Goal: Task Accomplishment & Management: Complete application form

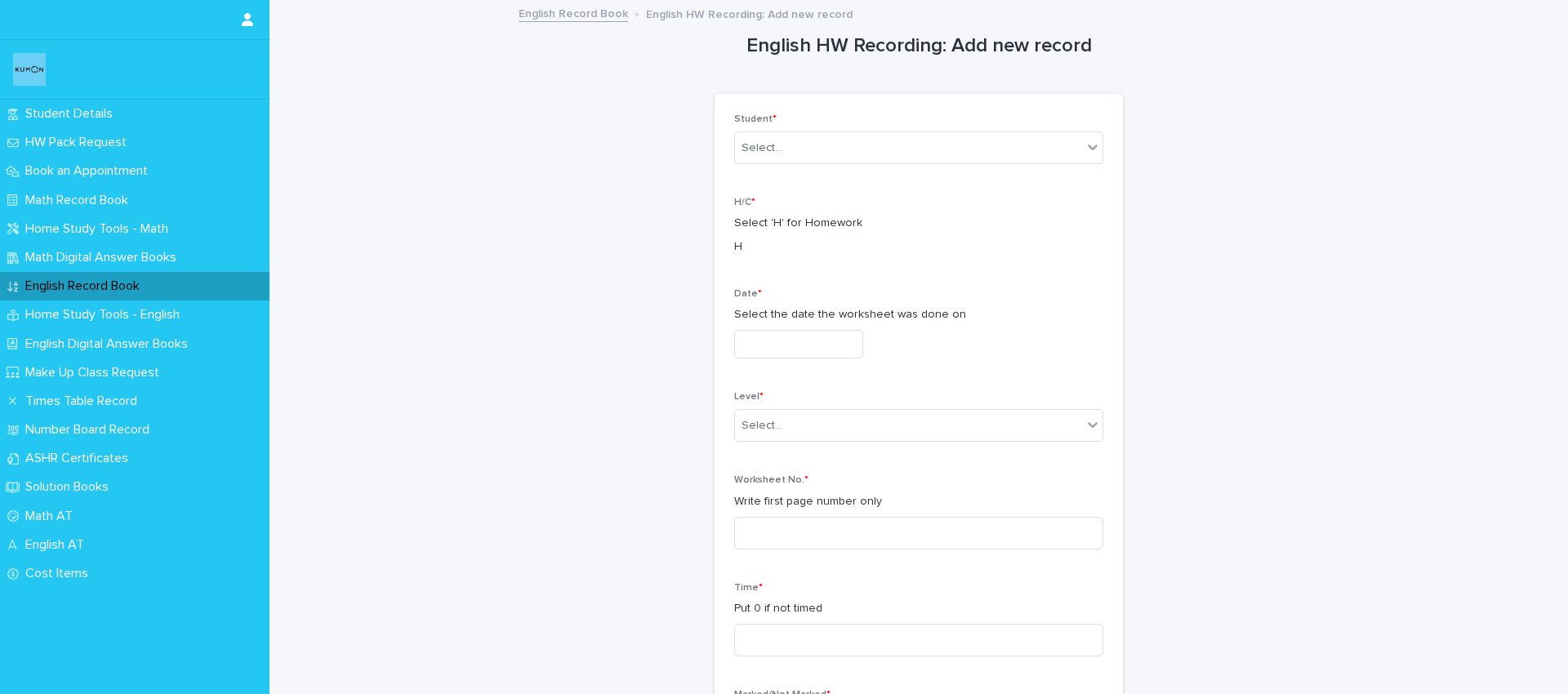
scroll to position [40, 0]
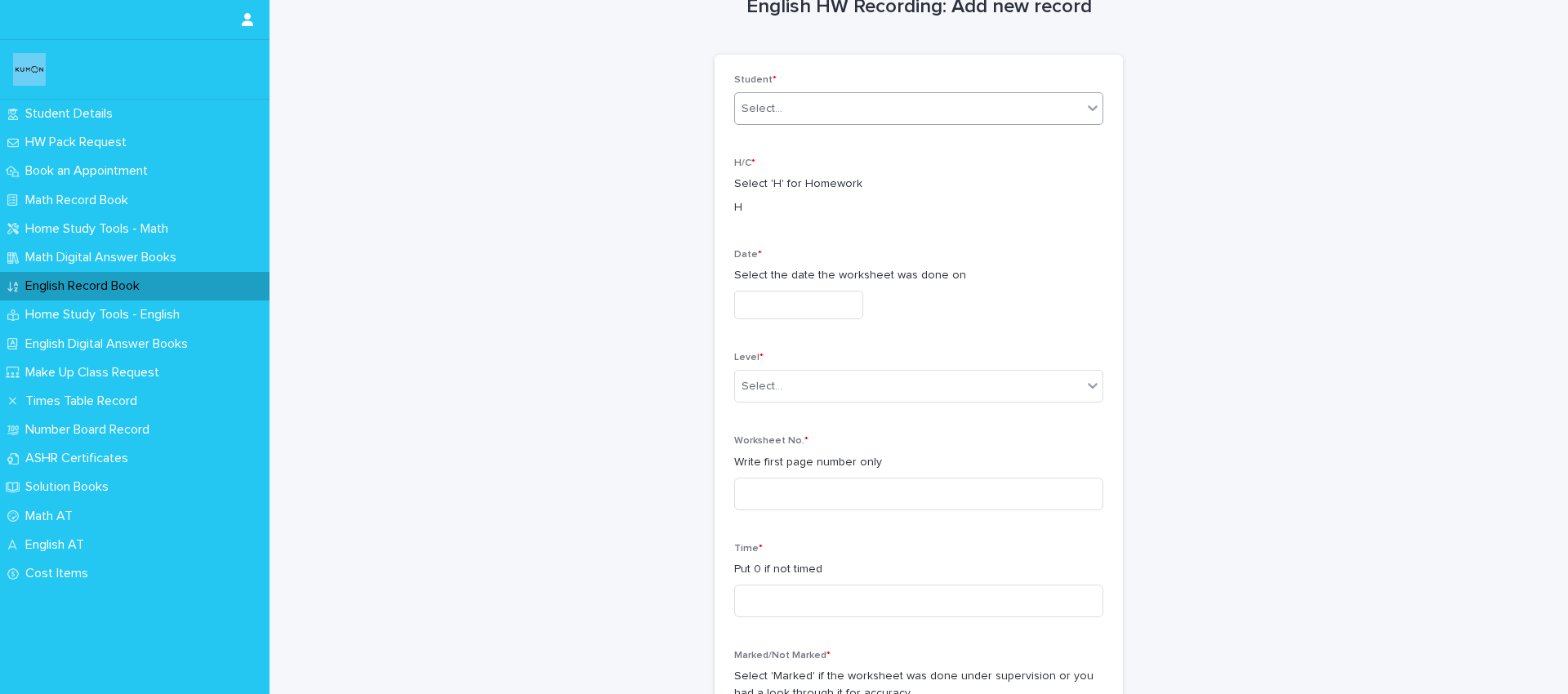
click at [784, 104] on input "text" at bounding box center [785, 109] width 2 height 13
drag, startPoint x: 557, startPoint y: 152, endPoint x: 370, endPoint y: 248, distance: 210.2
click at [121, 282] on p "English Record Book" at bounding box center [85, 286] width 134 height 15
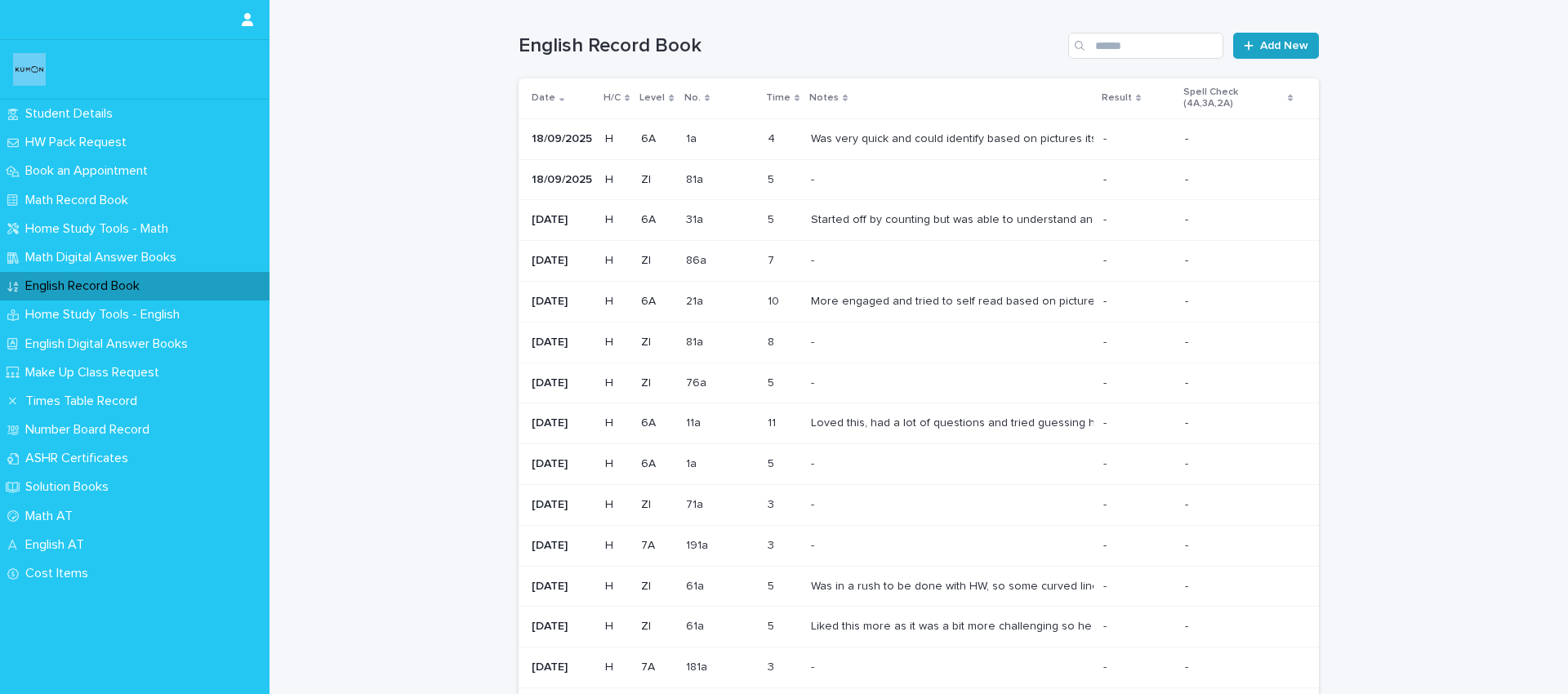
click at [1285, 37] on link "Add New" at bounding box center [1276, 45] width 86 height 26
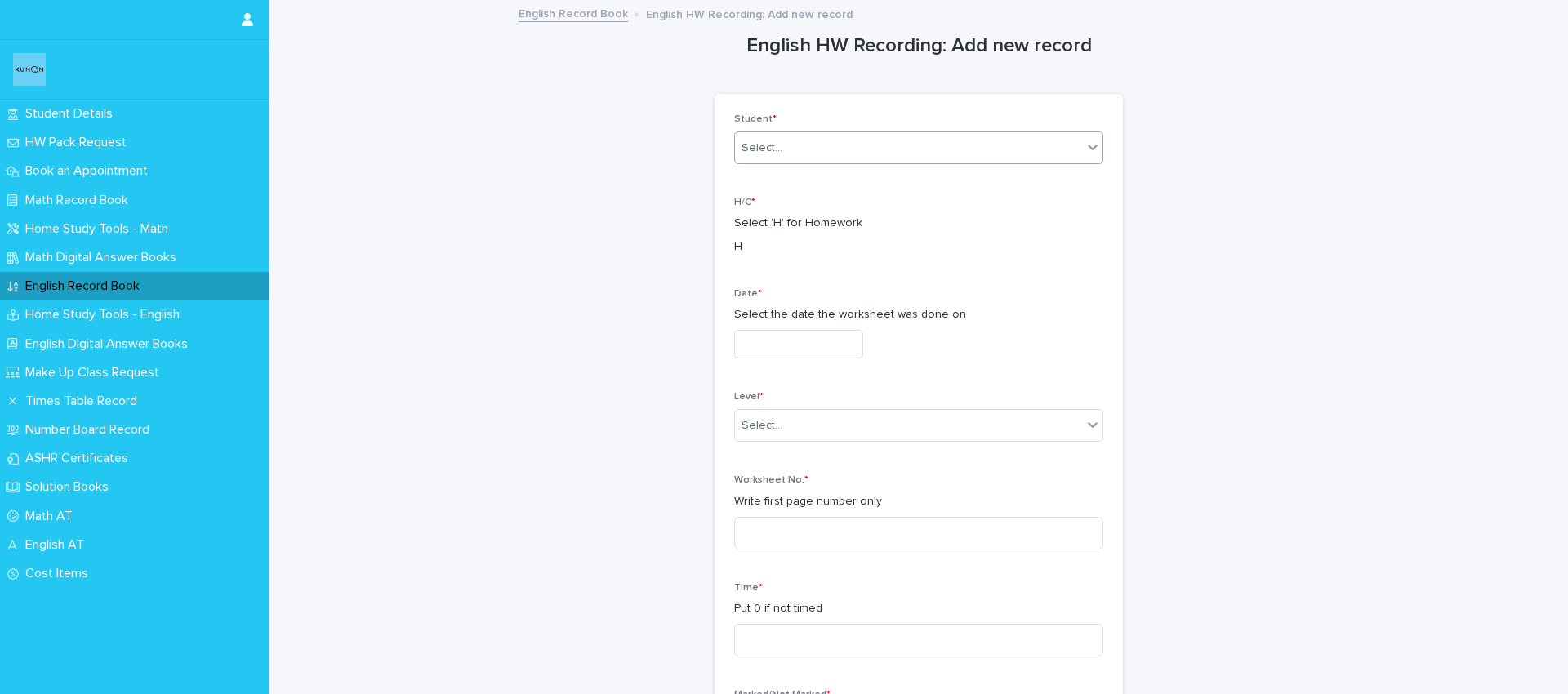
click at [779, 153] on div "Select..." at bounding box center [762, 148] width 40 height 17
click at [778, 178] on div "[PERSON_NAME]" at bounding box center [918, 179] width 367 height 29
click at [783, 337] on input "text" at bounding box center [798, 344] width 129 height 29
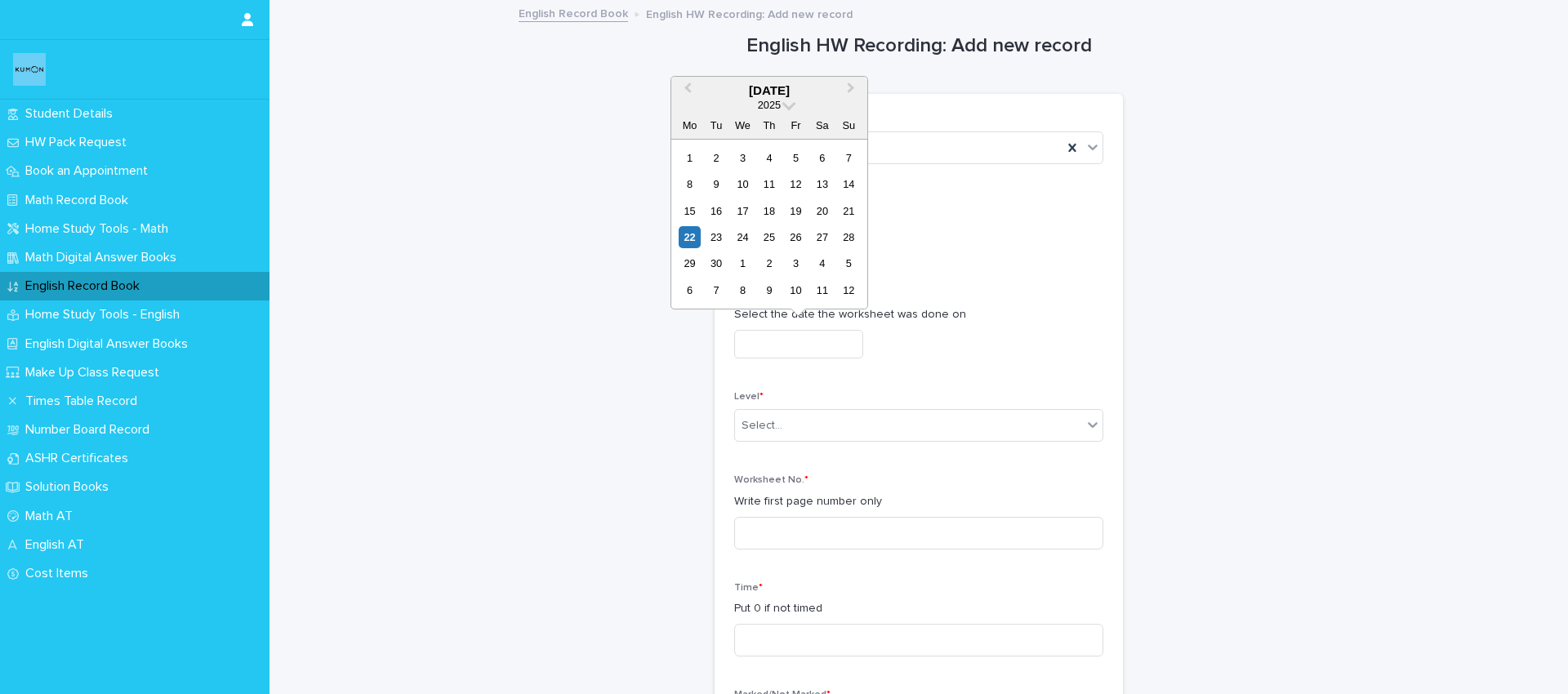
click at [795, 214] on div "19" at bounding box center [796, 211] width 22 height 22
type input "**********"
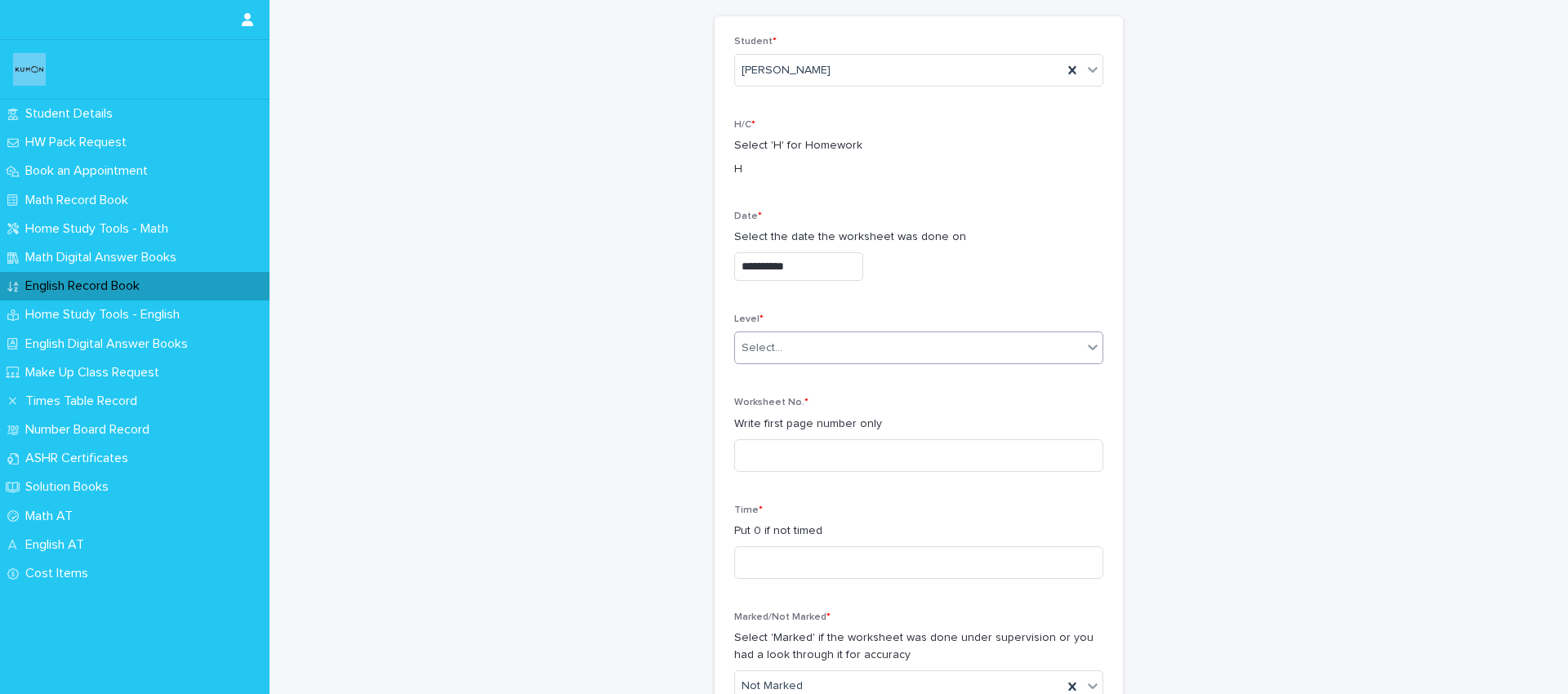
scroll to position [83, 0]
click at [757, 341] on div "Select..." at bounding box center [762, 343] width 40 height 17
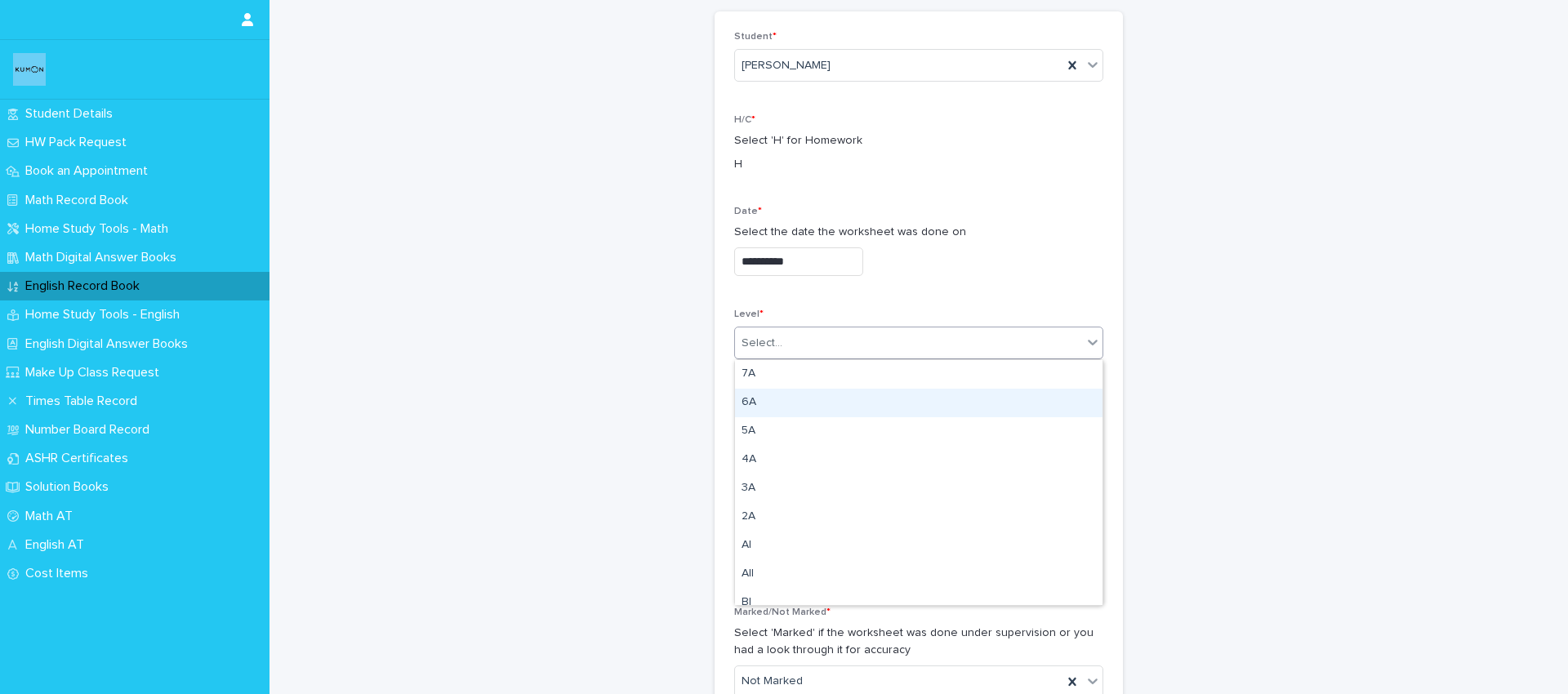
click at [771, 396] on div "6A" at bounding box center [918, 403] width 367 height 29
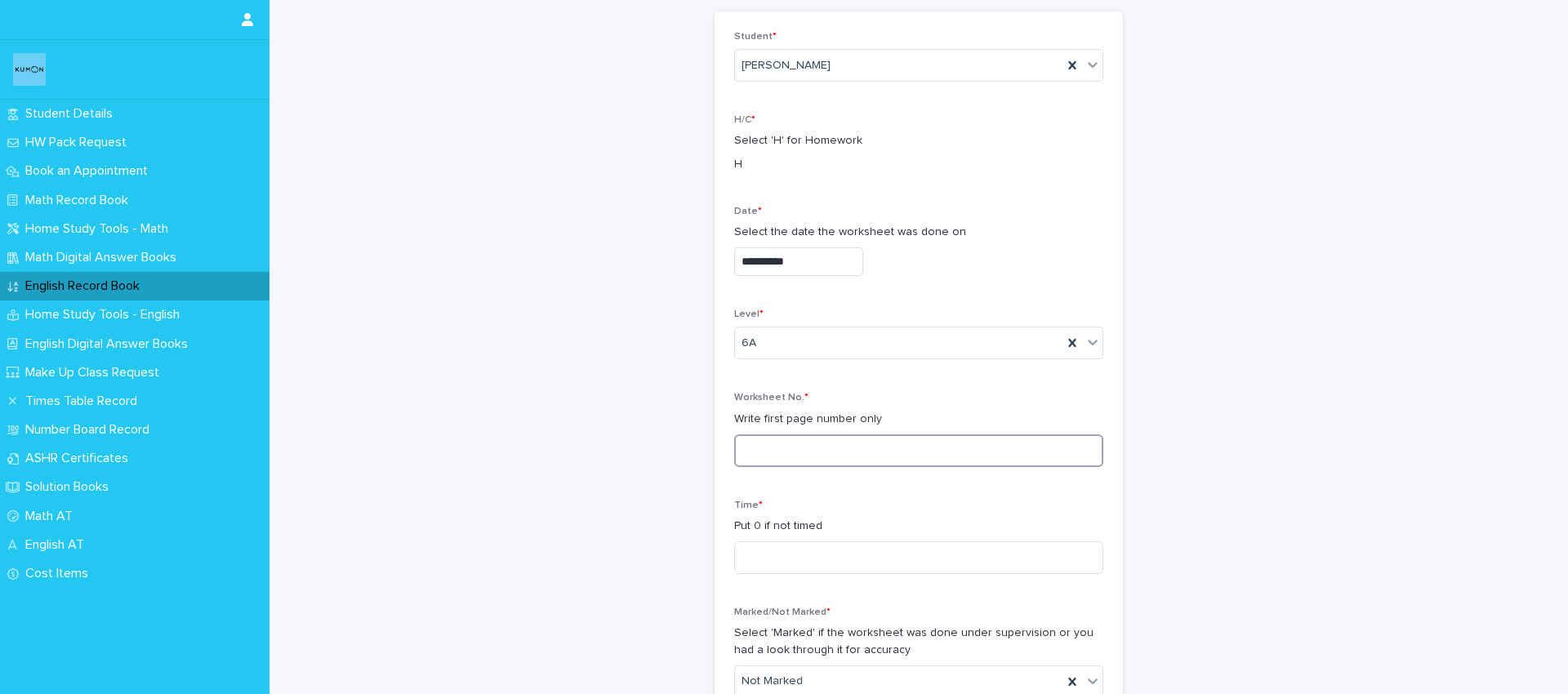
click at [779, 454] on input at bounding box center [918, 451] width 369 height 33
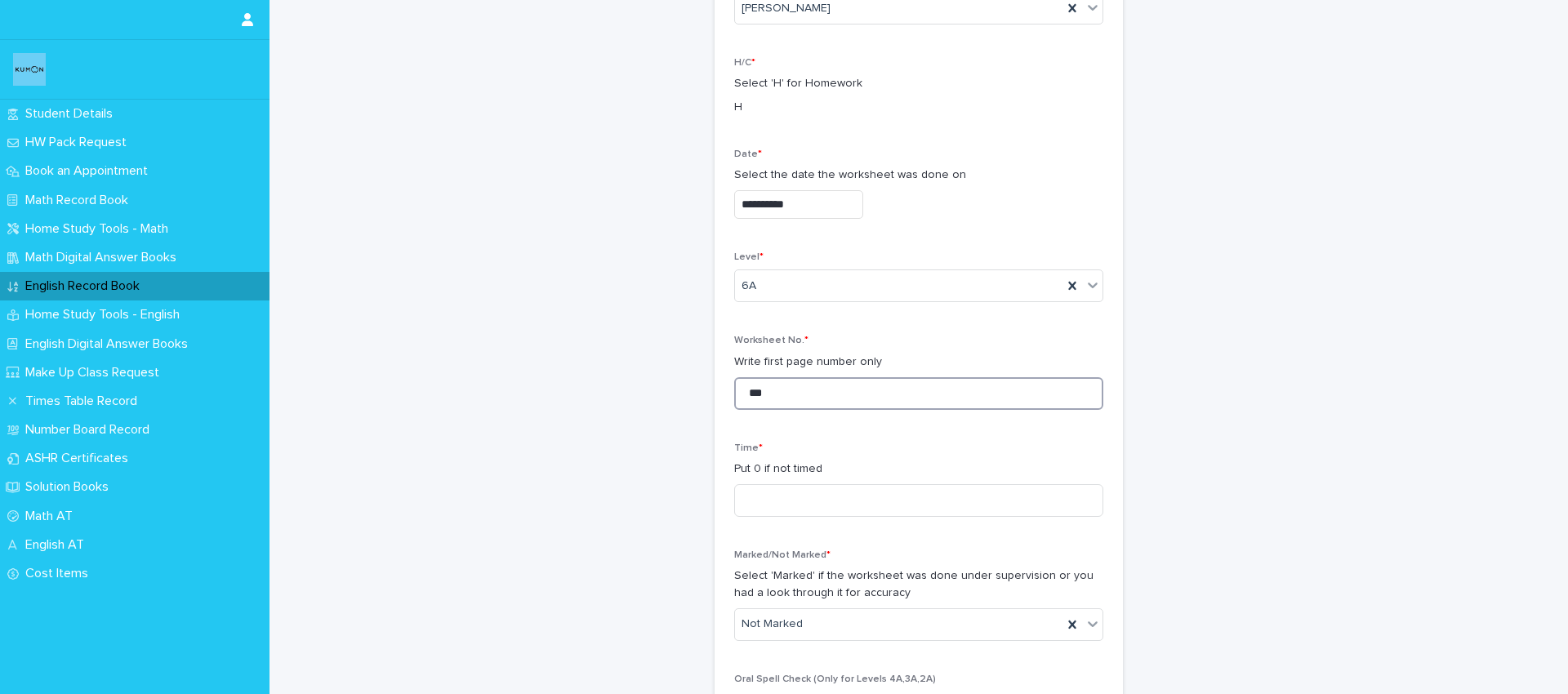
scroll to position [152, 0]
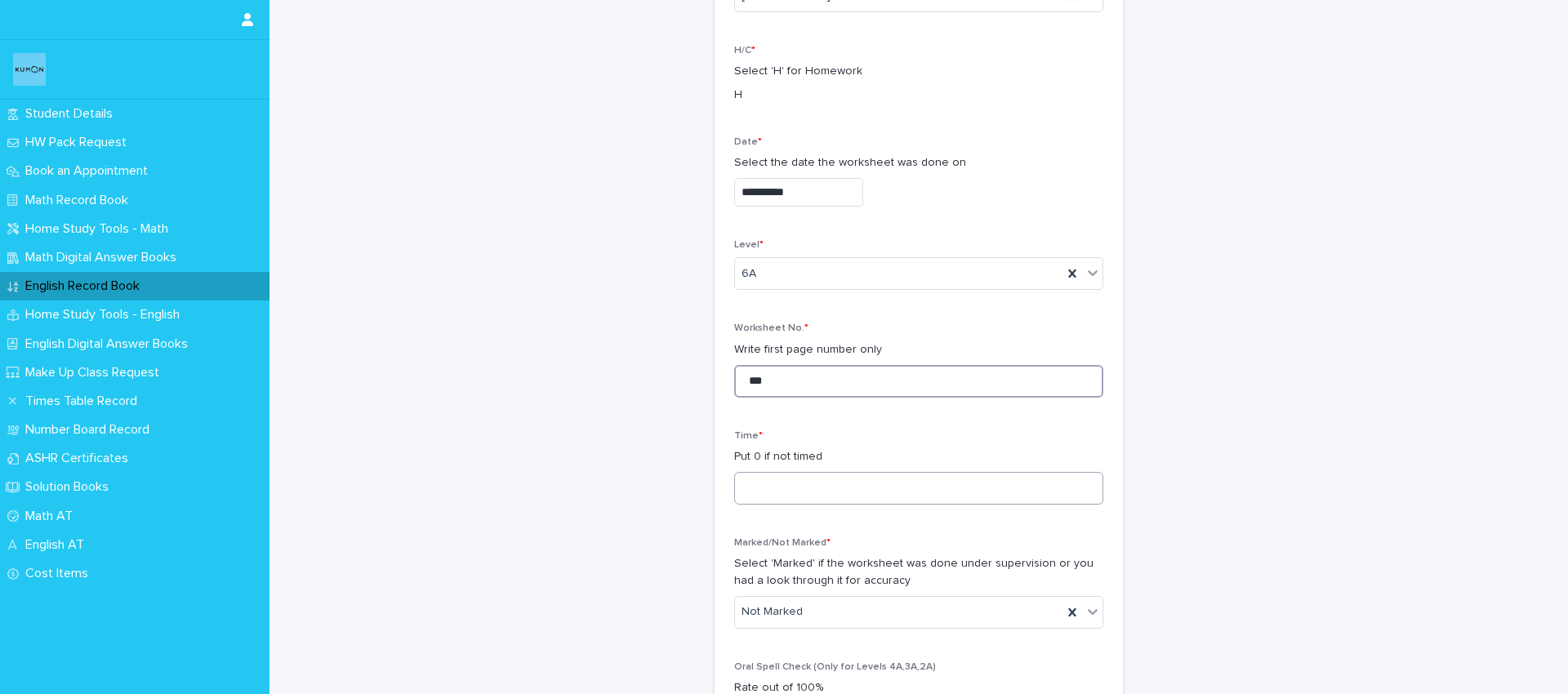
type input "***"
click at [756, 488] on input at bounding box center [918, 488] width 369 height 33
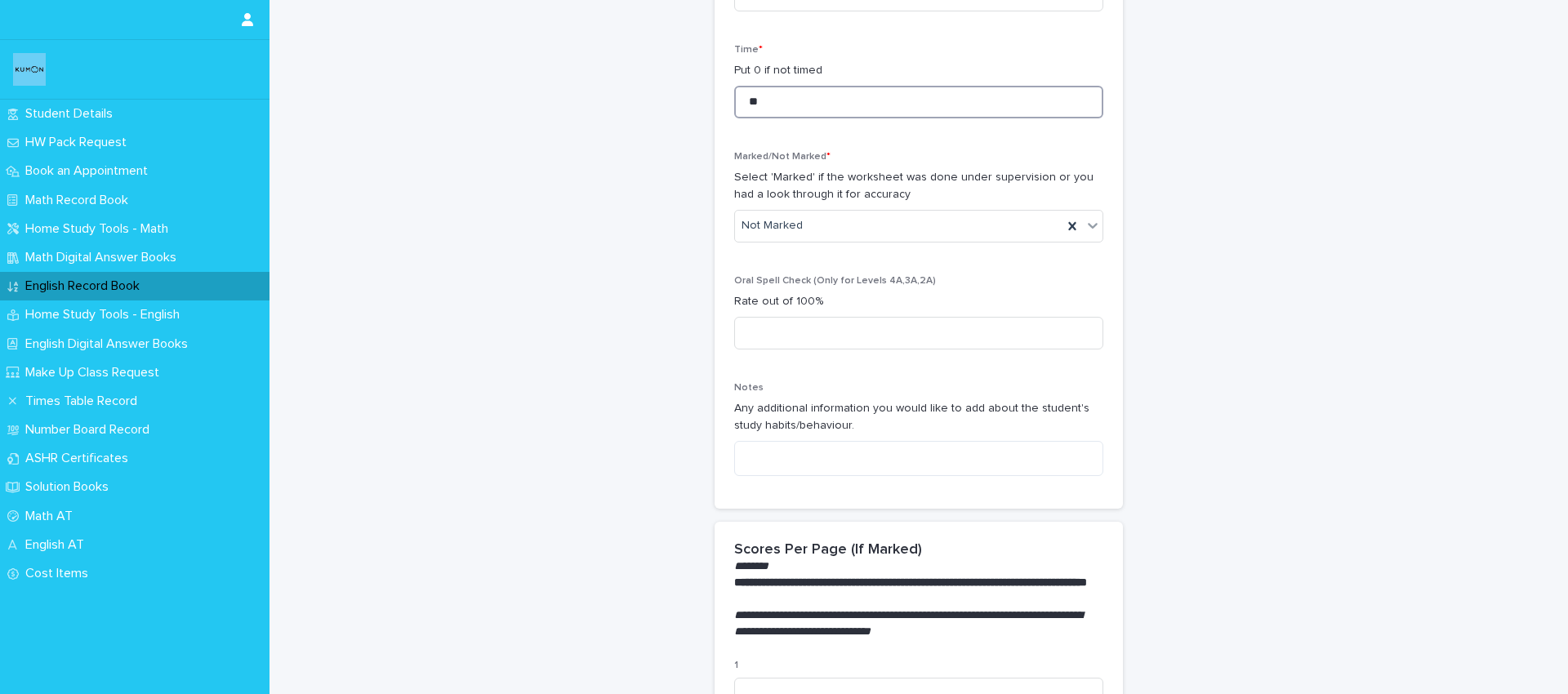
scroll to position [573, 0]
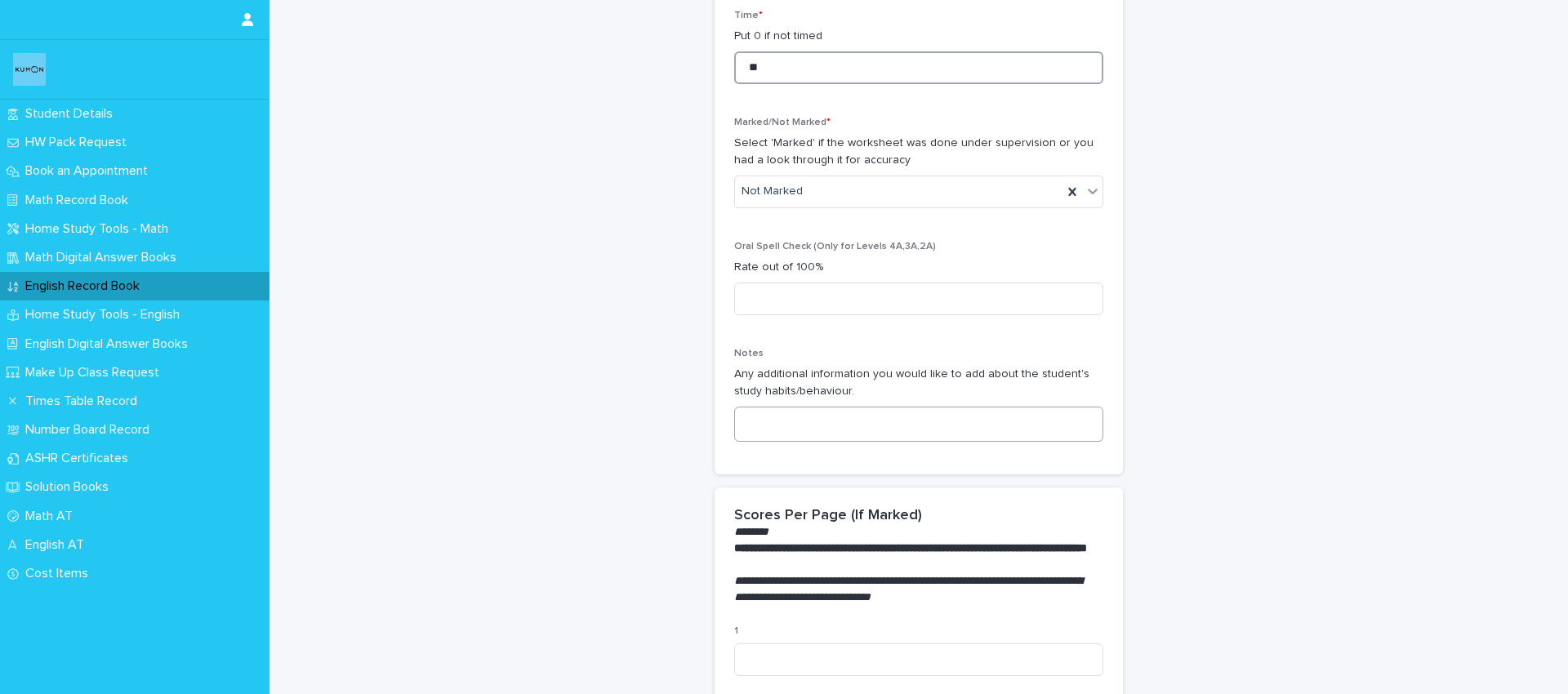
type input "**"
click at [776, 420] on textarea at bounding box center [918, 424] width 369 height 35
type textarea "*"
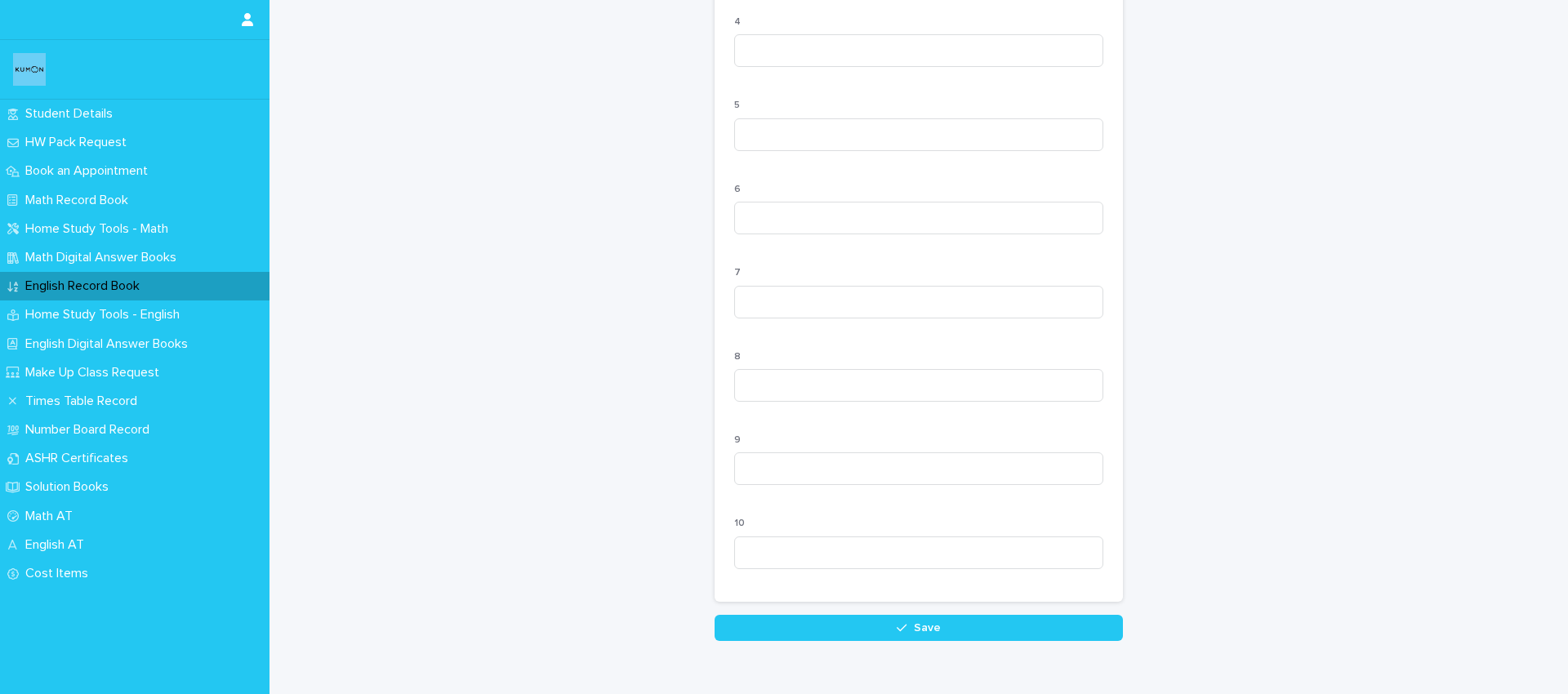
scroll to position [1523, 0]
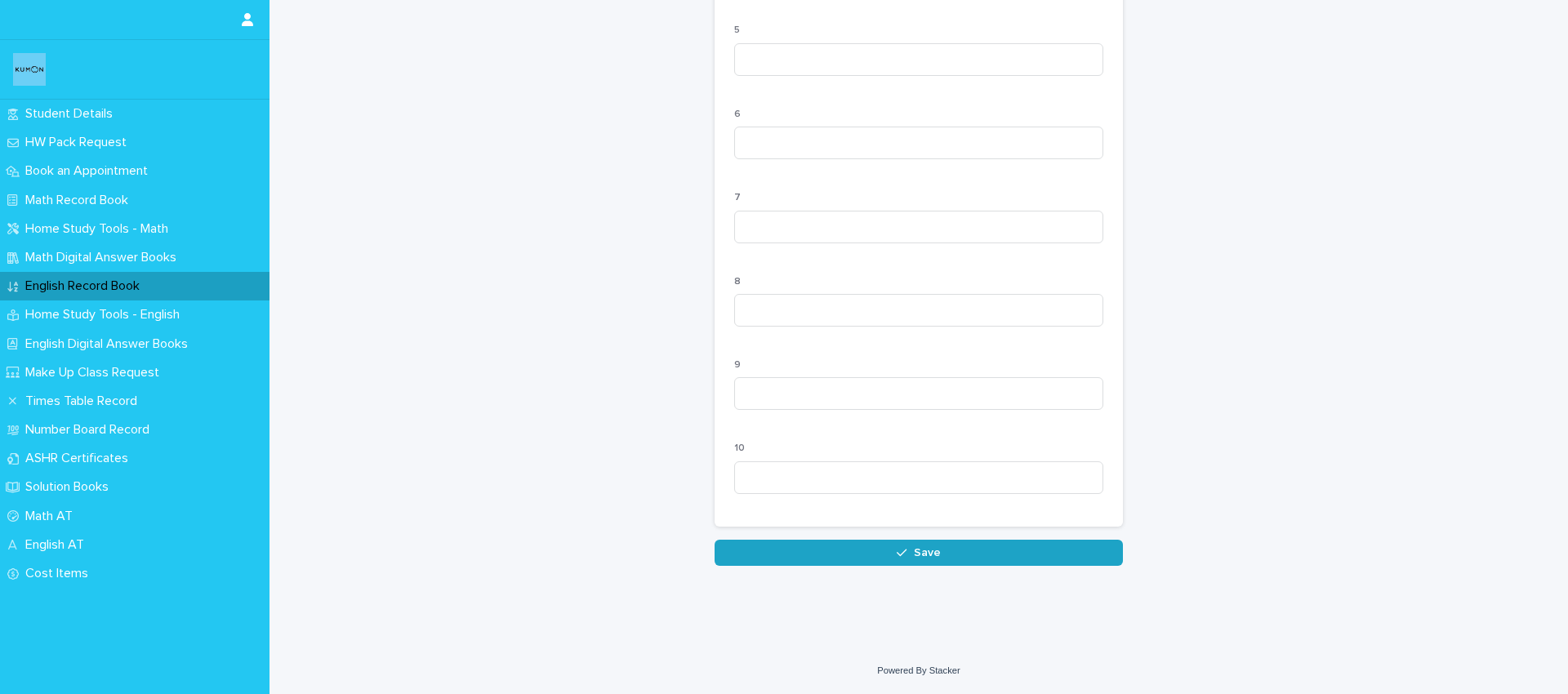
type textarea "**********"
click at [933, 544] on button "Save" at bounding box center [918, 553] width 409 height 26
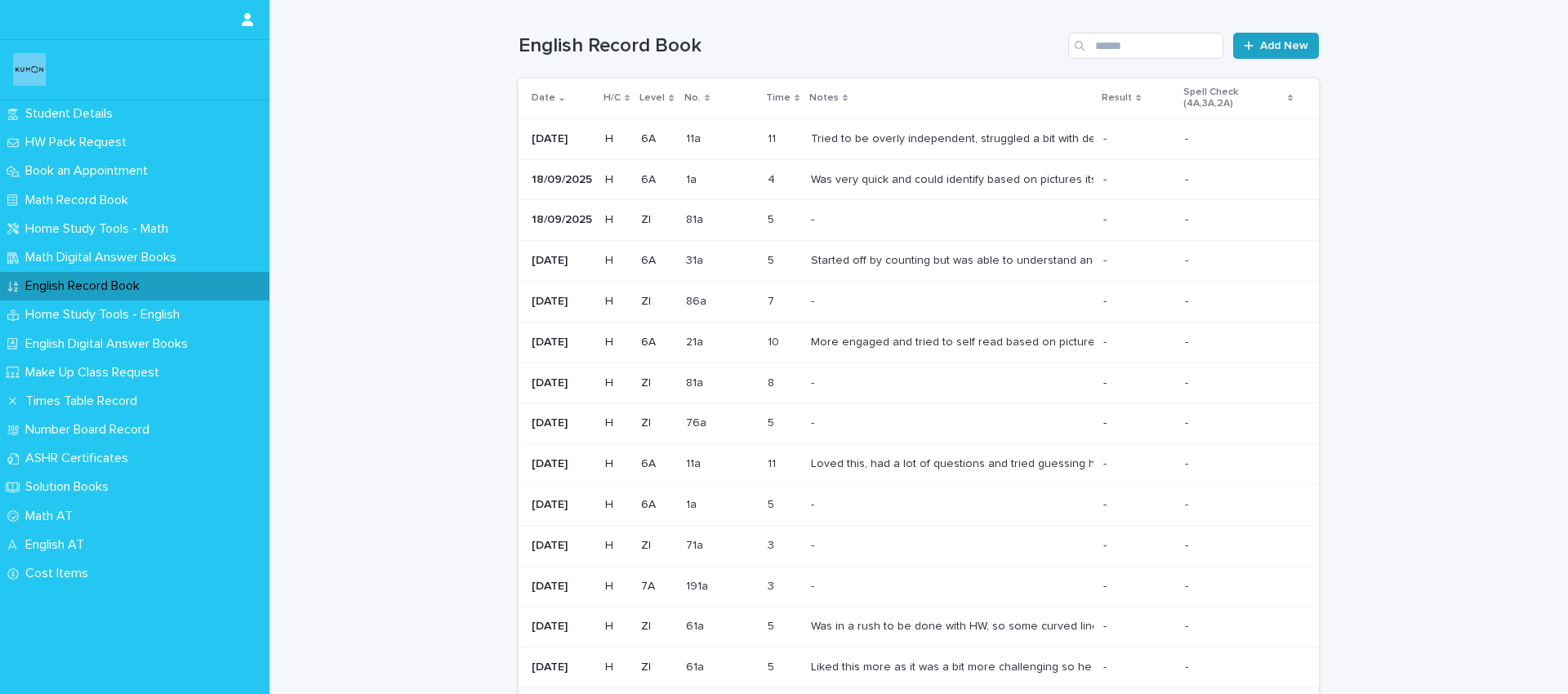
click at [1287, 43] on span "Add New" at bounding box center [1284, 45] width 48 height 12
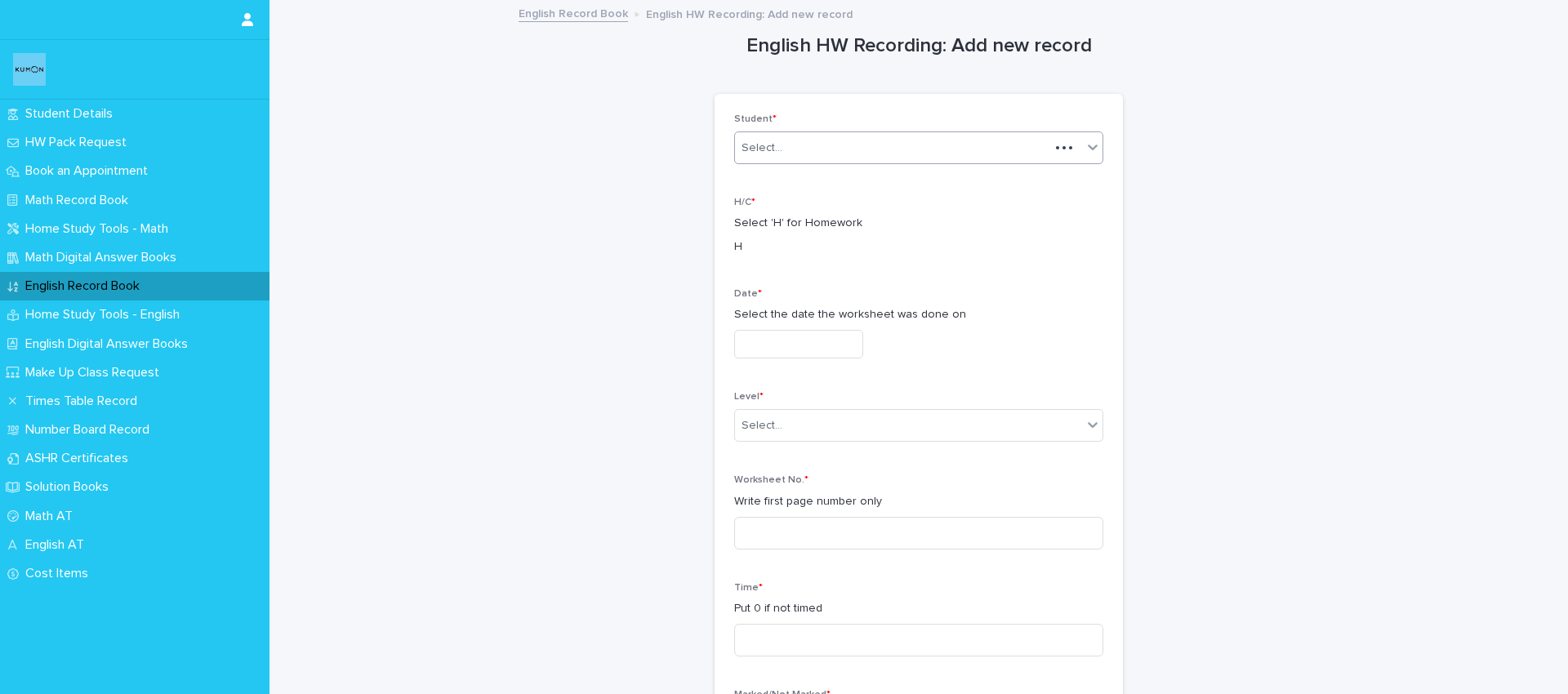
click at [808, 145] on div "Select..." at bounding box center [891, 148] width 314 height 27
click at [798, 182] on div "[PERSON_NAME]" at bounding box center [918, 179] width 367 height 29
click at [777, 335] on input "text" at bounding box center [798, 344] width 129 height 29
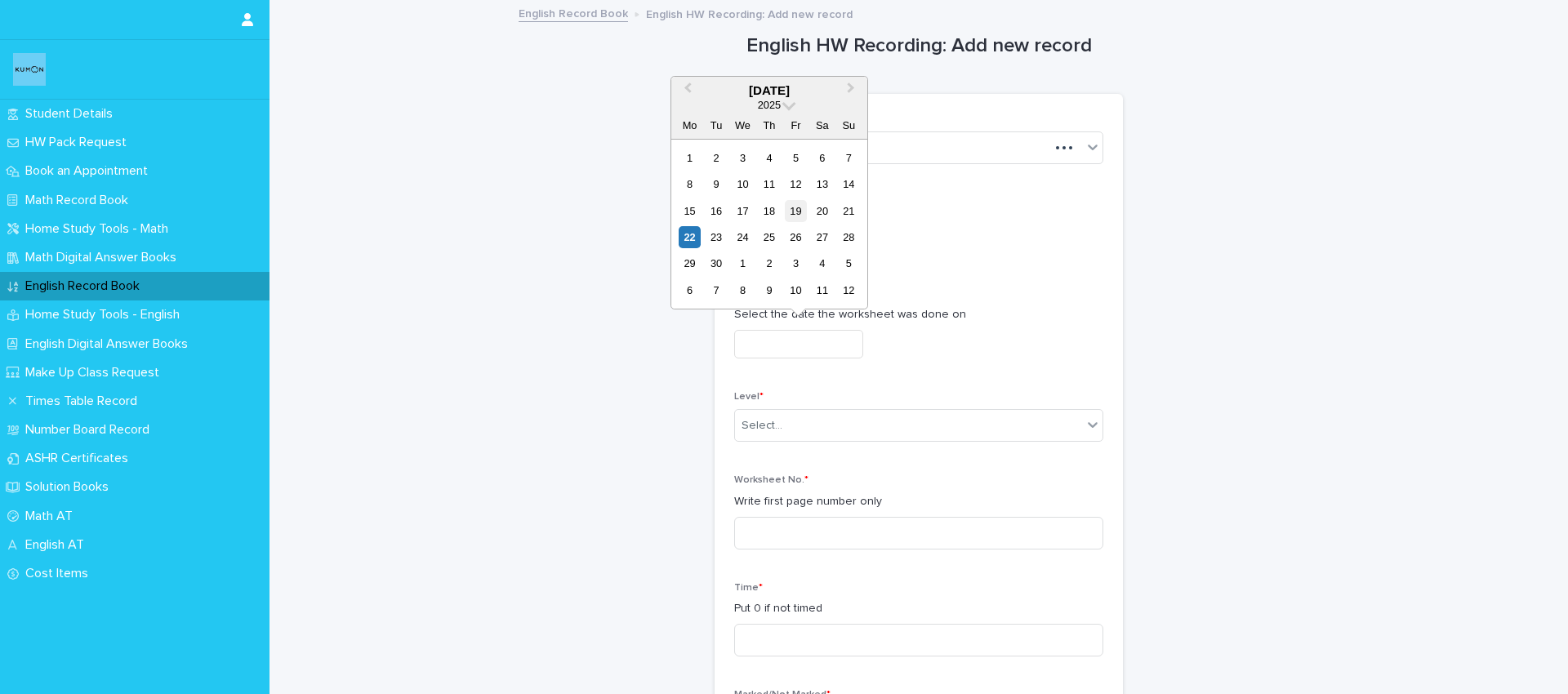
click at [803, 207] on div "19" at bounding box center [796, 211] width 22 height 22
type input "**********"
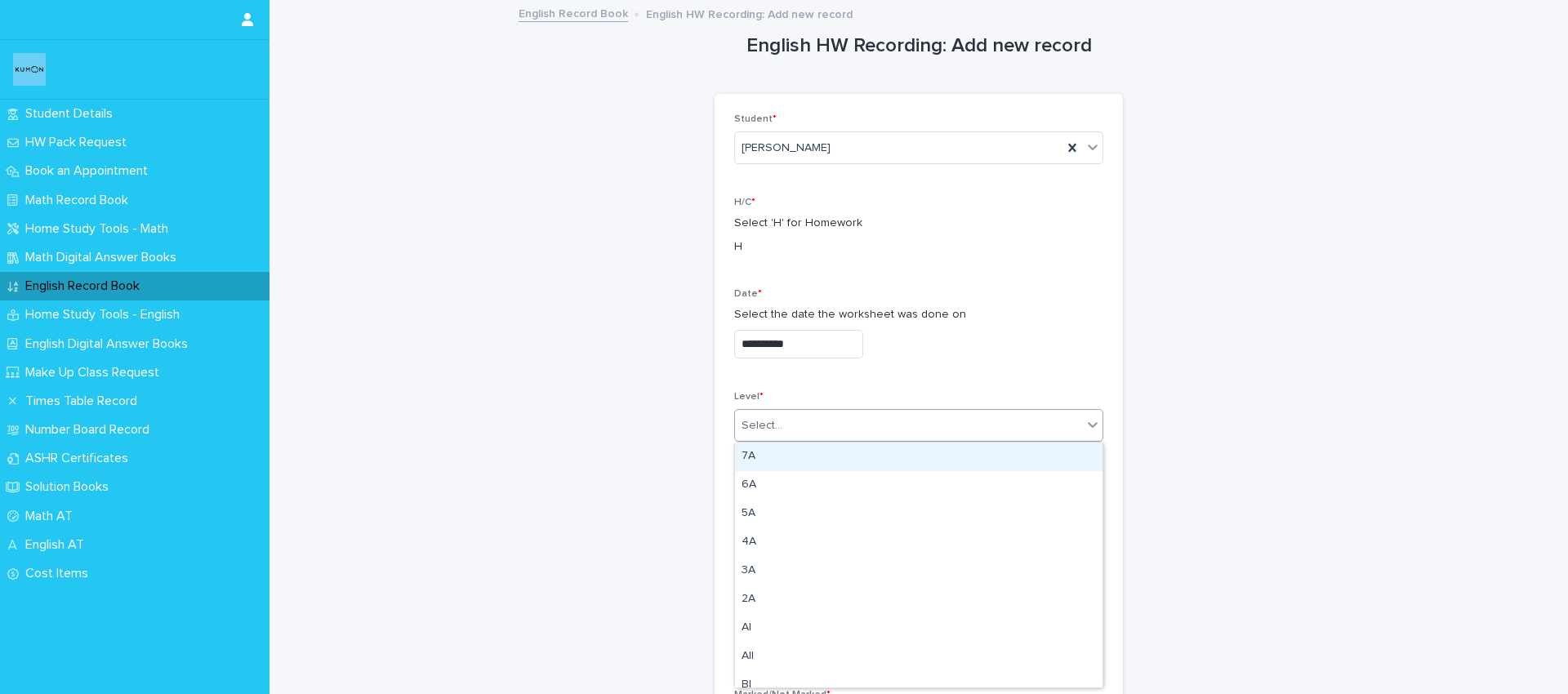
click at [779, 424] on div "Select..." at bounding box center [762, 425] width 40 height 17
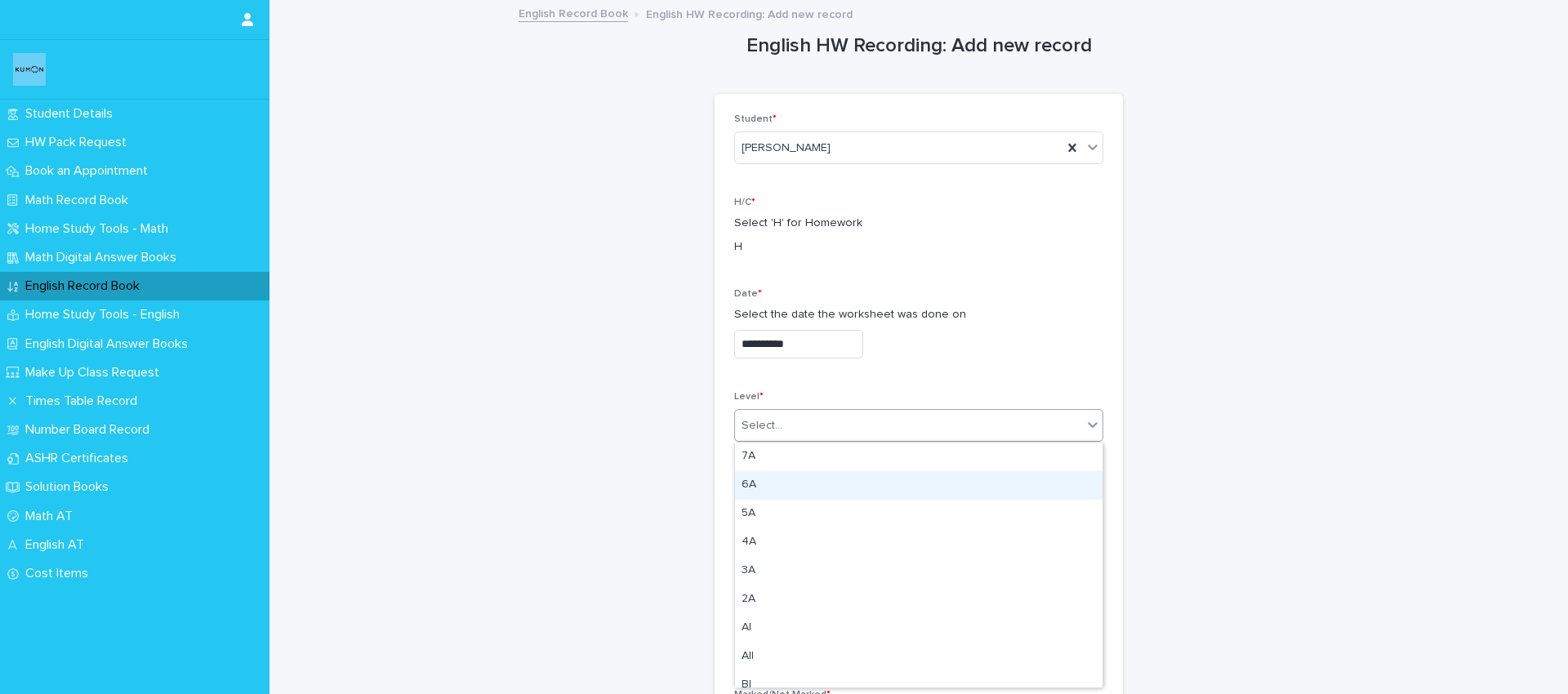
drag, startPoint x: 764, startPoint y: 466, endPoint x: 757, endPoint y: 488, distance: 23.1
click at [758, 488] on div "6A" at bounding box center [918, 485] width 367 height 29
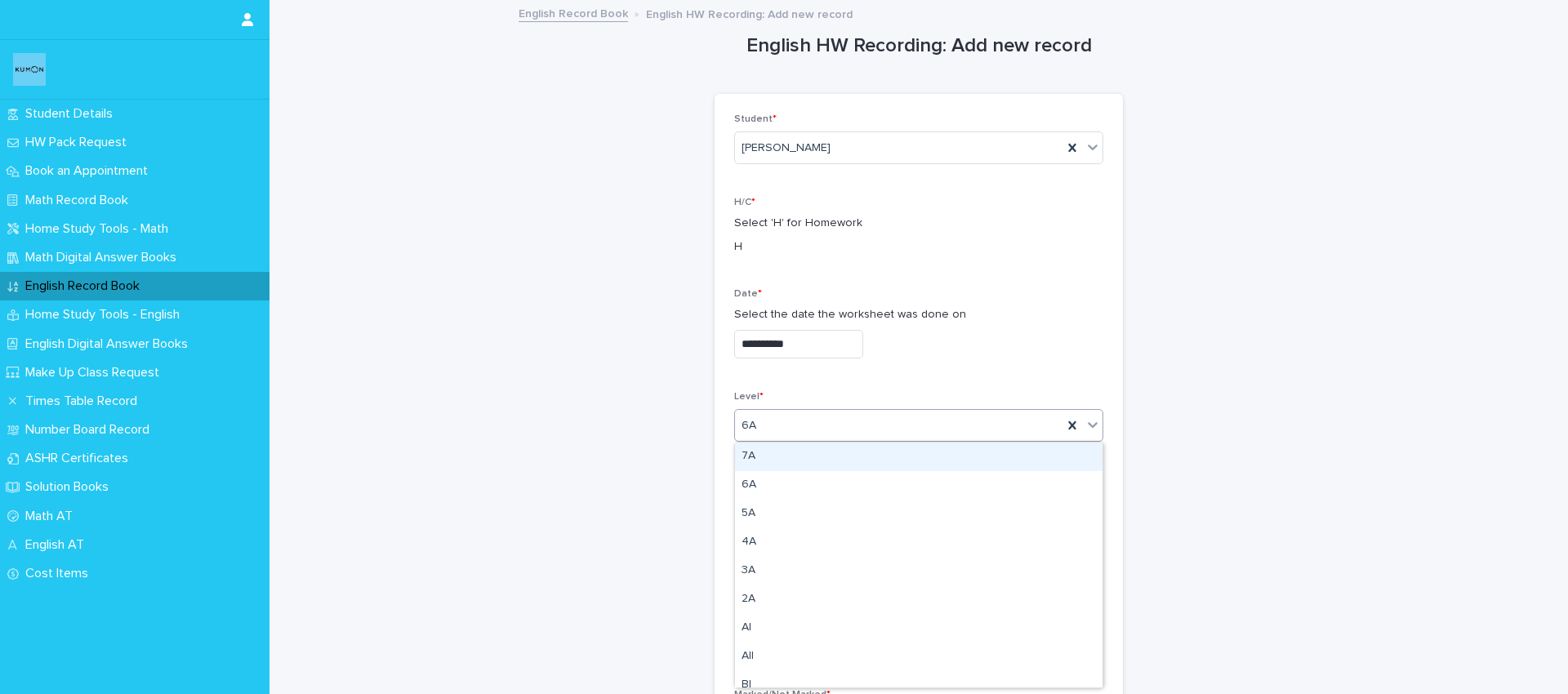
drag, startPoint x: 801, startPoint y: 430, endPoint x: 811, endPoint y: 457, distance: 28.8
click at [801, 430] on div "6A" at bounding box center [898, 426] width 328 height 27
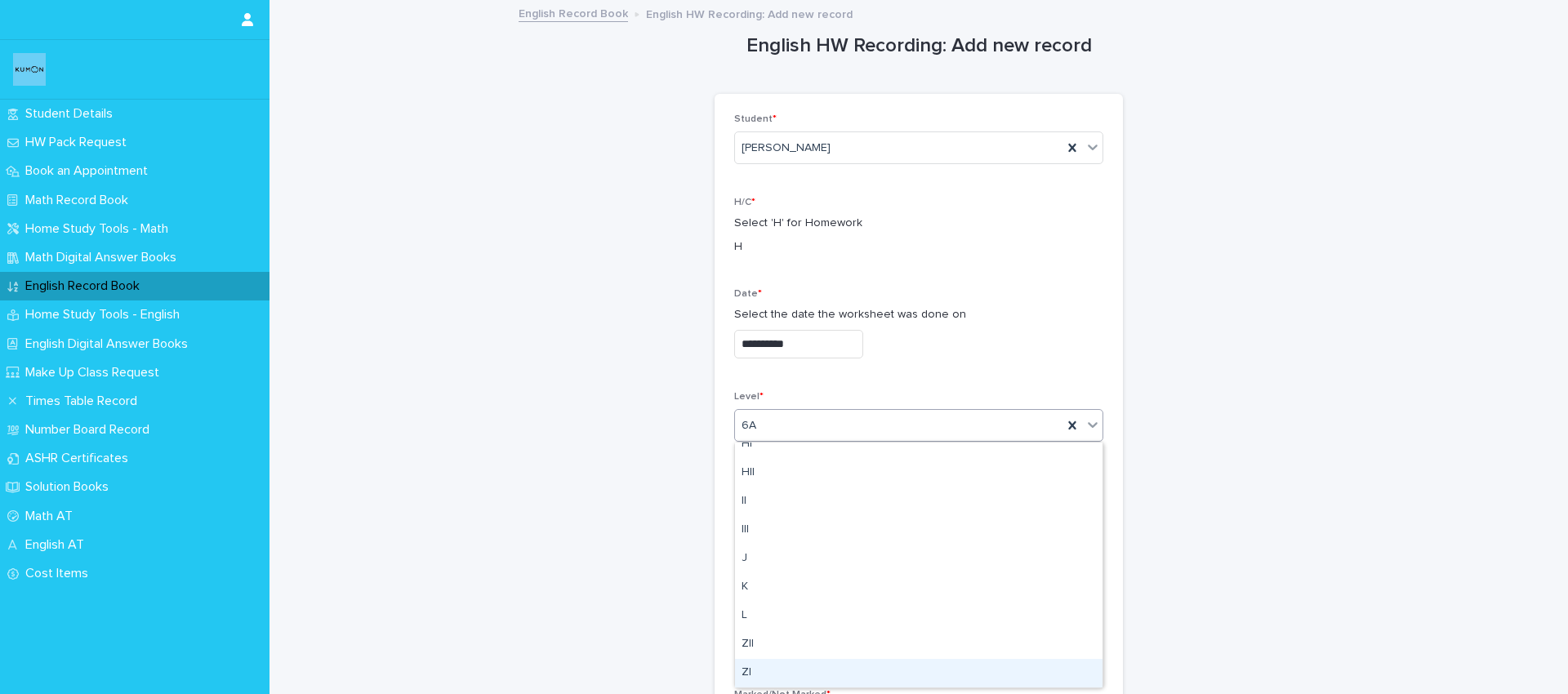
click at [749, 667] on div "ZI" at bounding box center [918, 673] width 367 height 29
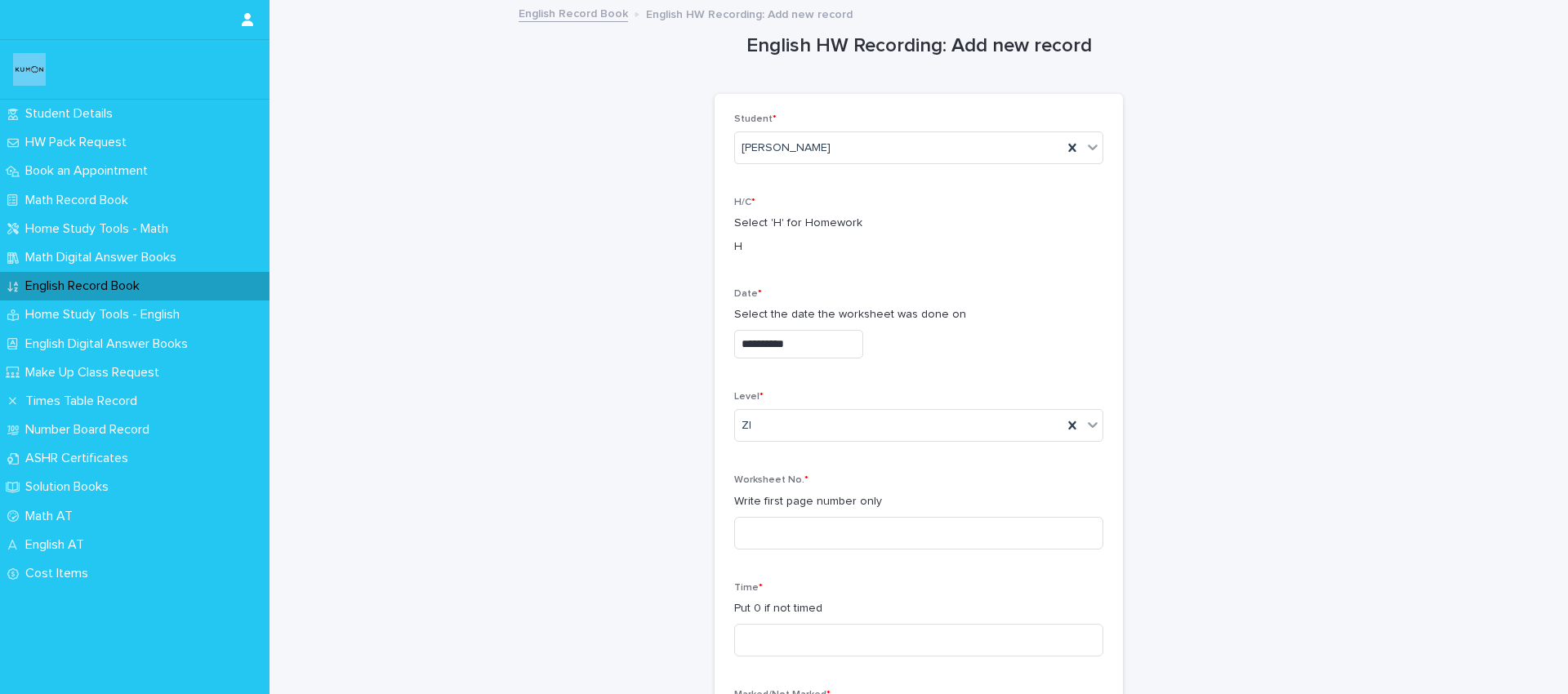
drag, startPoint x: 581, startPoint y: 446, endPoint x: 704, endPoint y: 507, distance: 137.3
click at [774, 526] on input at bounding box center [918, 533] width 369 height 33
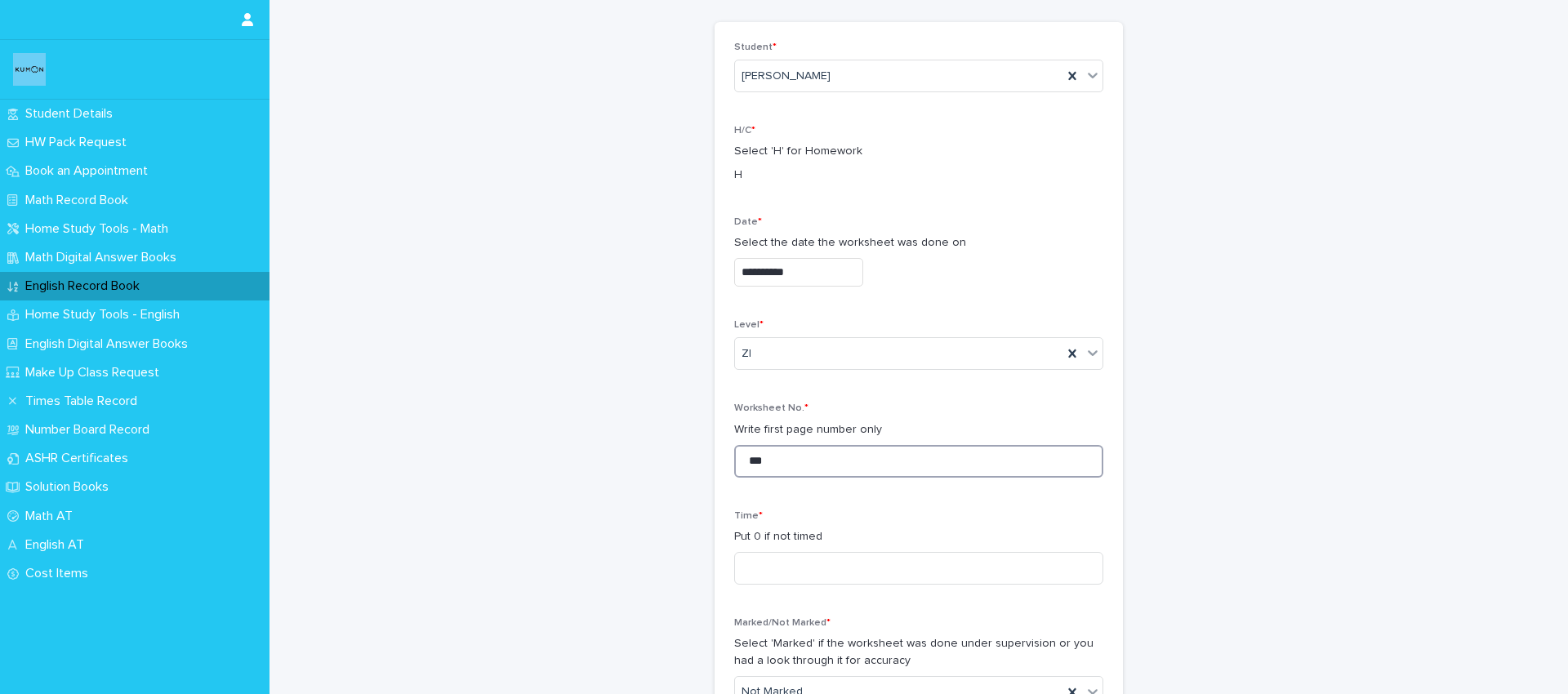
scroll to position [71, 0]
type input "***"
drag, startPoint x: 747, startPoint y: 574, endPoint x: 846, endPoint y: 531, distance: 107.9
click at [747, 574] on input at bounding box center [918, 569] width 369 height 33
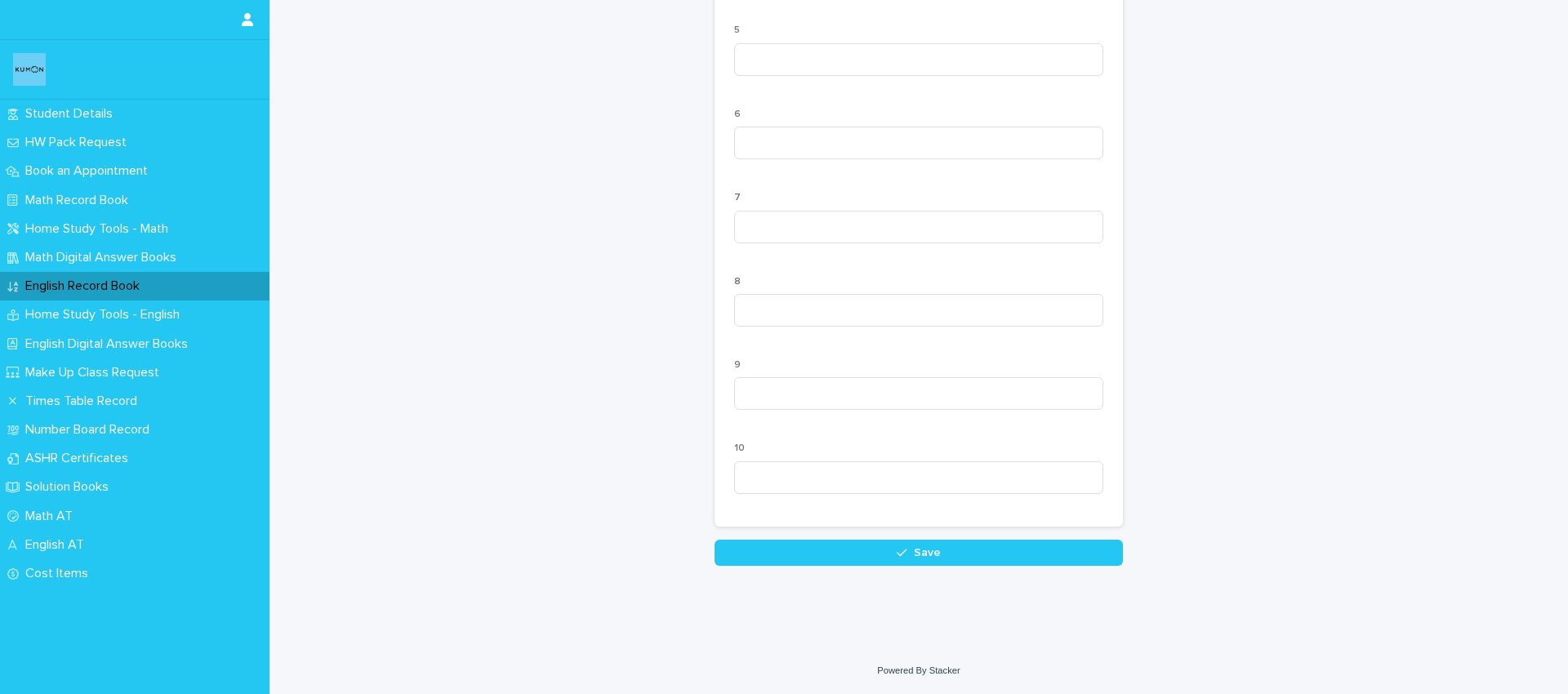
scroll to position [1523, 0]
type input "*"
click at [937, 547] on span "Save" at bounding box center [928, 553] width 27 height 12
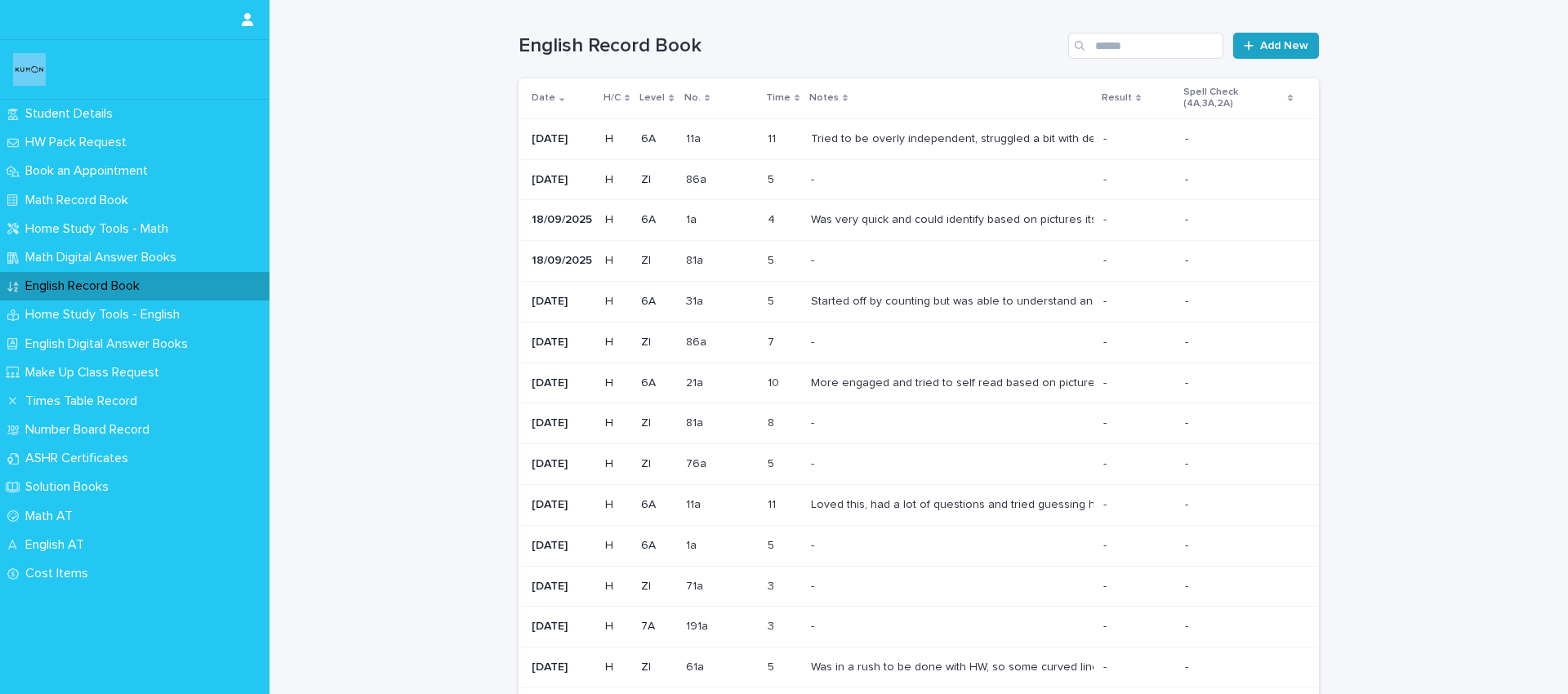
click at [1285, 45] on span "Add New" at bounding box center [1284, 45] width 48 height 12
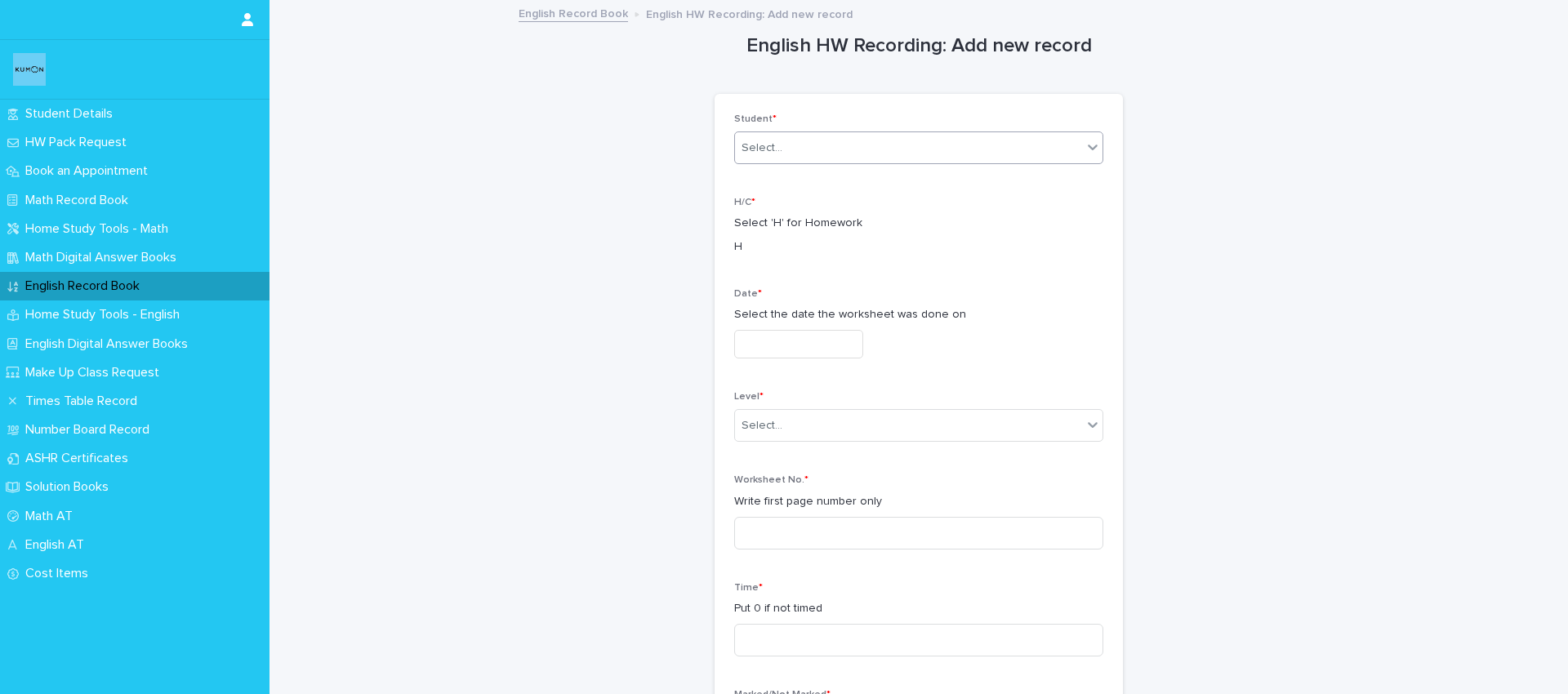
click at [789, 147] on div "Select..." at bounding box center [908, 148] width 347 height 27
click at [790, 173] on div "[PERSON_NAME]" at bounding box center [918, 179] width 367 height 29
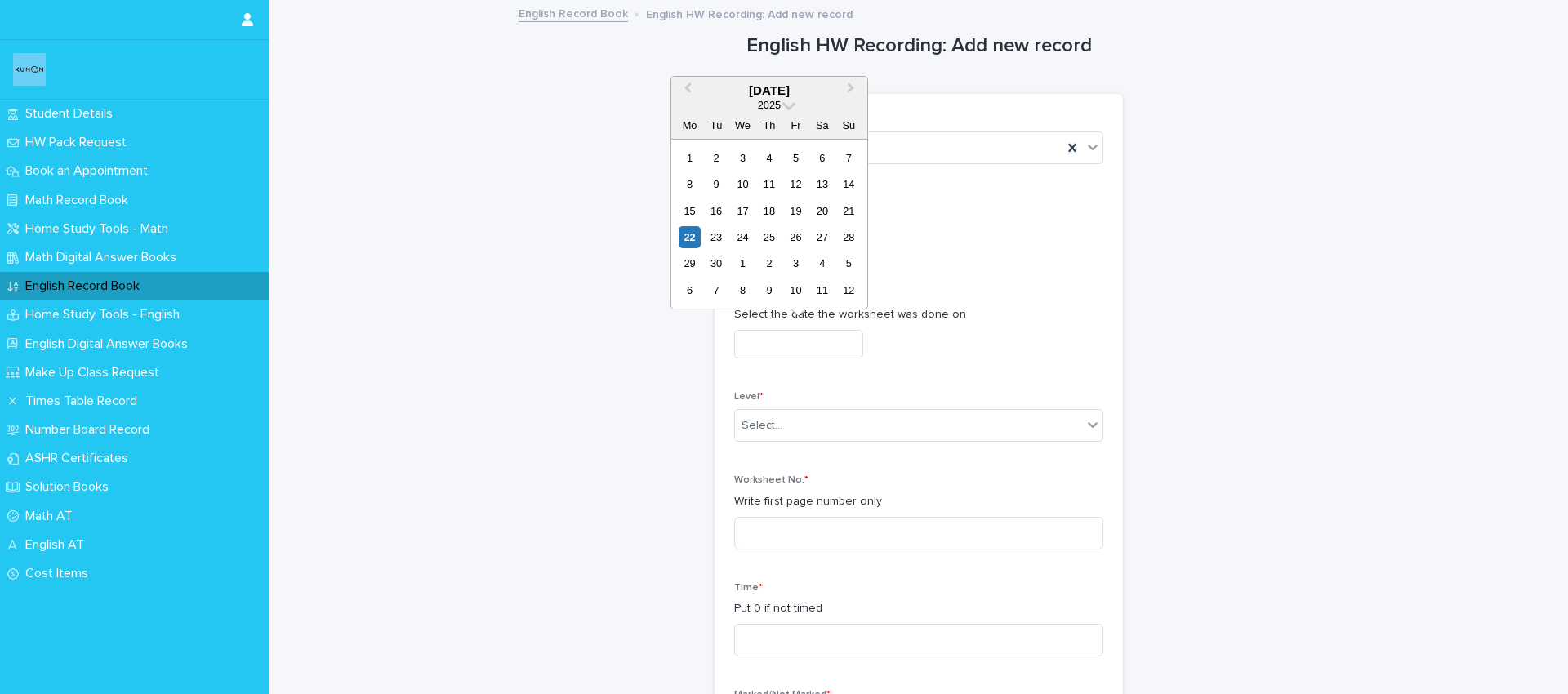
click at [767, 341] on input "text" at bounding box center [798, 344] width 129 height 29
click at [821, 212] on div "20" at bounding box center [822, 211] width 22 height 22
type input "**********"
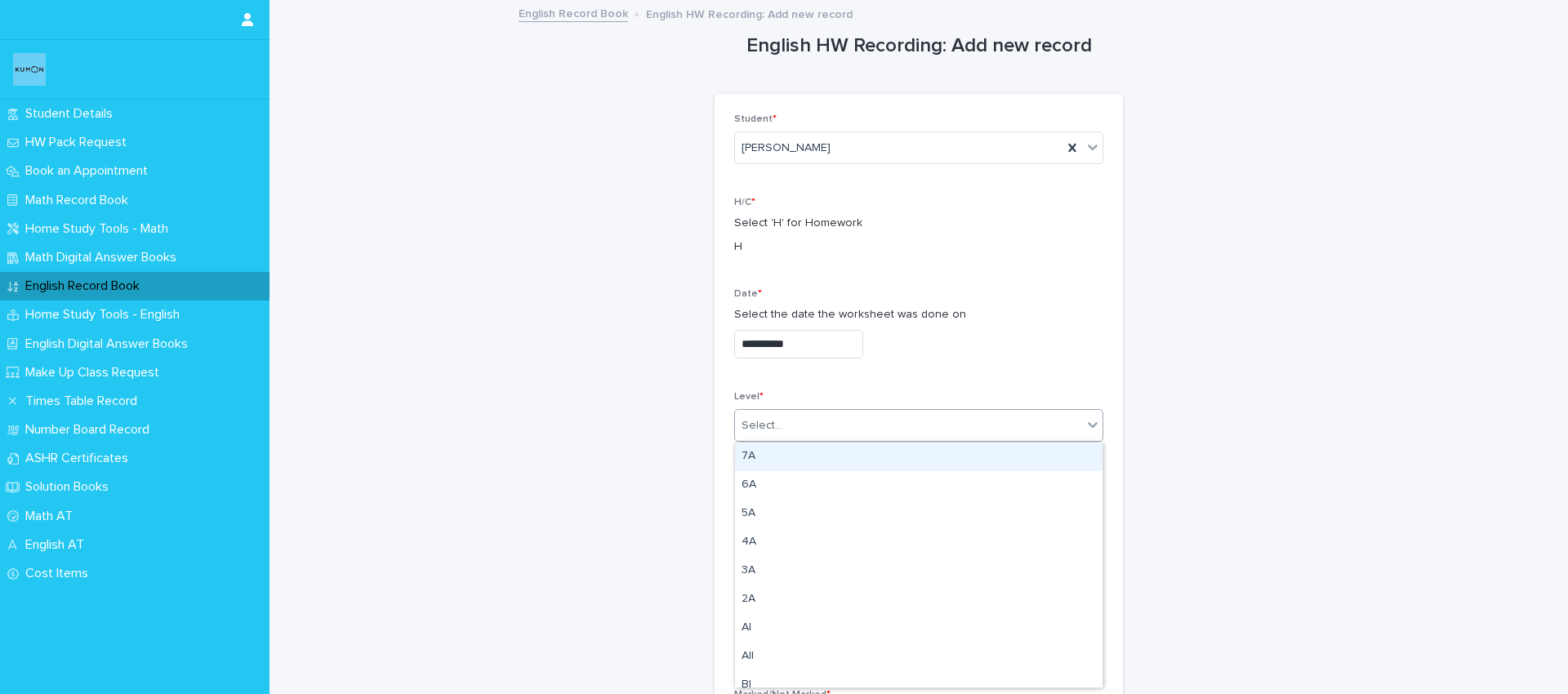
click at [820, 424] on div "Select..." at bounding box center [908, 426] width 347 height 27
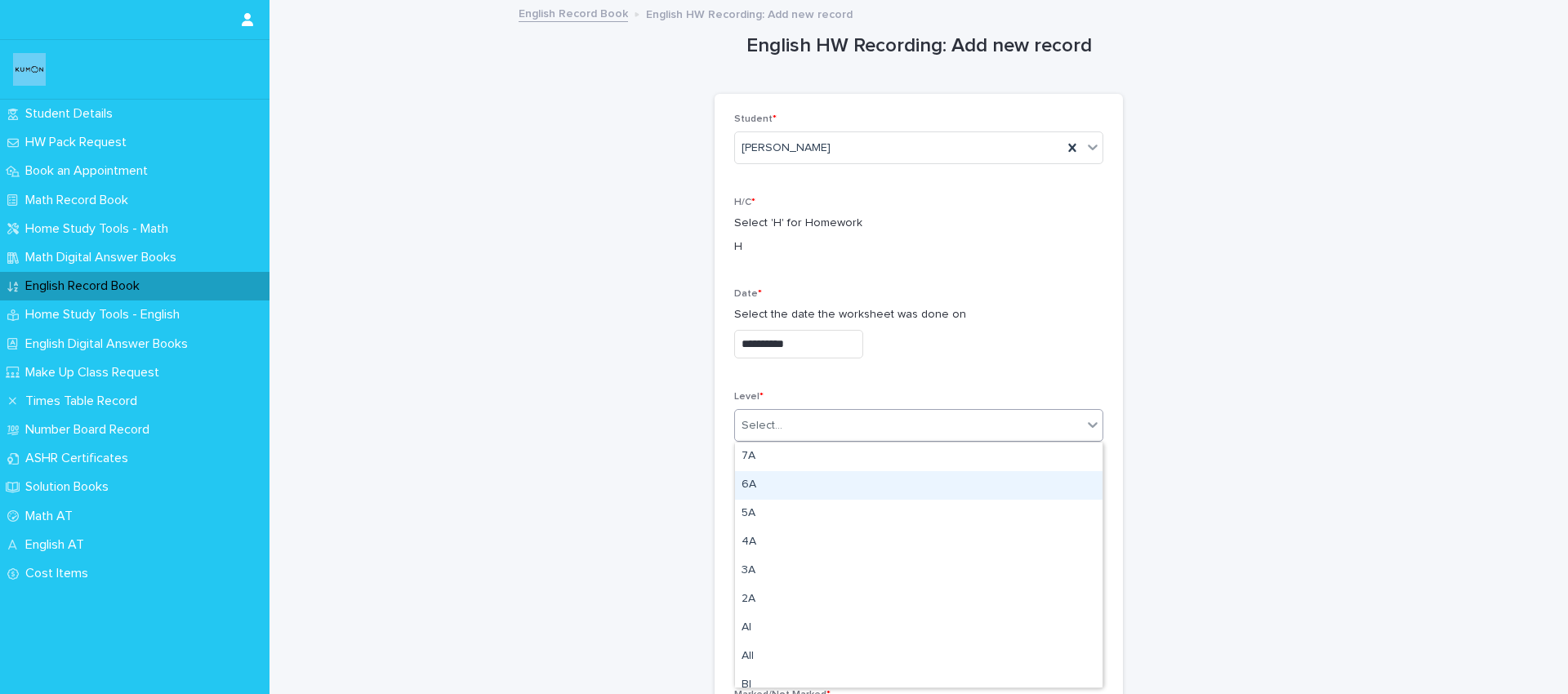
drag, startPoint x: 778, startPoint y: 491, endPoint x: 717, endPoint y: 534, distance: 74.6
click at [778, 492] on div "6A" at bounding box center [918, 485] width 367 height 29
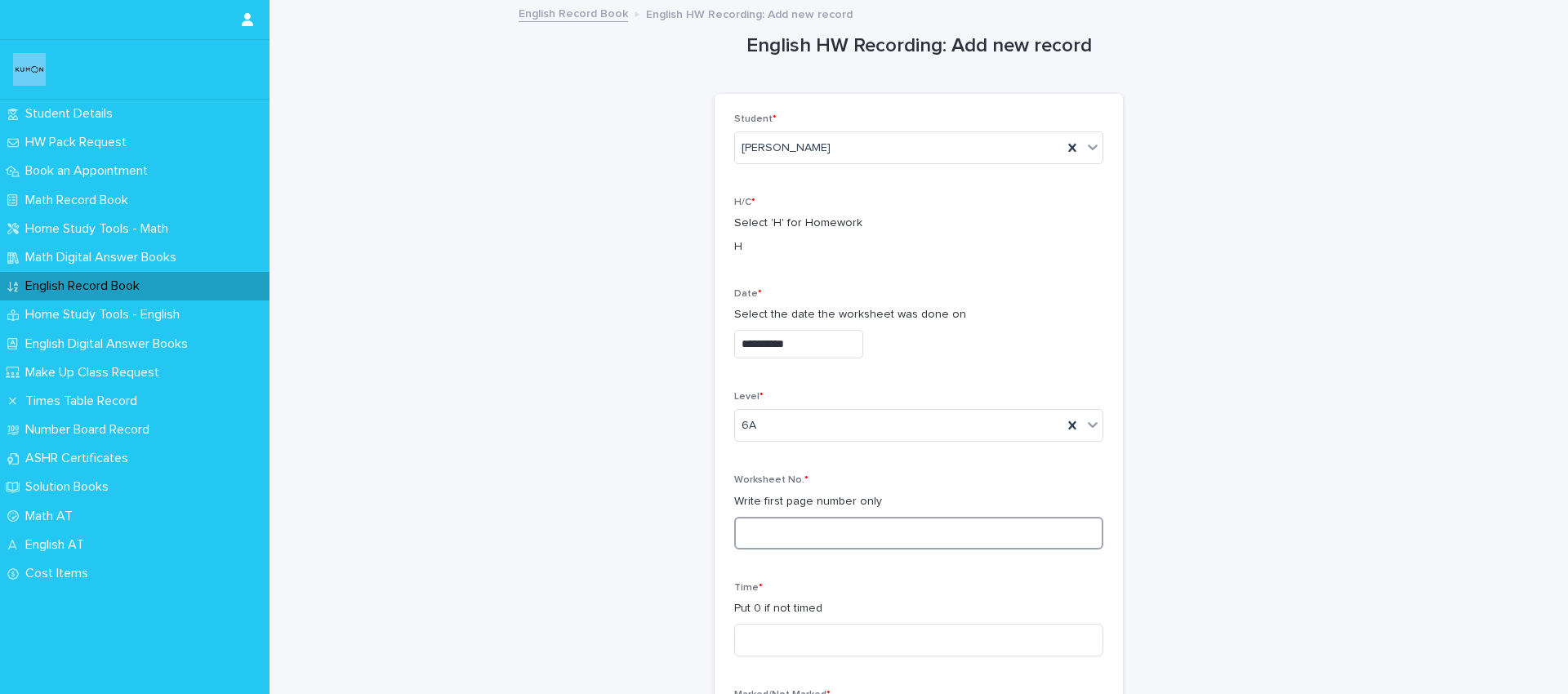
drag, startPoint x: 772, startPoint y: 527, endPoint x: 790, endPoint y: 528, distance: 18.0
click at [772, 527] on input at bounding box center [918, 533] width 369 height 33
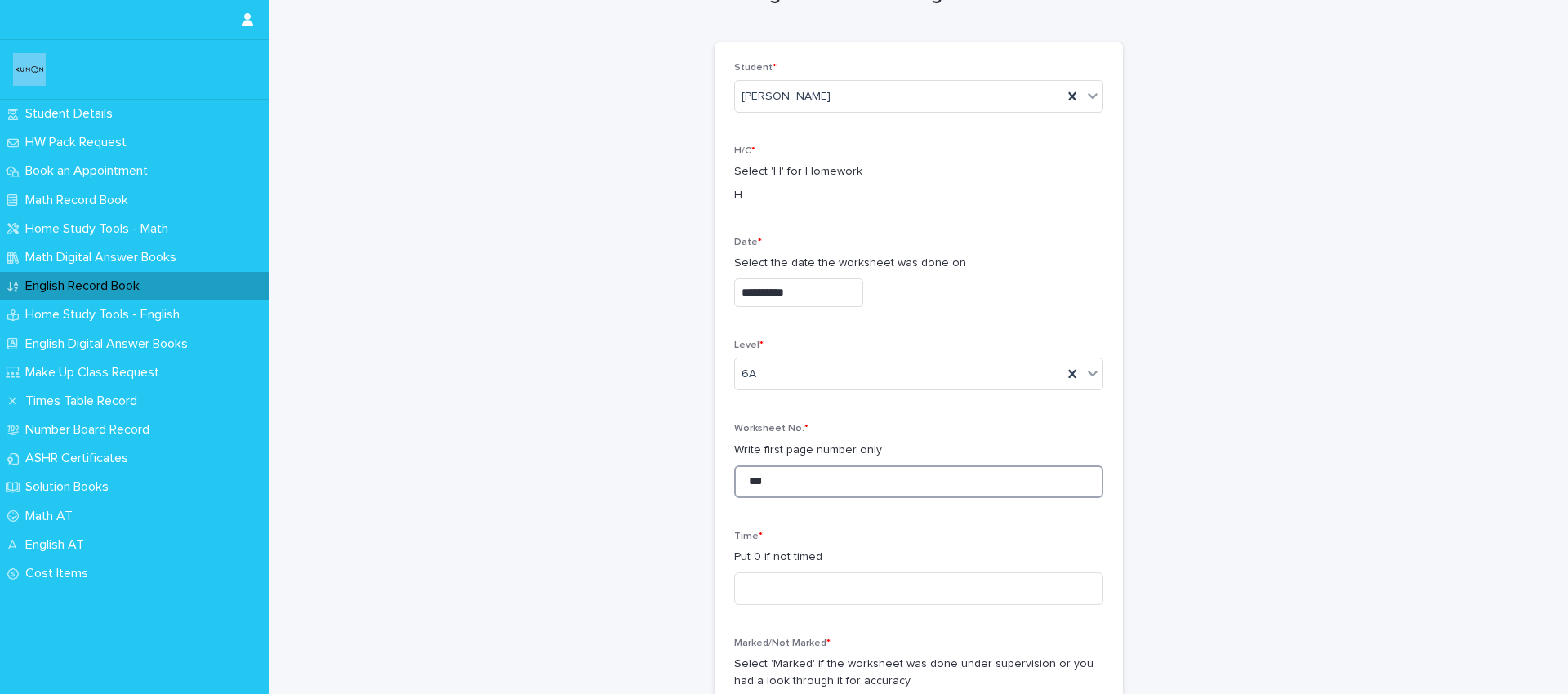
scroll to position [64, 0]
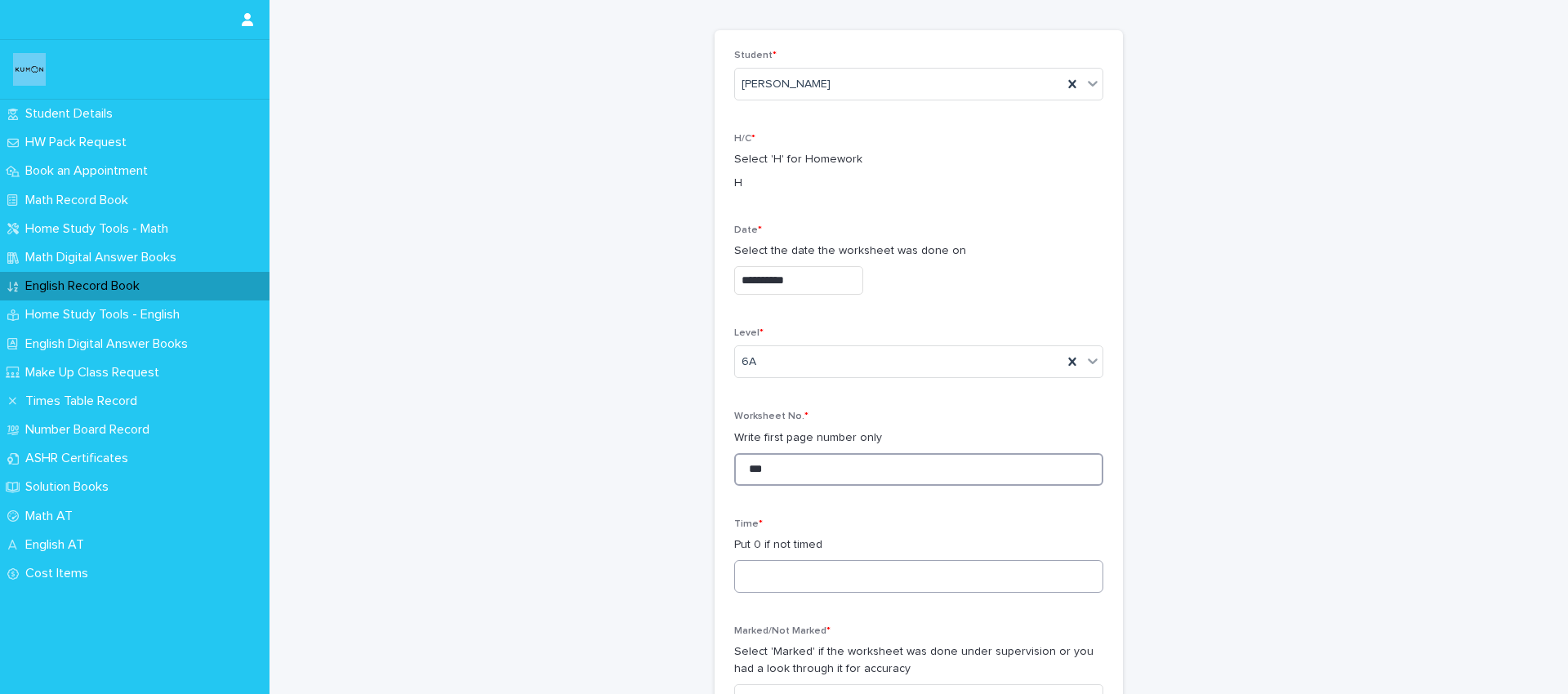
type input "***"
click at [770, 568] on input at bounding box center [918, 576] width 369 height 33
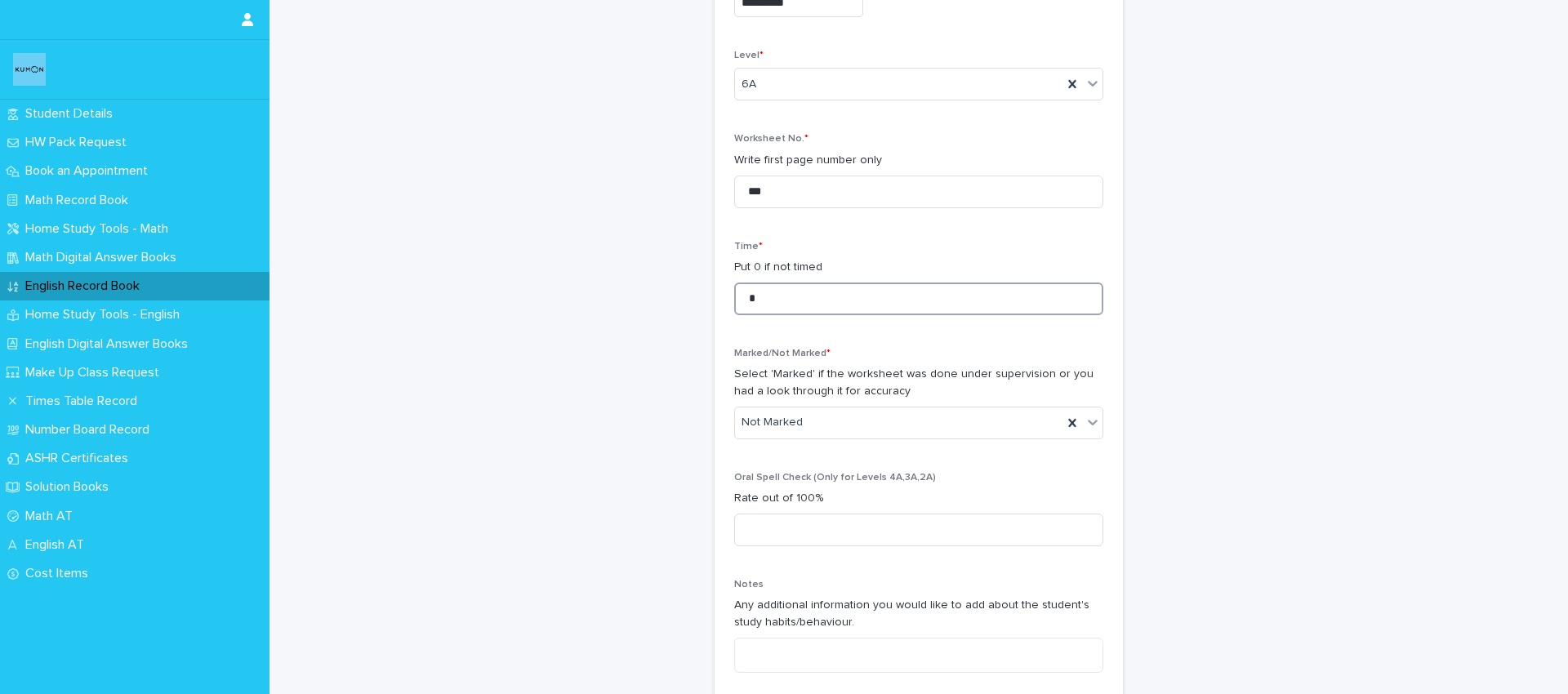
scroll to position [346, 0]
type input "*"
click at [785, 519] on input at bounding box center [918, 525] width 369 height 33
click at [806, 510] on input at bounding box center [918, 525] width 369 height 33
click at [854, 514] on input at bounding box center [918, 525] width 369 height 33
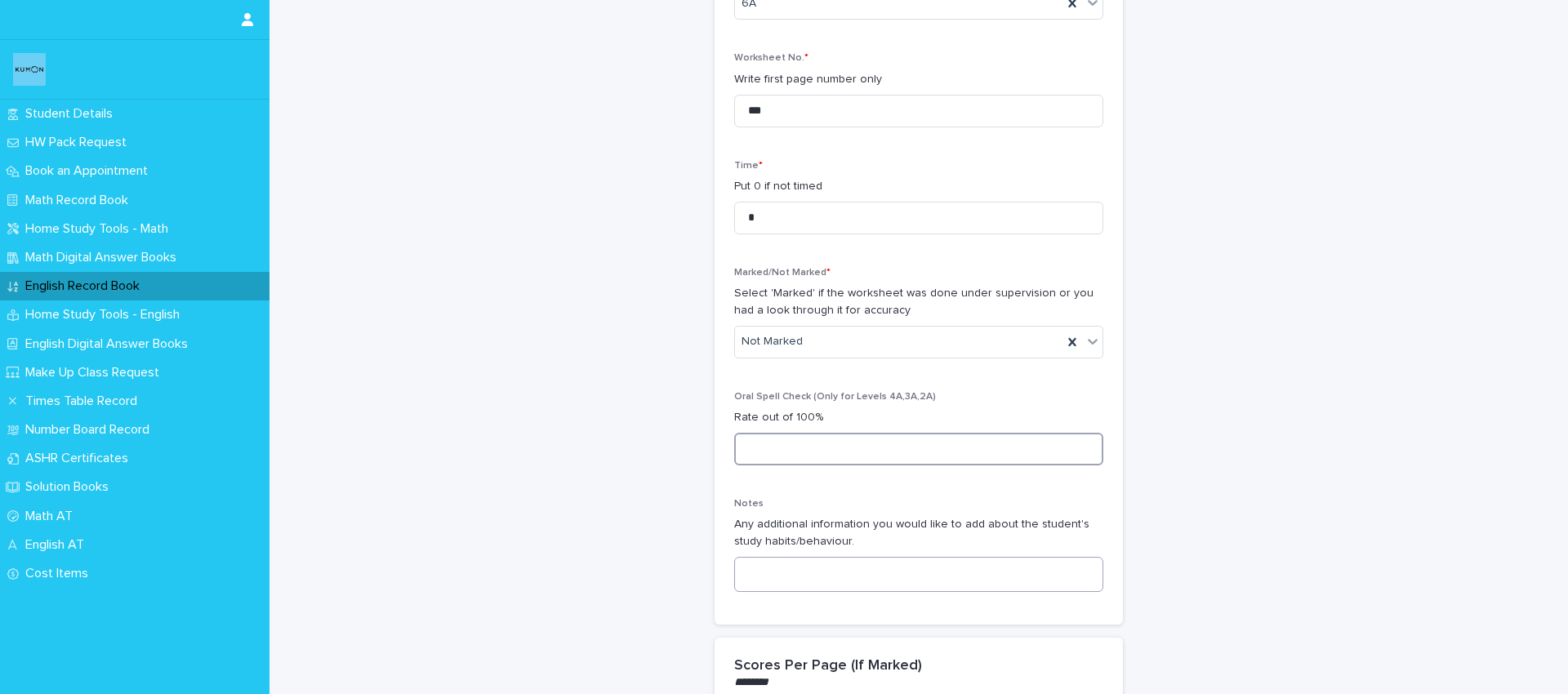
scroll to position [421, 0]
click at [788, 563] on textarea at bounding box center [918, 575] width 369 height 35
click at [815, 571] on textarea "**********" at bounding box center [918, 575] width 369 height 35
click at [845, 572] on textarea "**********" at bounding box center [918, 575] width 369 height 35
click at [1020, 582] on textarea "**********" at bounding box center [918, 575] width 369 height 35
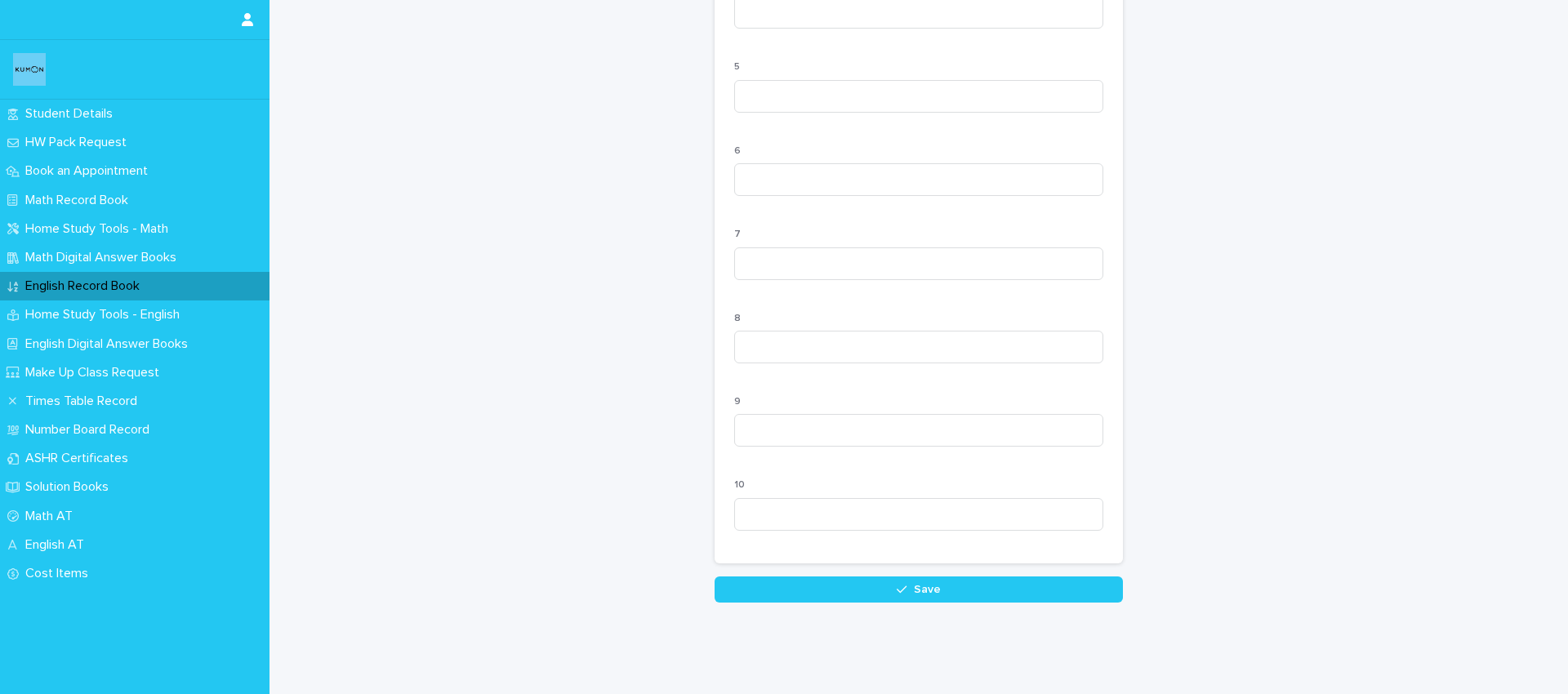
scroll to position [1523, 0]
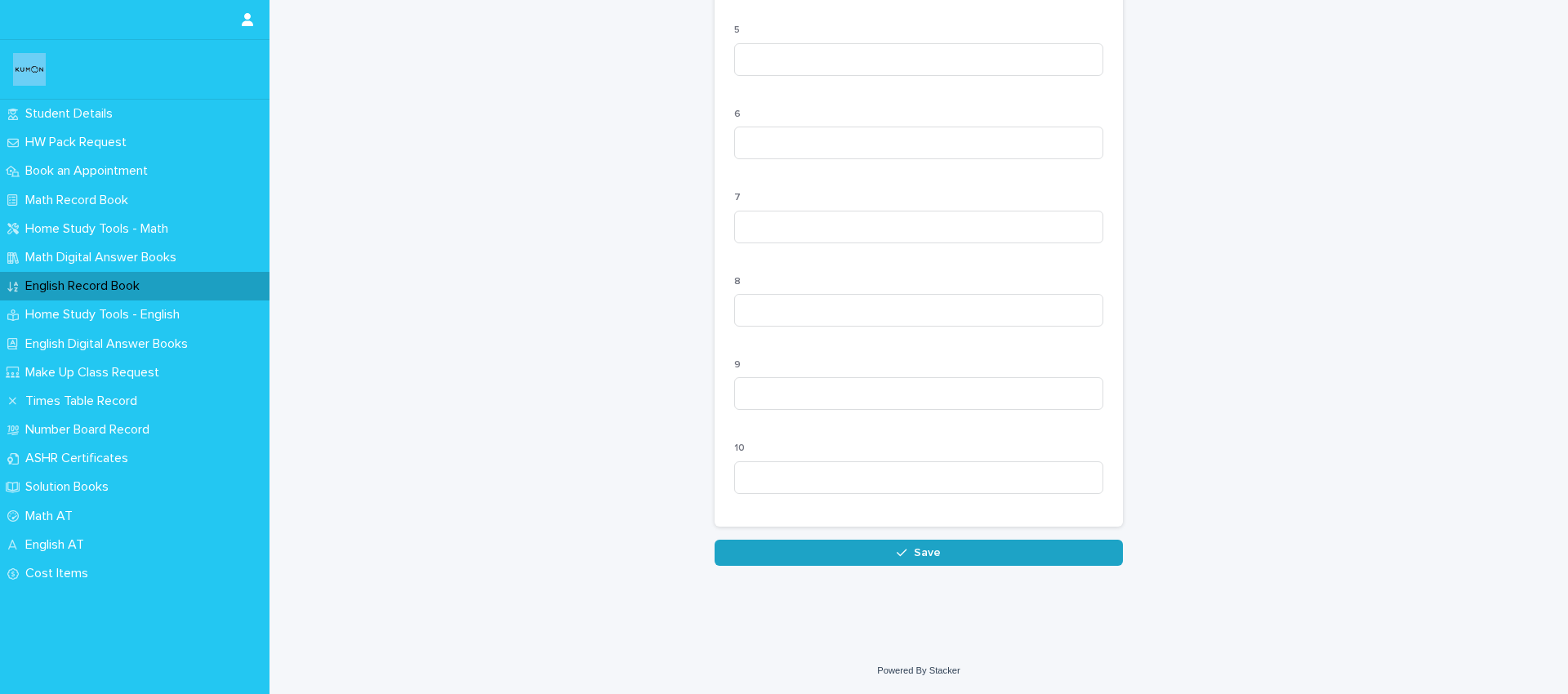
type textarea "**********"
click at [952, 555] on button "Save" at bounding box center [918, 553] width 409 height 26
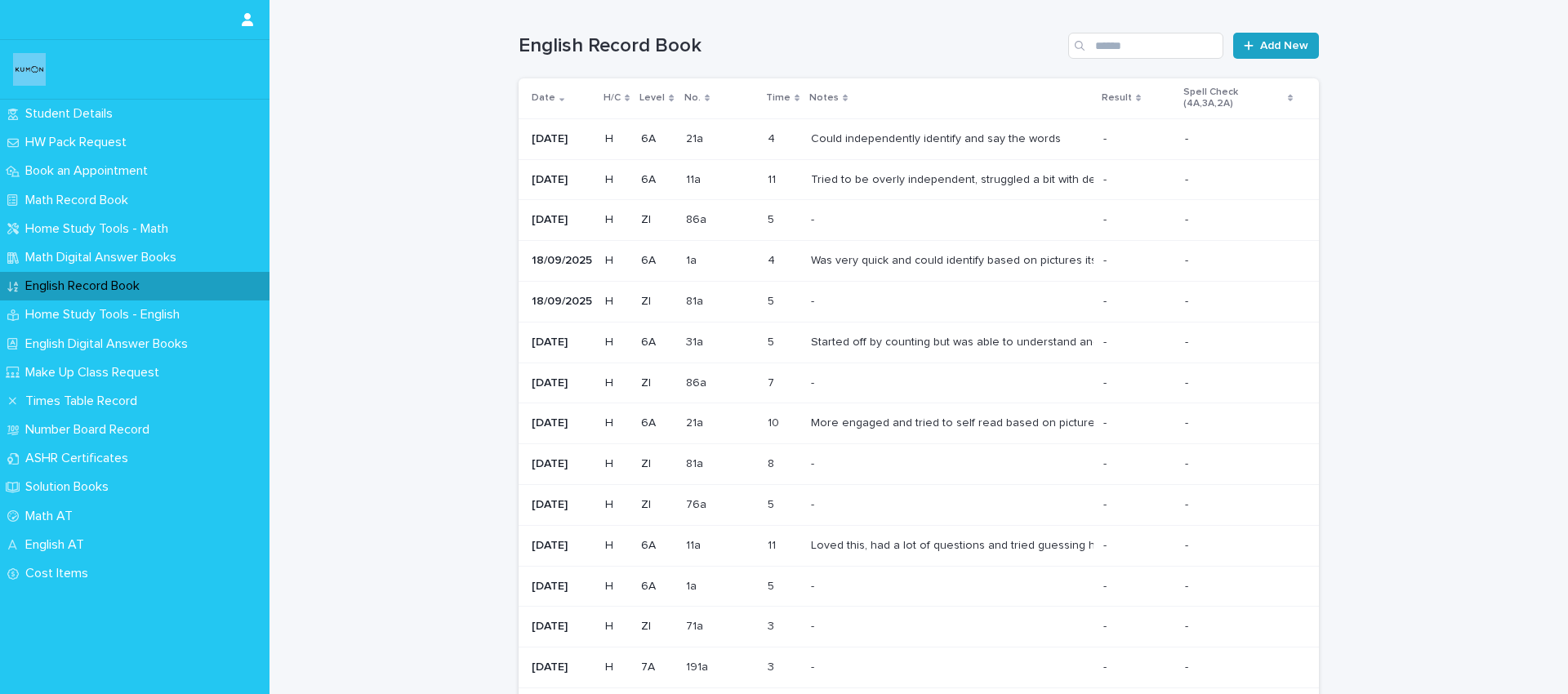
click at [1276, 45] on span "Add New" at bounding box center [1284, 45] width 48 height 12
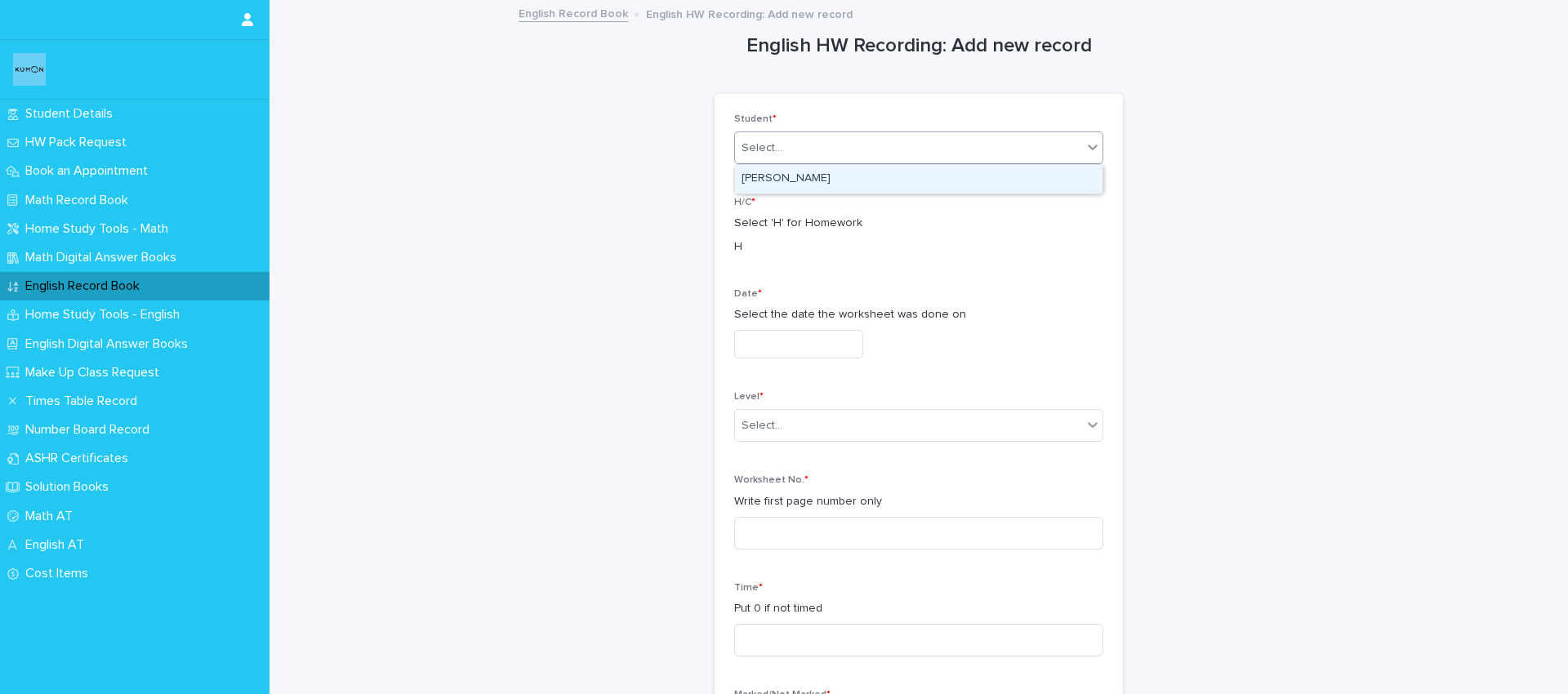
click at [796, 142] on div "Select..." at bounding box center [908, 148] width 347 height 27
drag, startPoint x: 795, startPoint y: 174, endPoint x: 781, endPoint y: 280, distance: 106.9
click at [795, 174] on div "[PERSON_NAME]" at bounding box center [918, 179] width 367 height 29
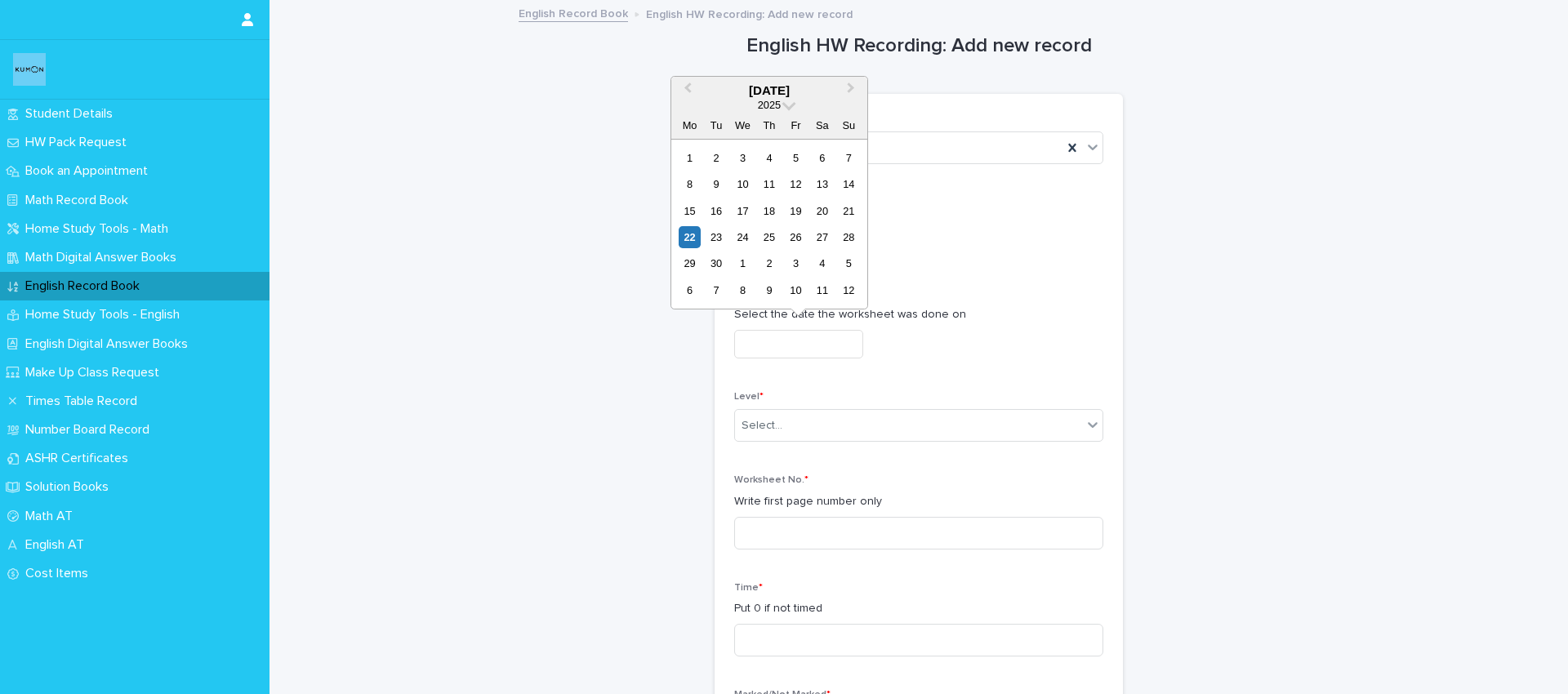
click at [778, 345] on input "text" at bounding box center [798, 344] width 129 height 29
click at [818, 206] on div "20" at bounding box center [822, 211] width 22 height 22
type input "**********"
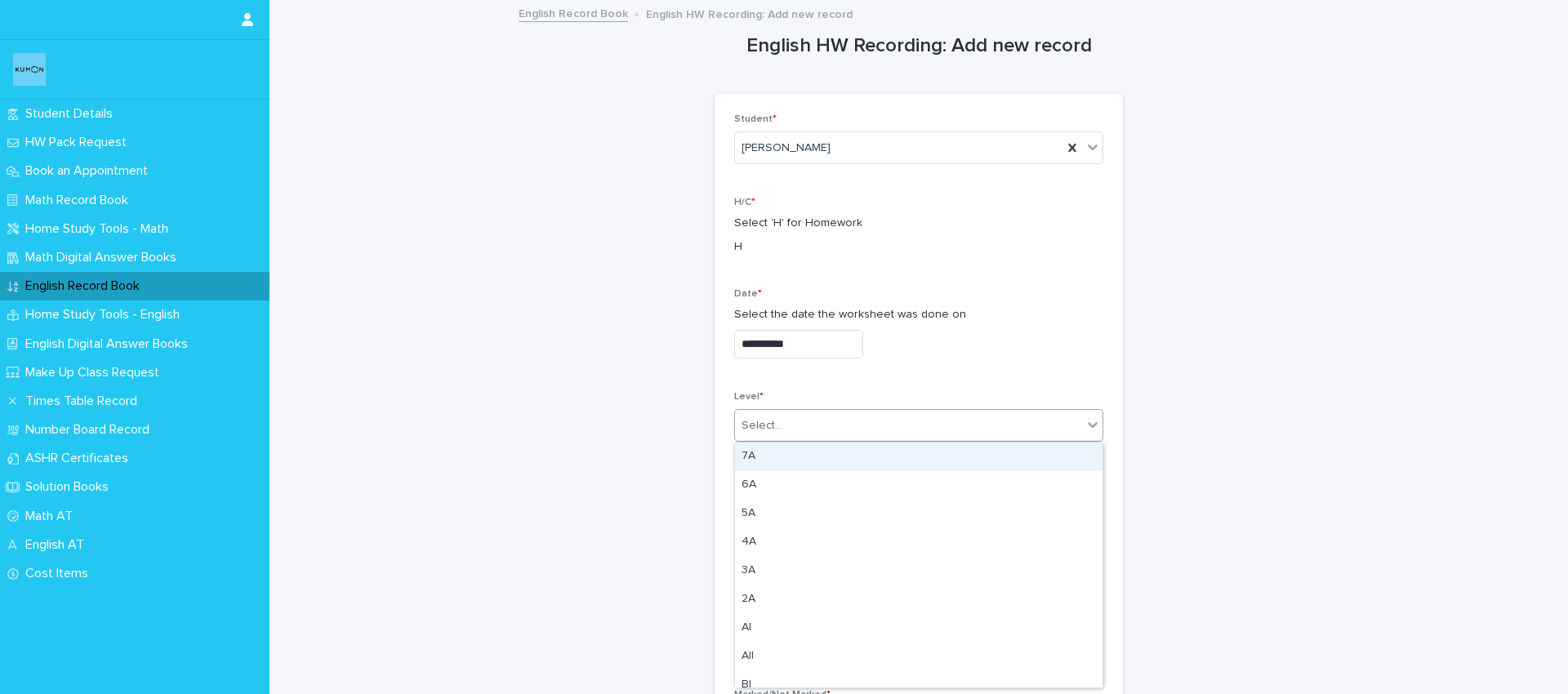
click at [785, 429] on div "Select..." at bounding box center [908, 426] width 347 height 27
type input "*"
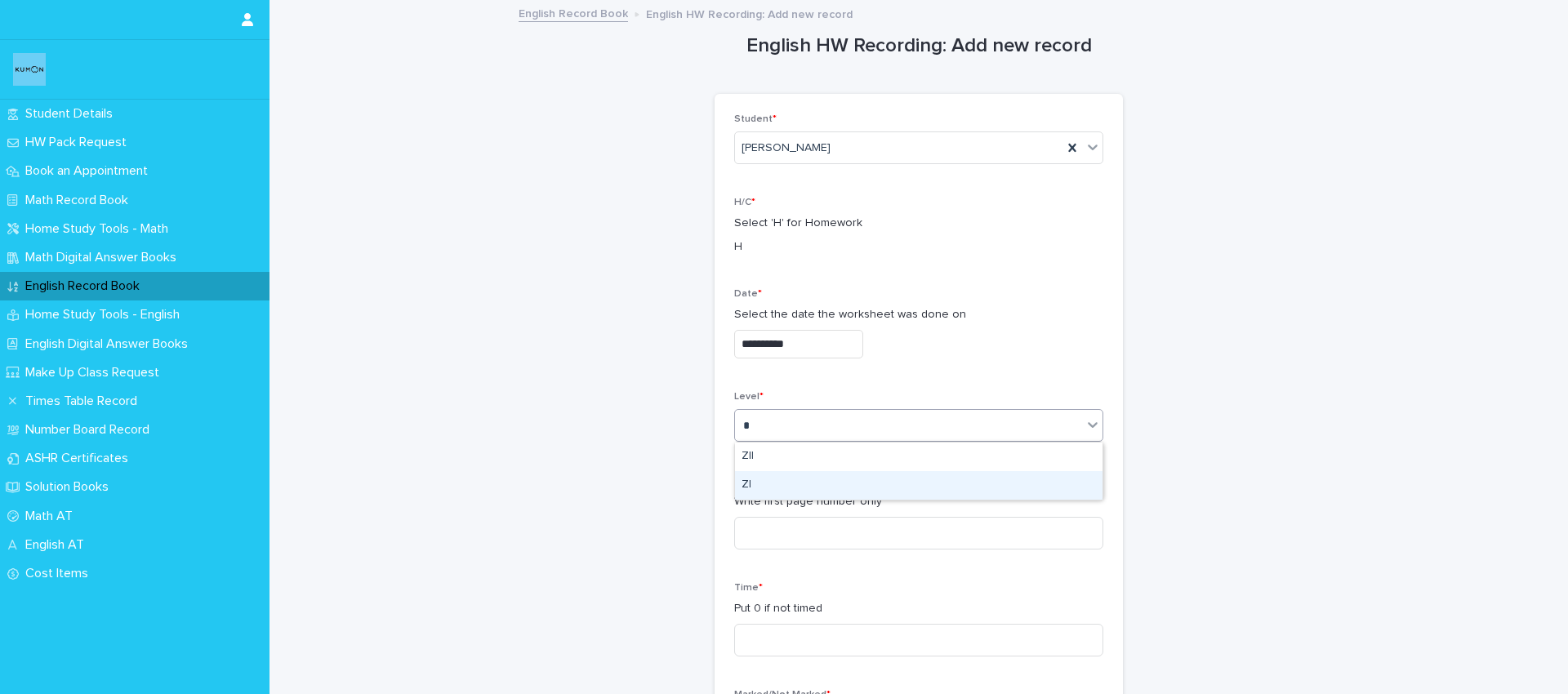
click at [760, 486] on div "ZI" at bounding box center [918, 485] width 367 height 29
click at [778, 523] on input at bounding box center [918, 533] width 369 height 33
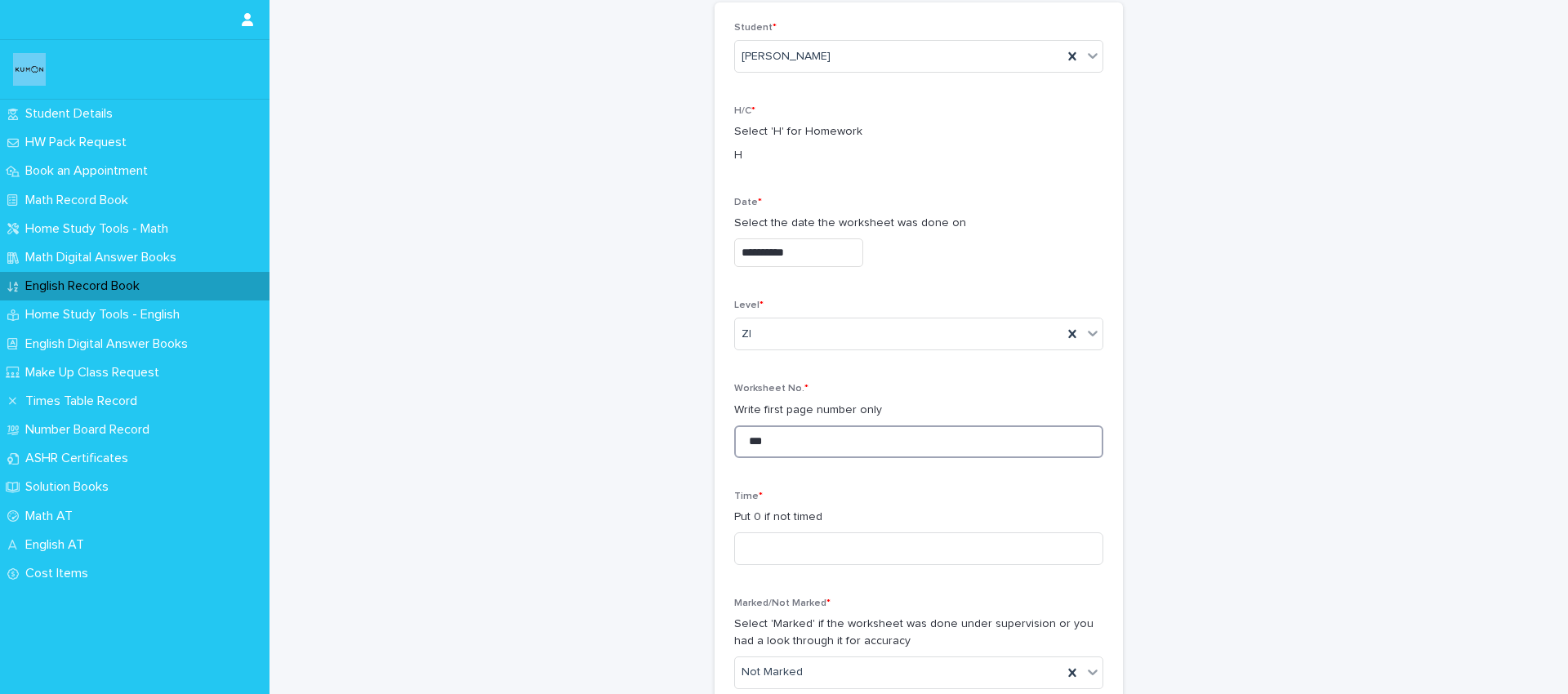
scroll to position [91, 0]
type input "***"
click at [793, 550] on input at bounding box center [918, 549] width 369 height 33
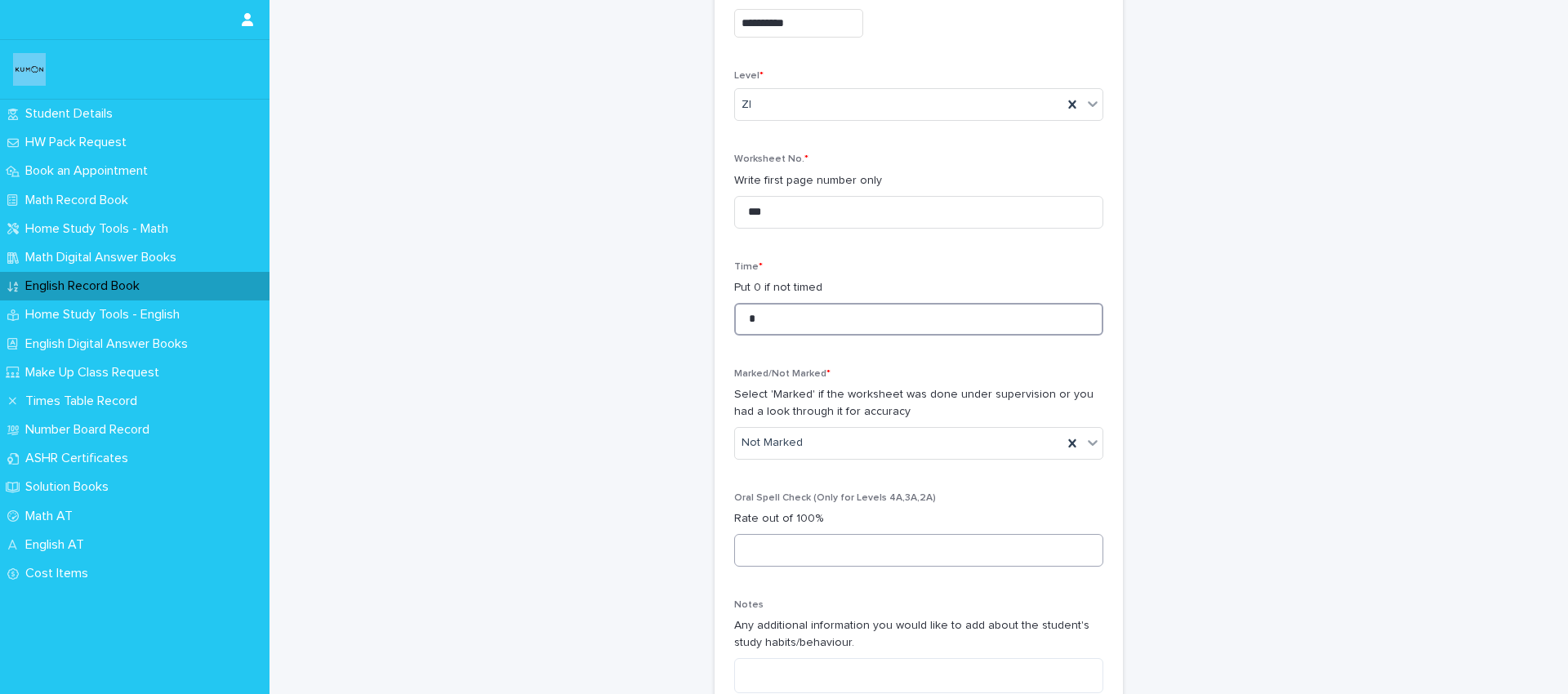
scroll to position [374, 0]
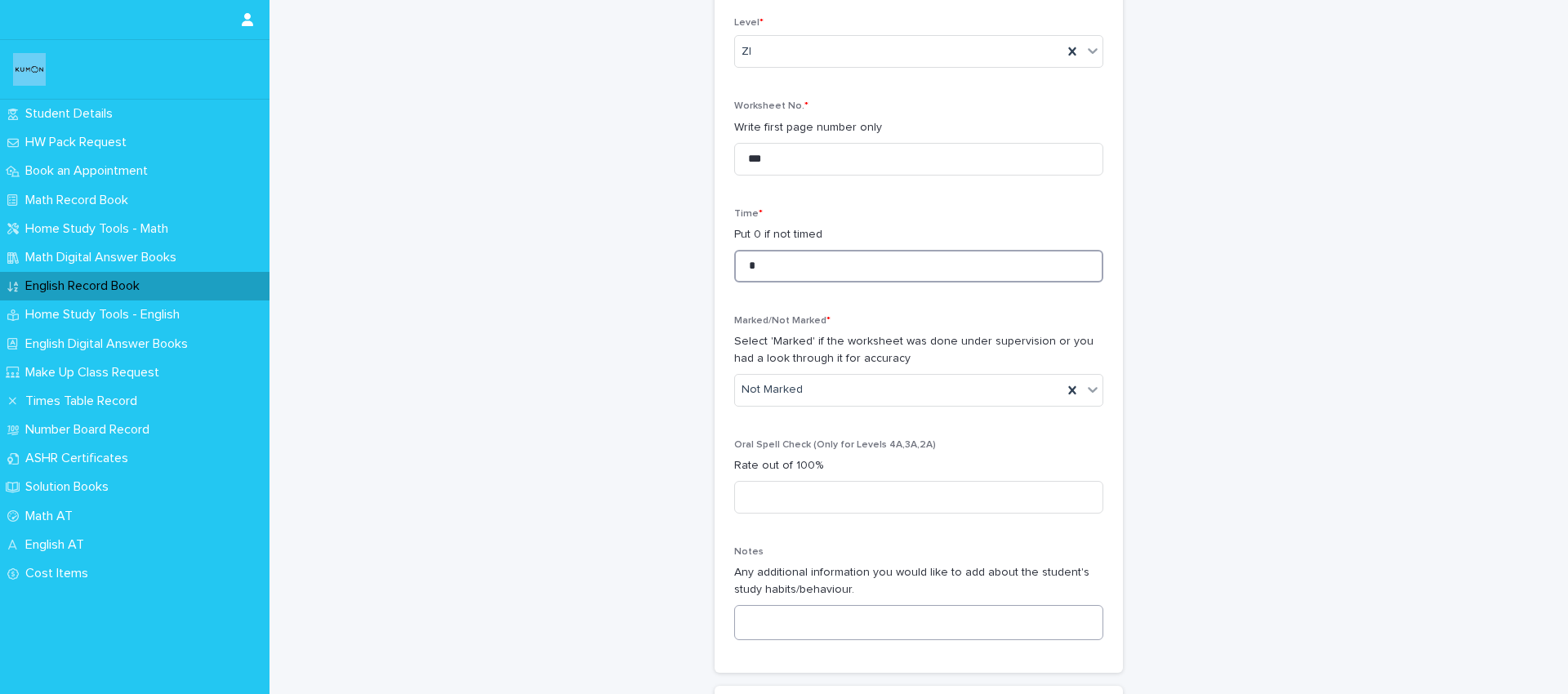
type input "*"
click at [769, 621] on textarea at bounding box center [918, 622] width 369 height 35
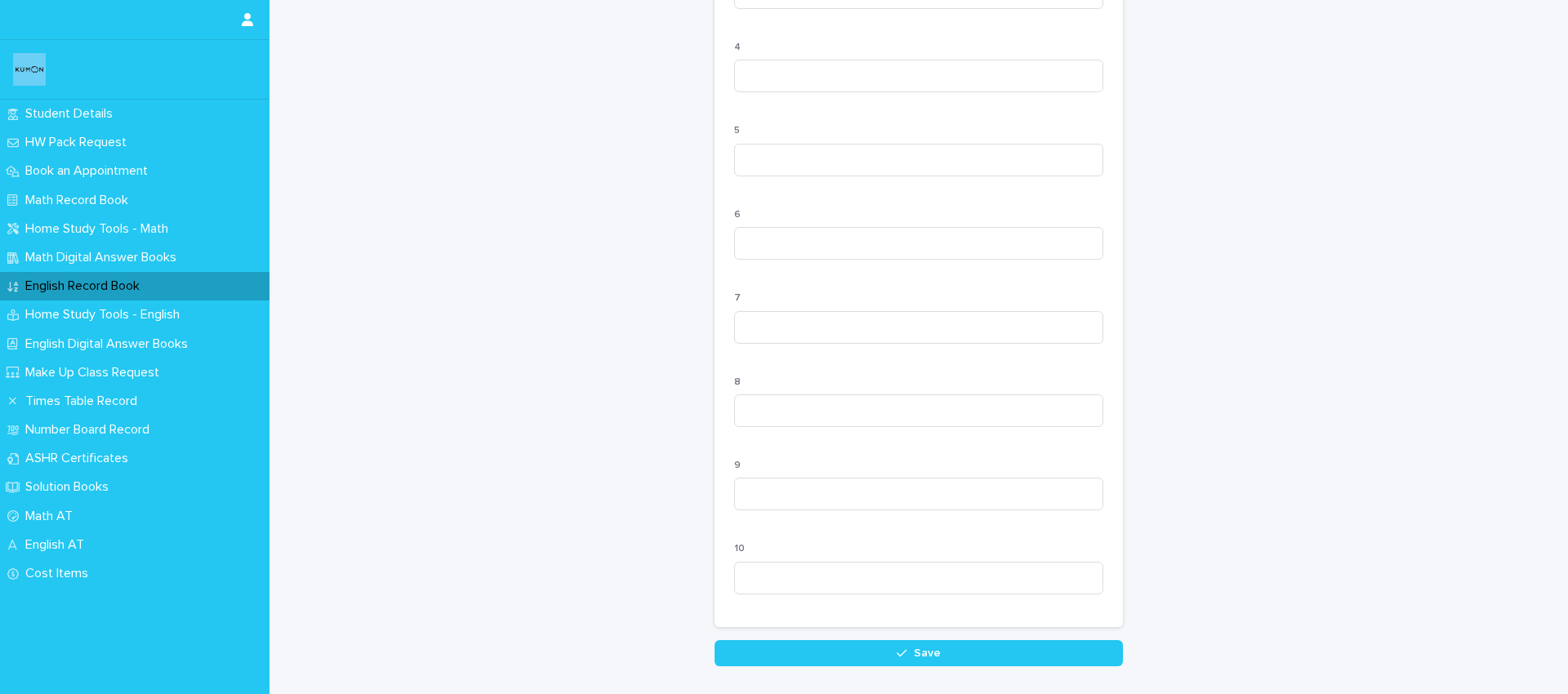
scroll to position [1523, 0]
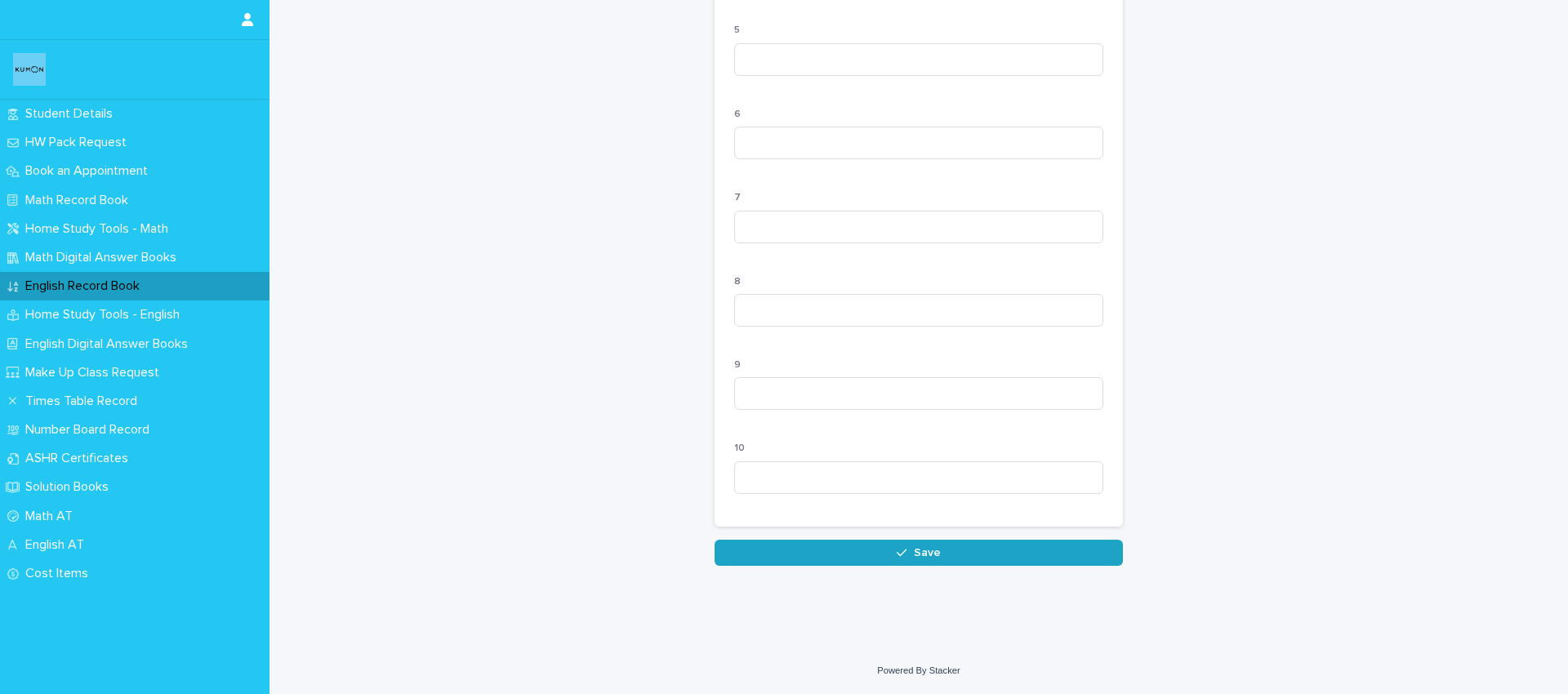
type textarea "**********"
click at [826, 547] on button "Save" at bounding box center [918, 553] width 409 height 26
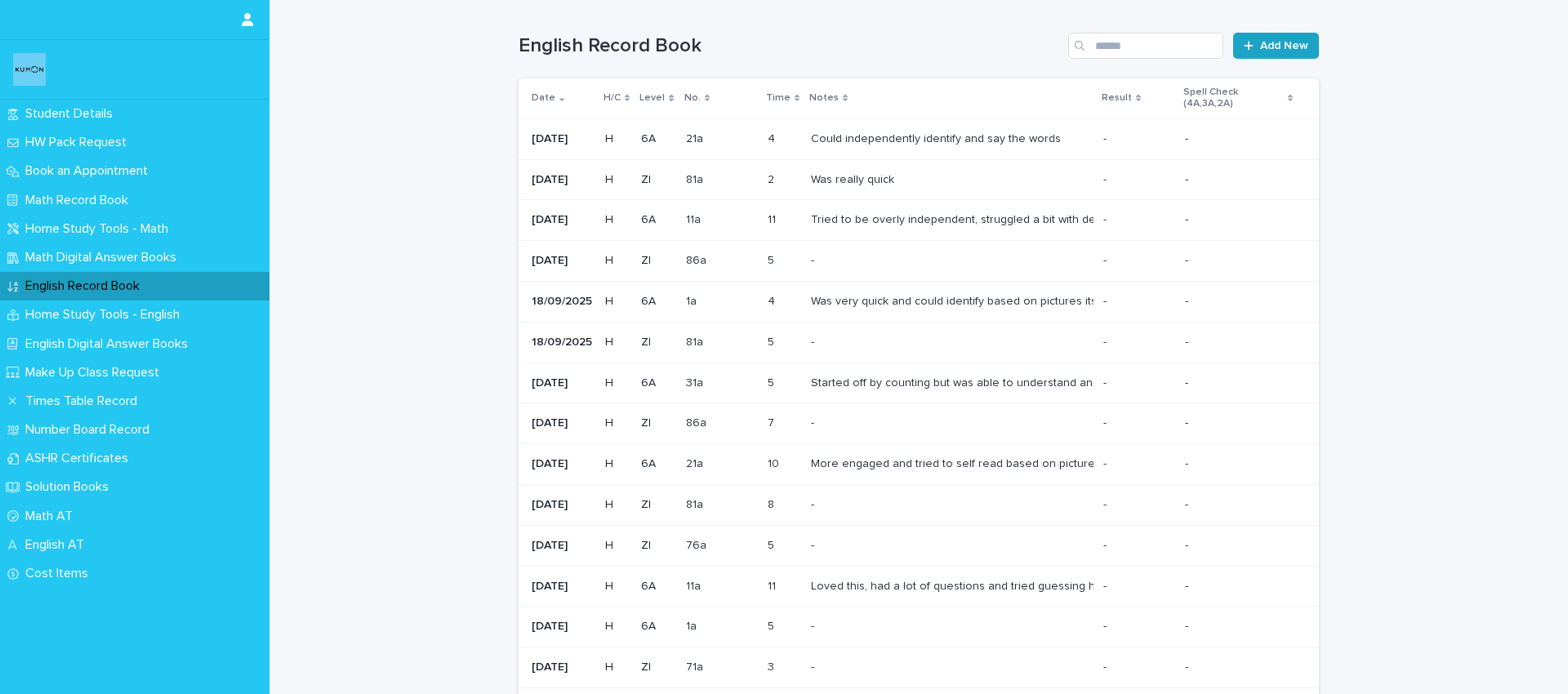
click at [1271, 45] on span "Add New" at bounding box center [1284, 45] width 48 height 12
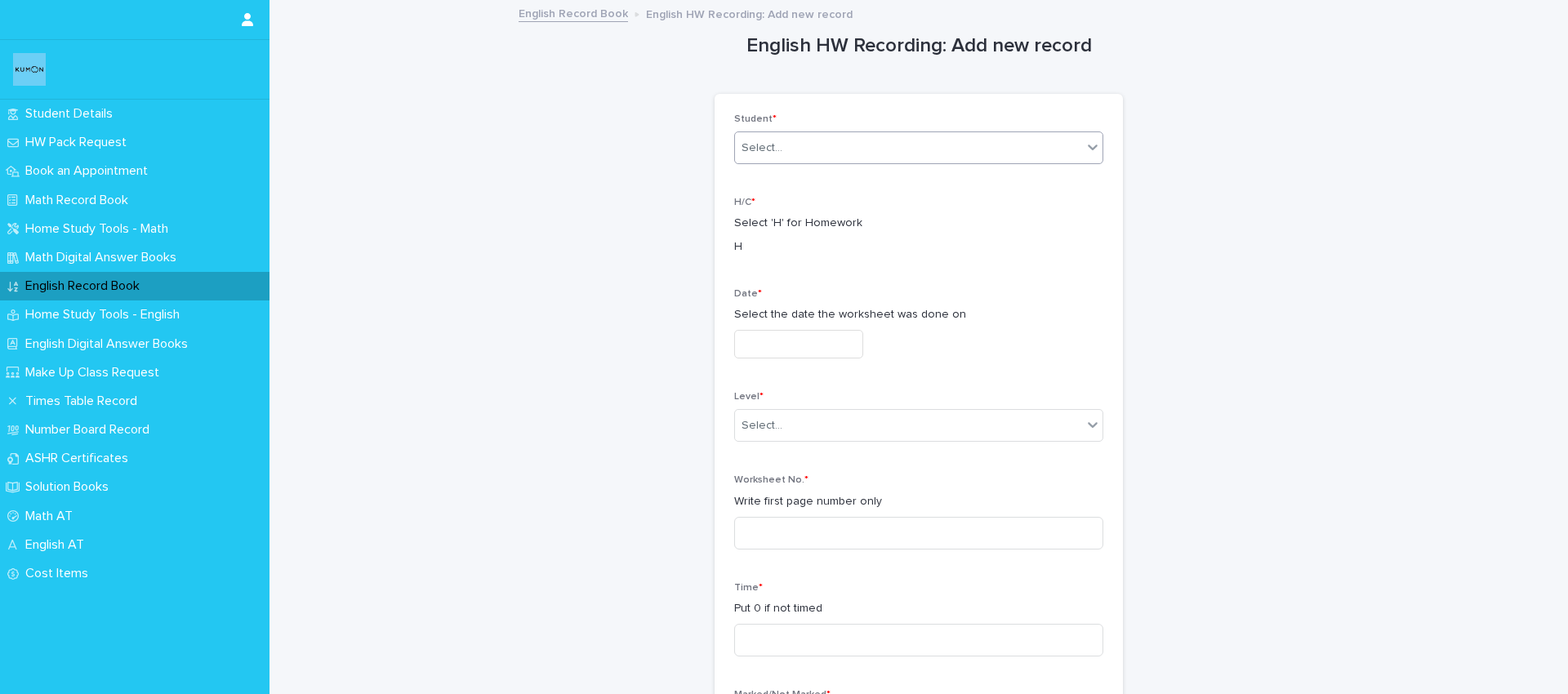
click at [753, 141] on div "Select..." at bounding box center [762, 148] width 40 height 17
click at [782, 179] on div "[PERSON_NAME]" at bounding box center [918, 179] width 367 height 29
click at [775, 335] on input "text" at bounding box center [798, 344] width 129 height 29
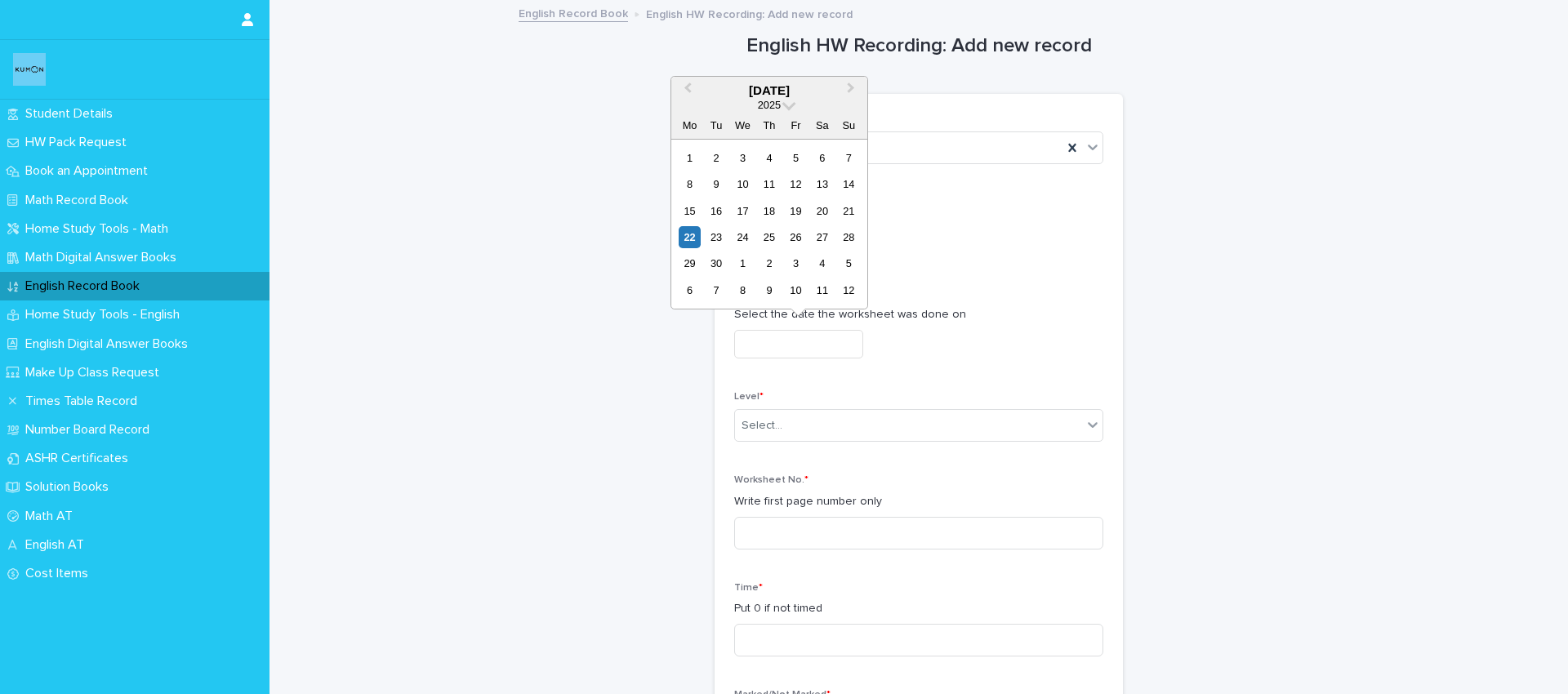
drag, startPoint x: 844, startPoint y: 206, endPoint x: 871, endPoint y: 212, distance: 27.7
click at [844, 206] on div "21" at bounding box center [849, 211] width 22 height 22
type input "**********"
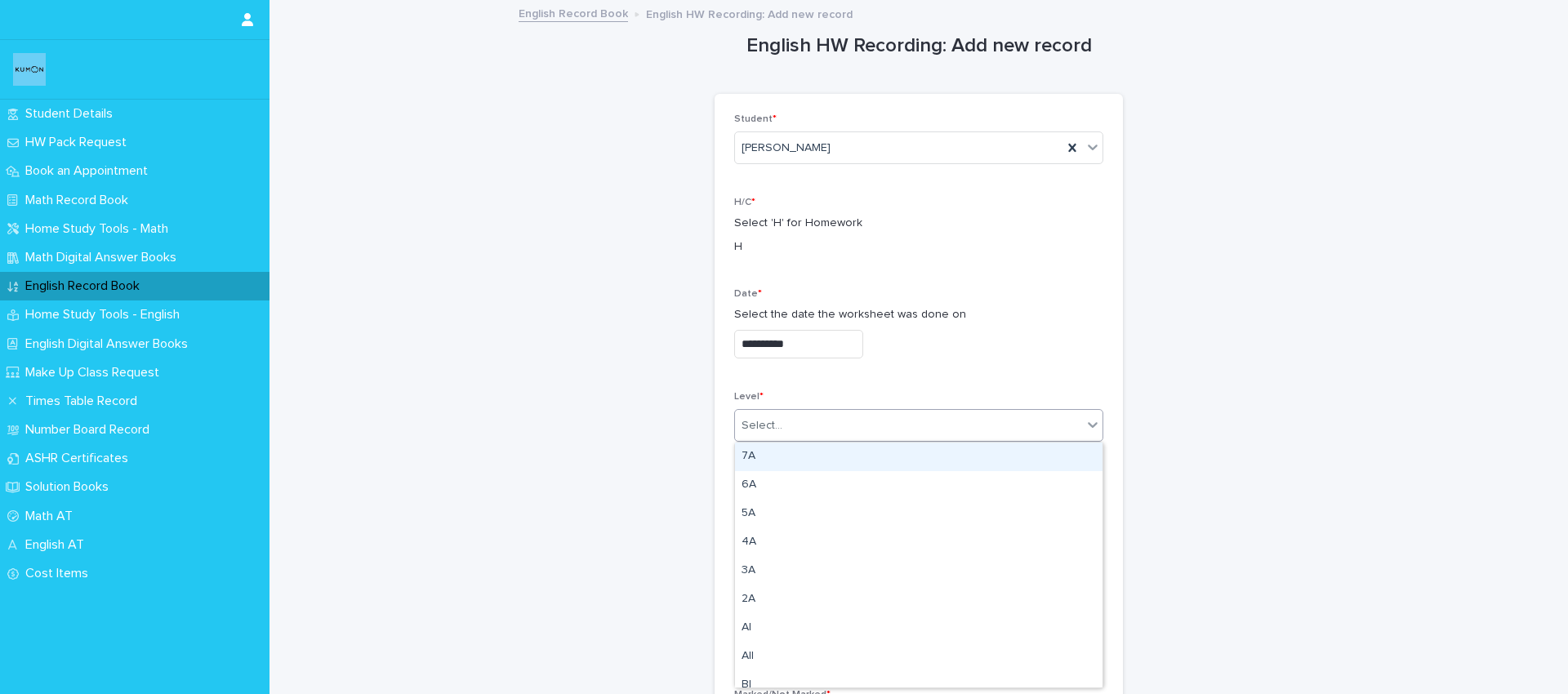
click at [763, 419] on div "Select..." at bounding box center [762, 425] width 40 height 17
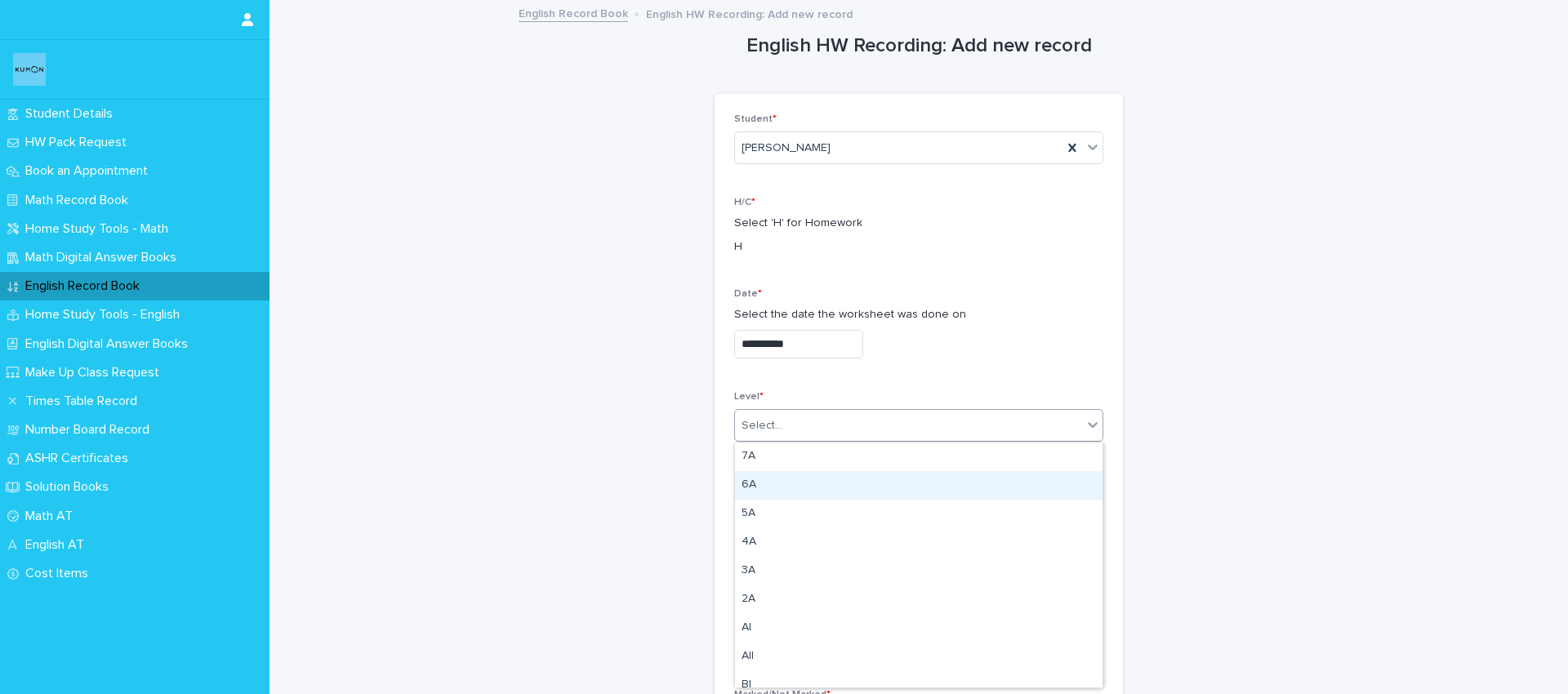
click at [773, 483] on div "6A" at bounding box center [918, 485] width 367 height 29
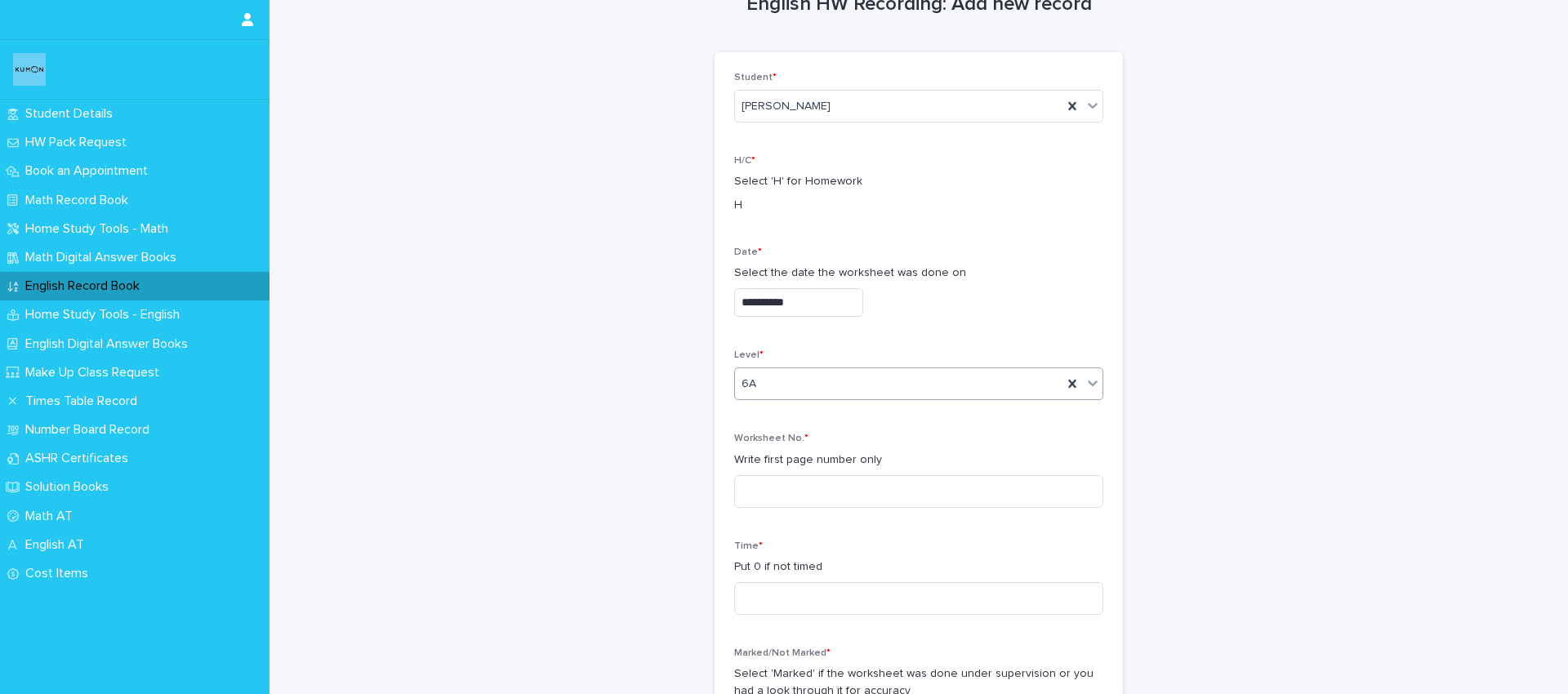
scroll to position [48, 0]
click at [817, 478] on input at bounding box center [918, 484] width 369 height 33
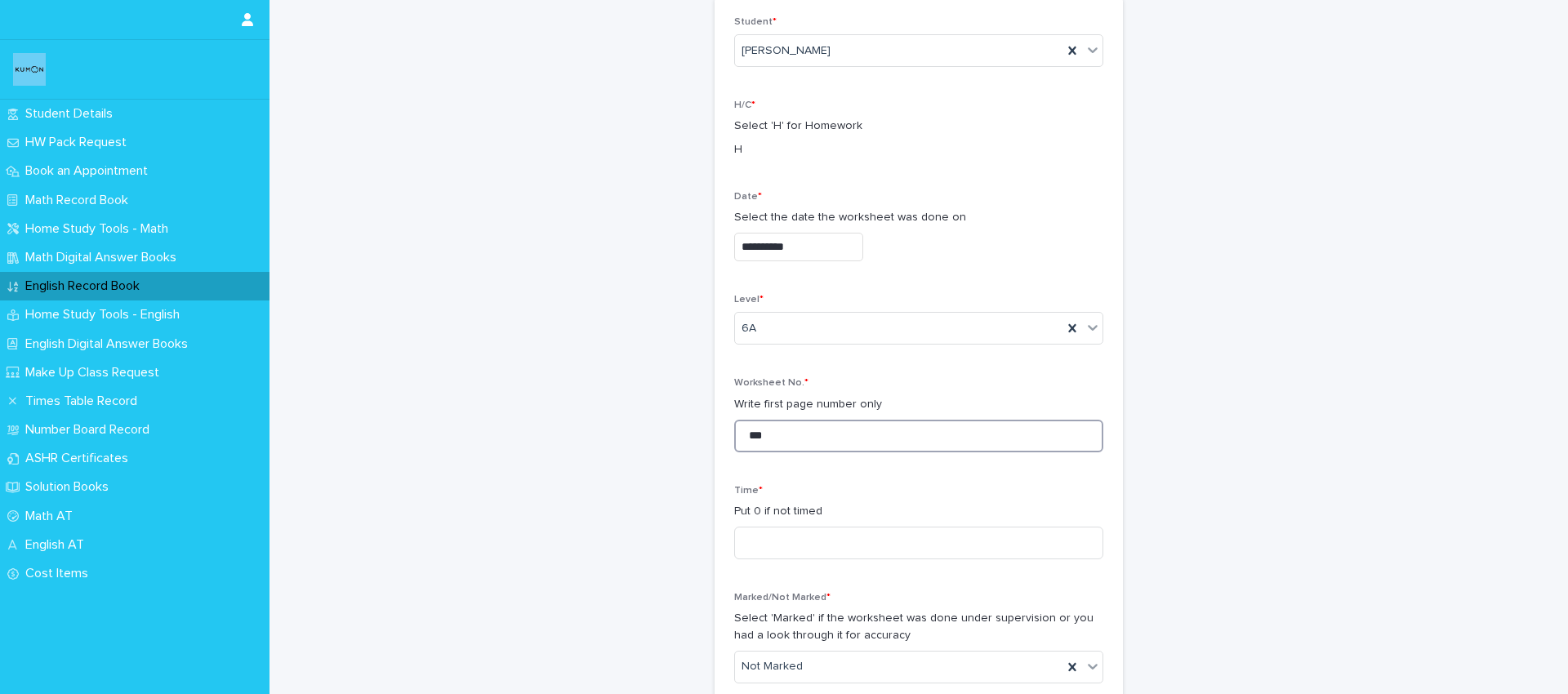
scroll to position [115, 0]
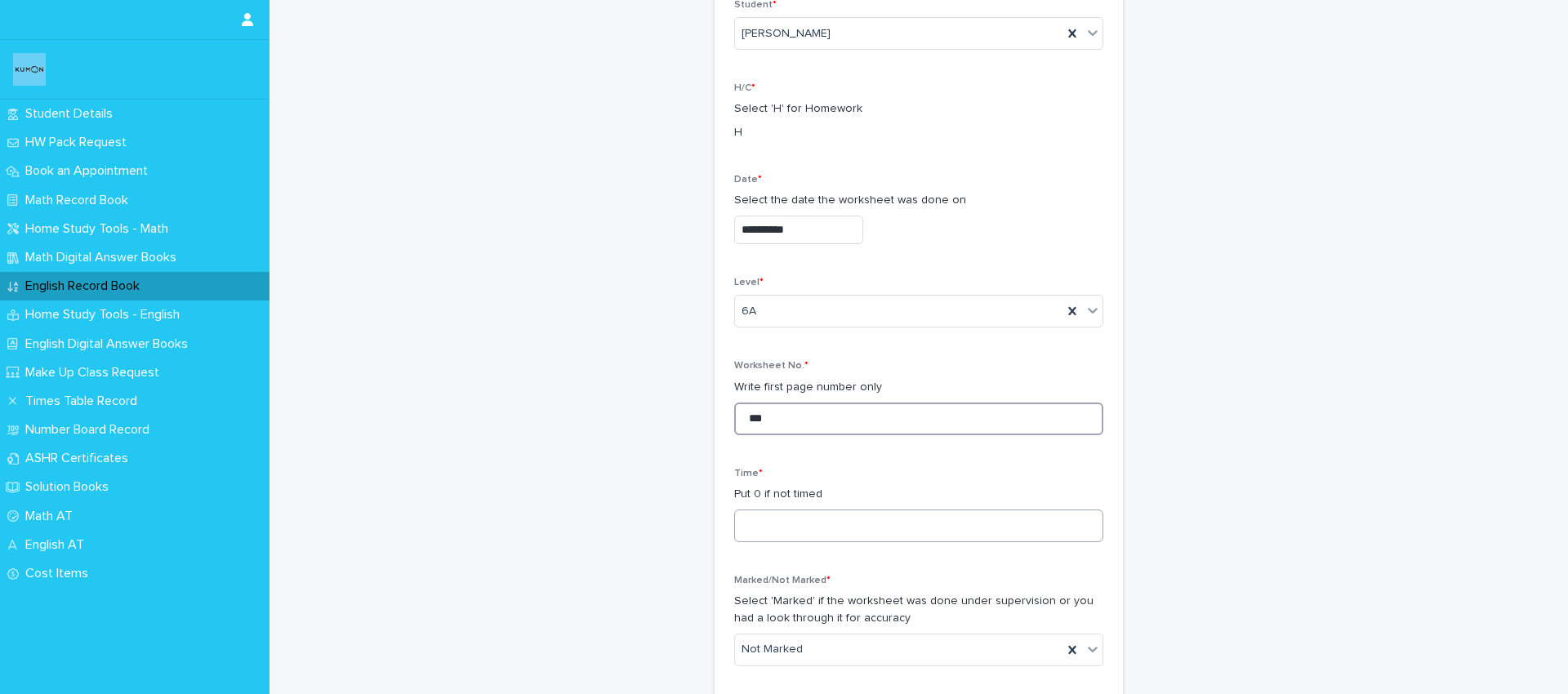
type input "***"
click at [785, 510] on input at bounding box center [918, 526] width 369 height 33
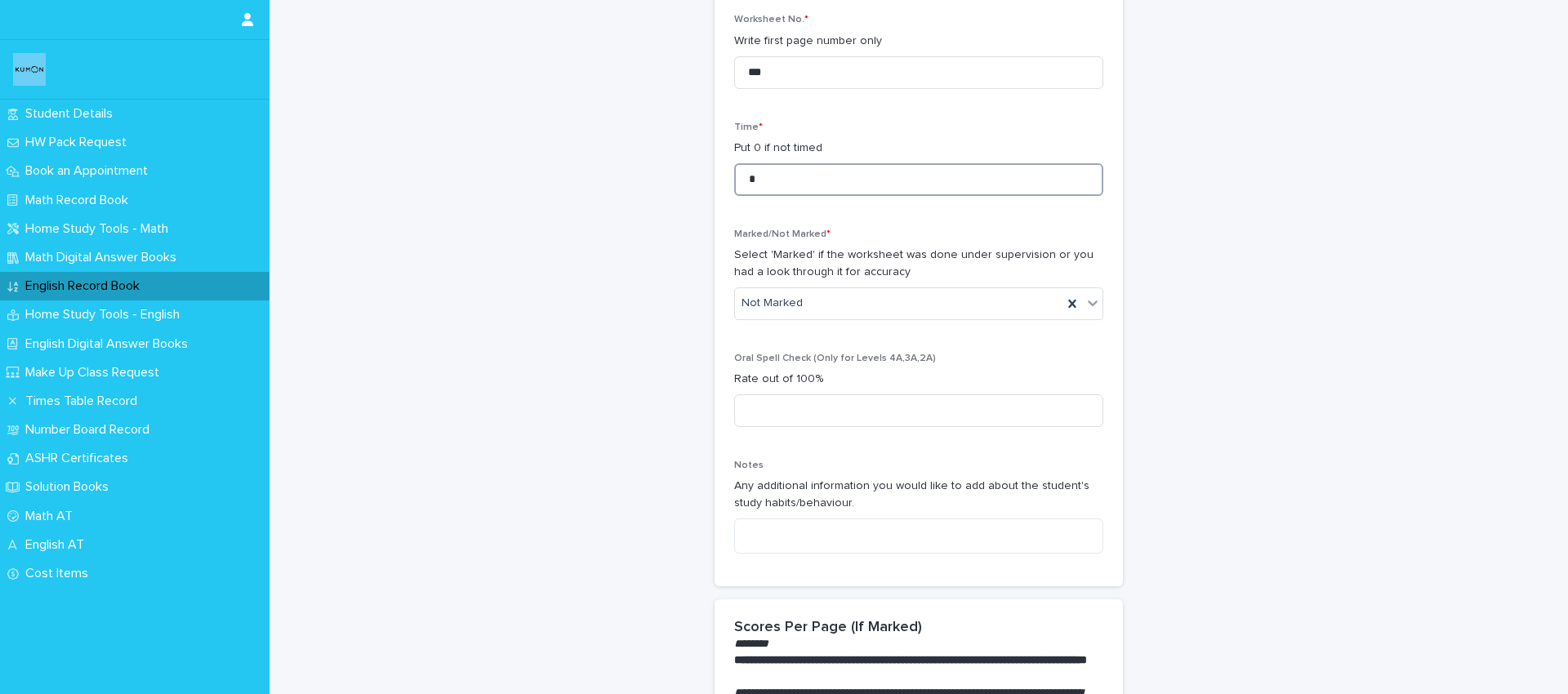
scroll to position [493, 0]
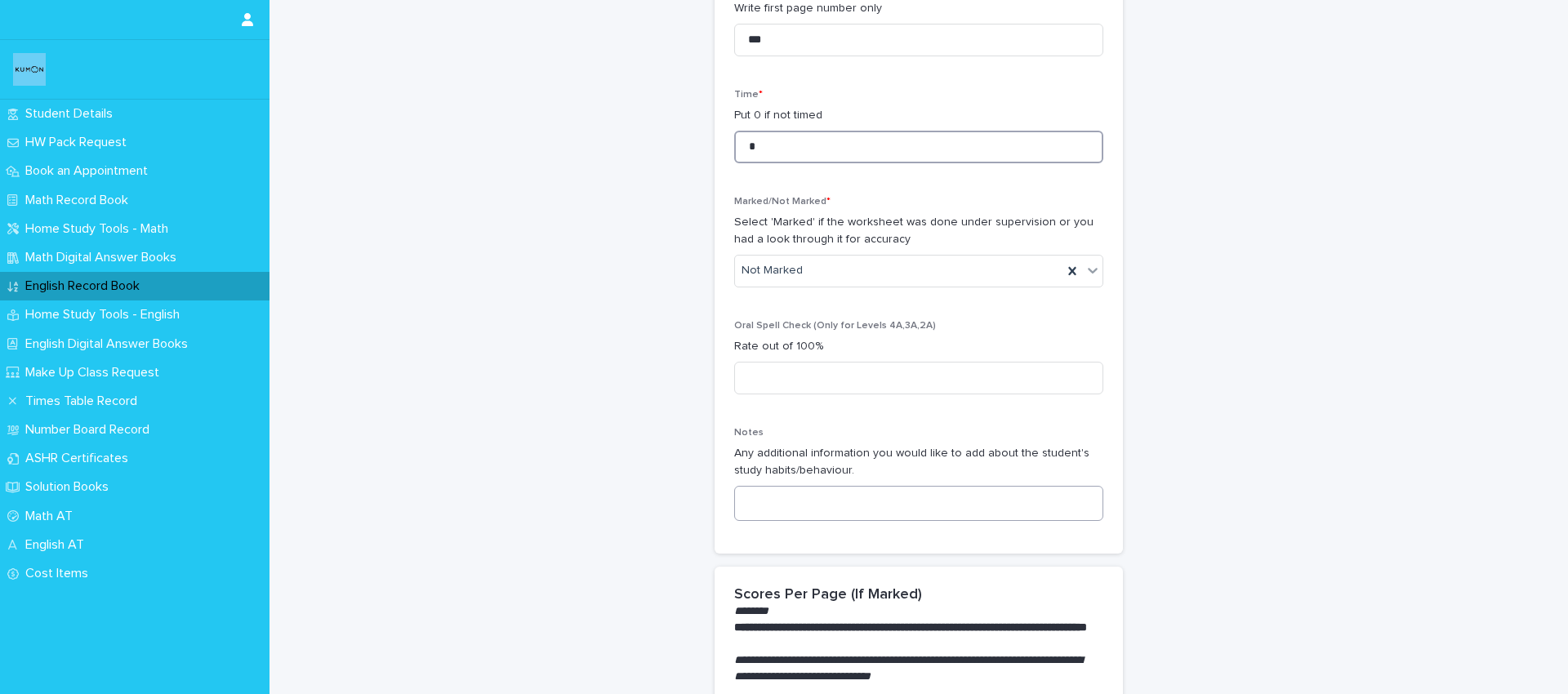
type input "*"
click at [774, 504] on textarea at bounding box center [918, 504] width 369 height 35
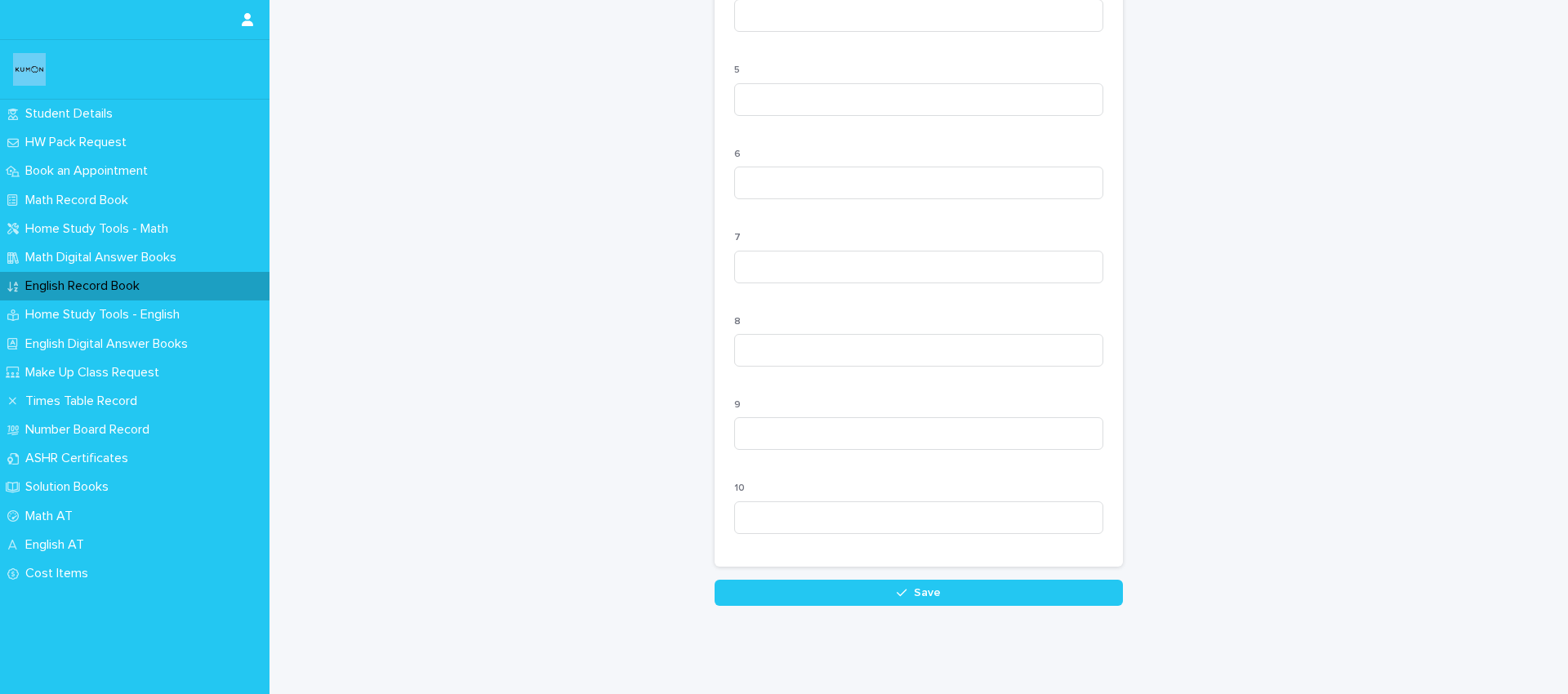
scroll to position [1523, 0]
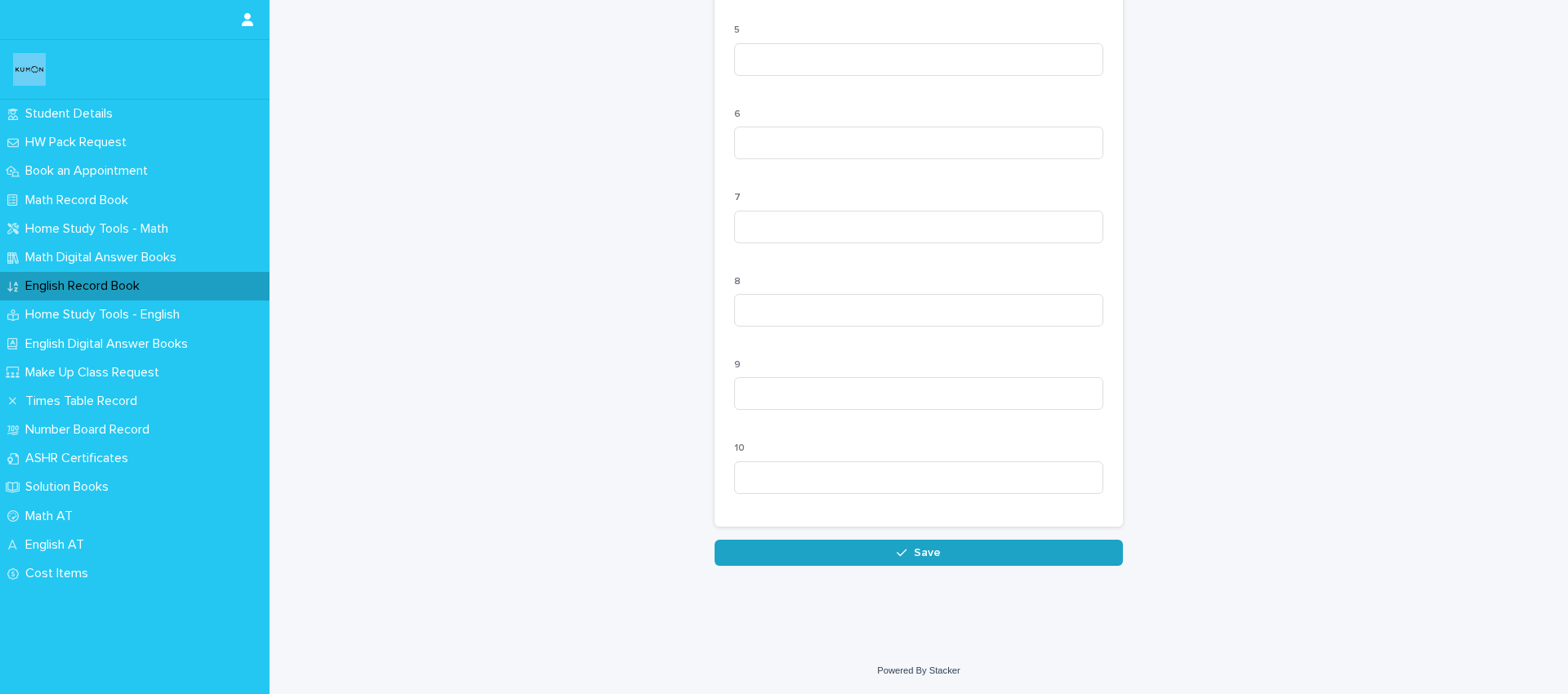
type textarea "**********"
drag, startPoint x: 937, startPoint y: 550, endPoint x: 876, endPoint y: 523, distance: 66.7
click at [936, 550] on span "Save" at bounding box center [928, 553] width 27 height 12
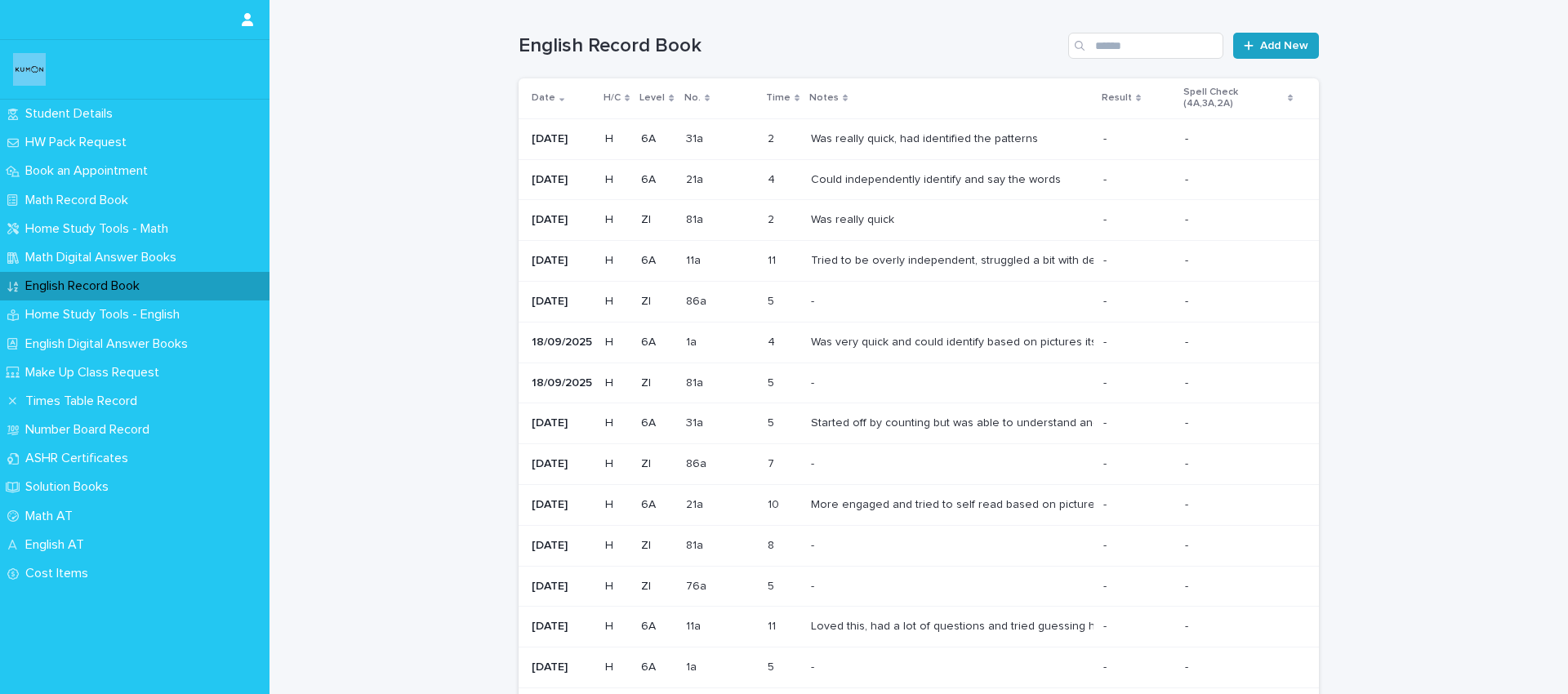
click at [1261, 53] on link "Add New" at bounding box center [1276, 45] width 86 height 26
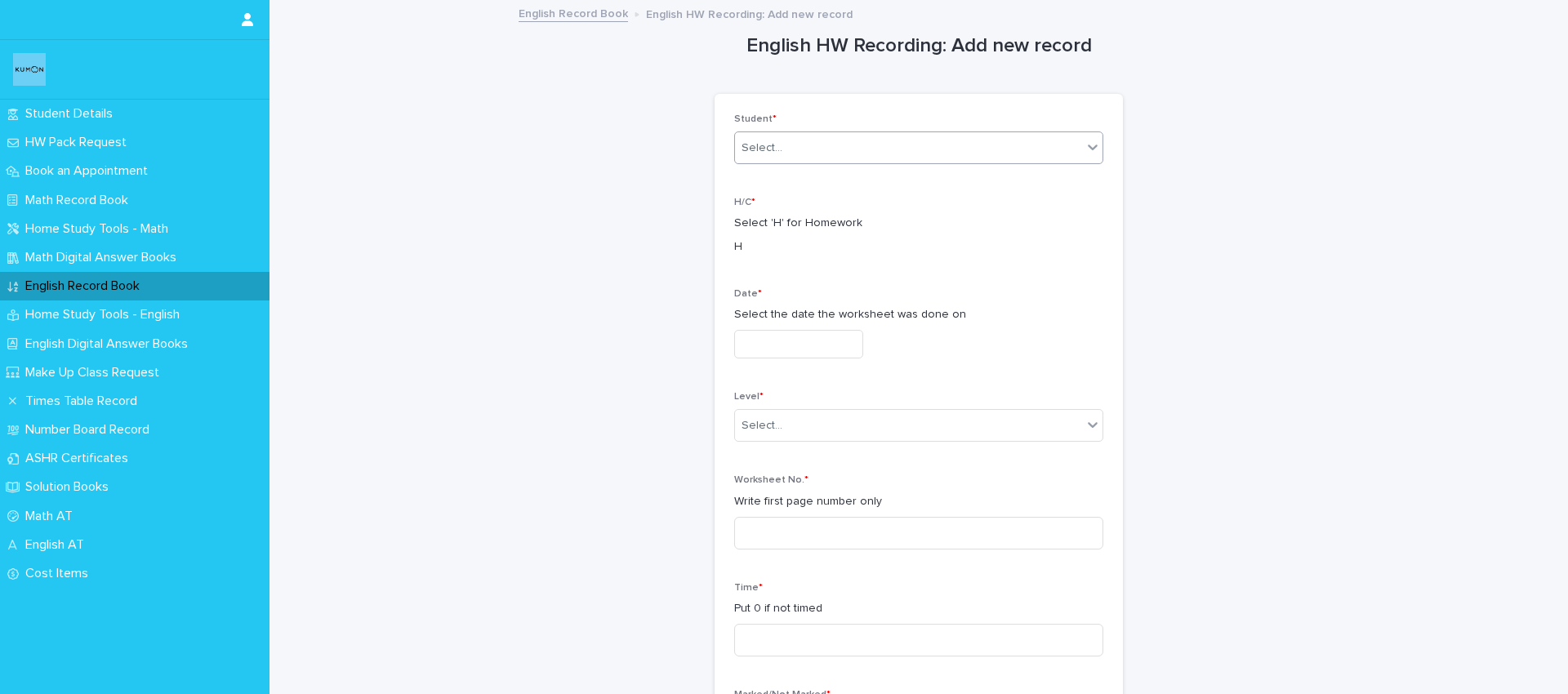
click at [821, 148] on div "Select..." at bounding box center [908, 148] width 347 height 27
drag, startPoint x: 799, startPoint y: 177, endPoint x: 854, endPoint y: 185, distance: 55.6
click at [799, 177] on div "[PERSON_NAME]" at bounding box center [918, 179] width 367 height 29
click at [790, 333] on input "text" at bounding box center [798, 344] width 129 height 29
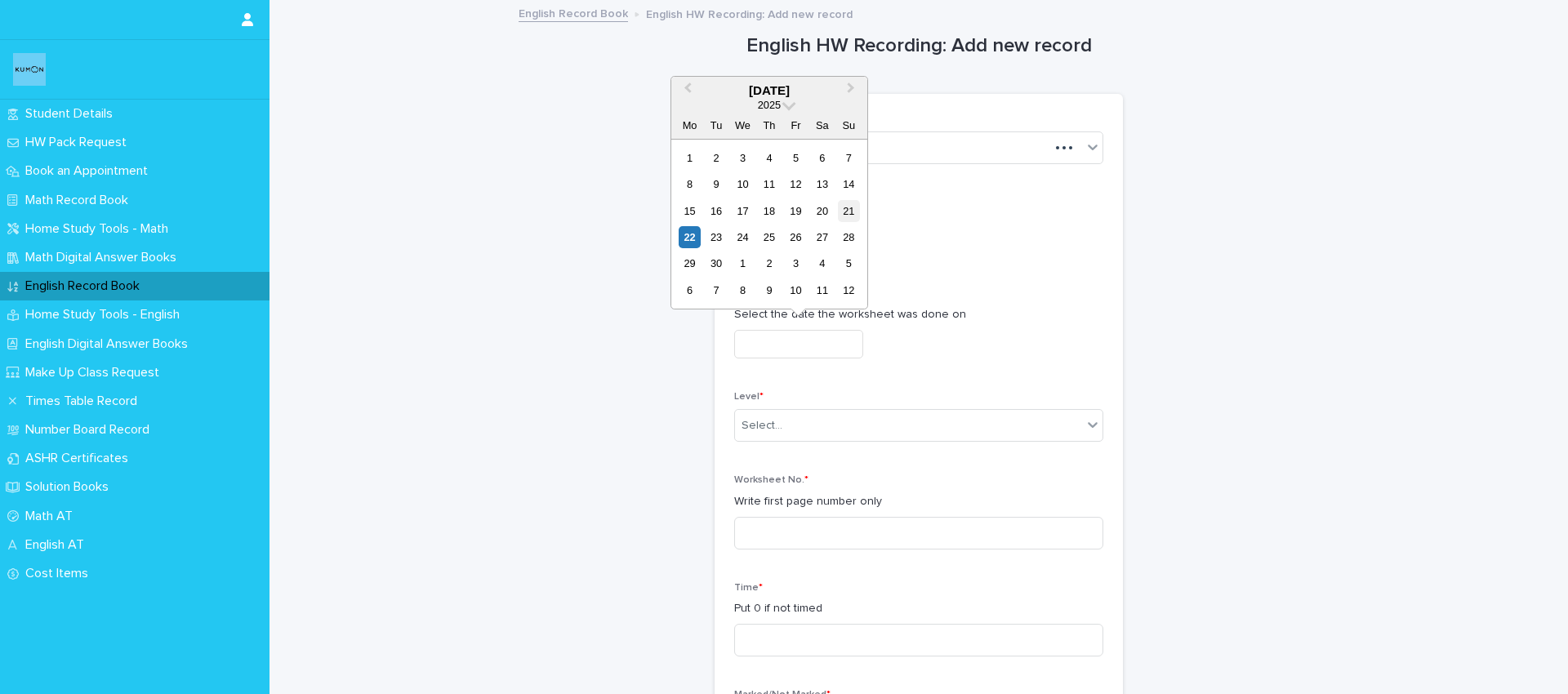
click at [847, 211] on div "21" at bounding box center [849, 211] width 22 height 22
type input "**********"
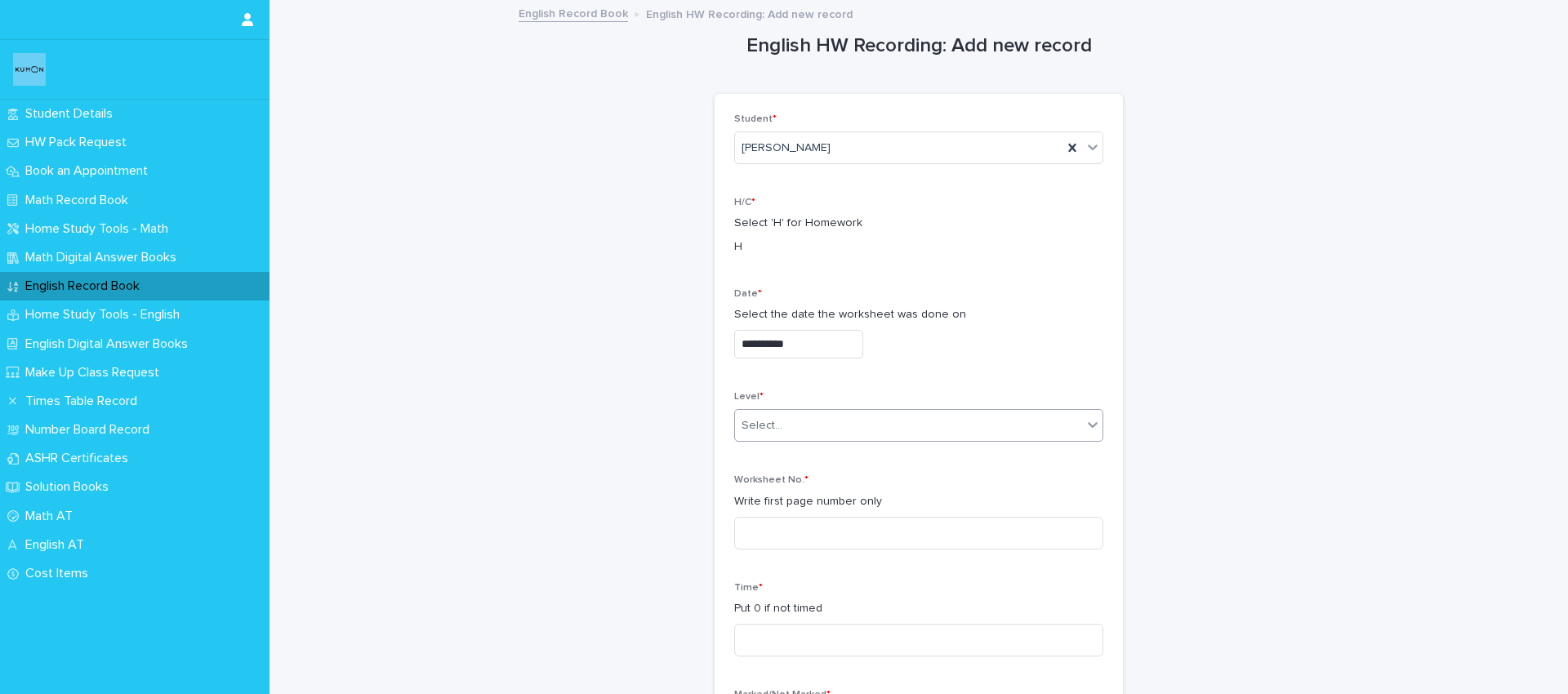
click at [779, 430] on div "Select..." at bounding box center [762, 425] width 40 height 17
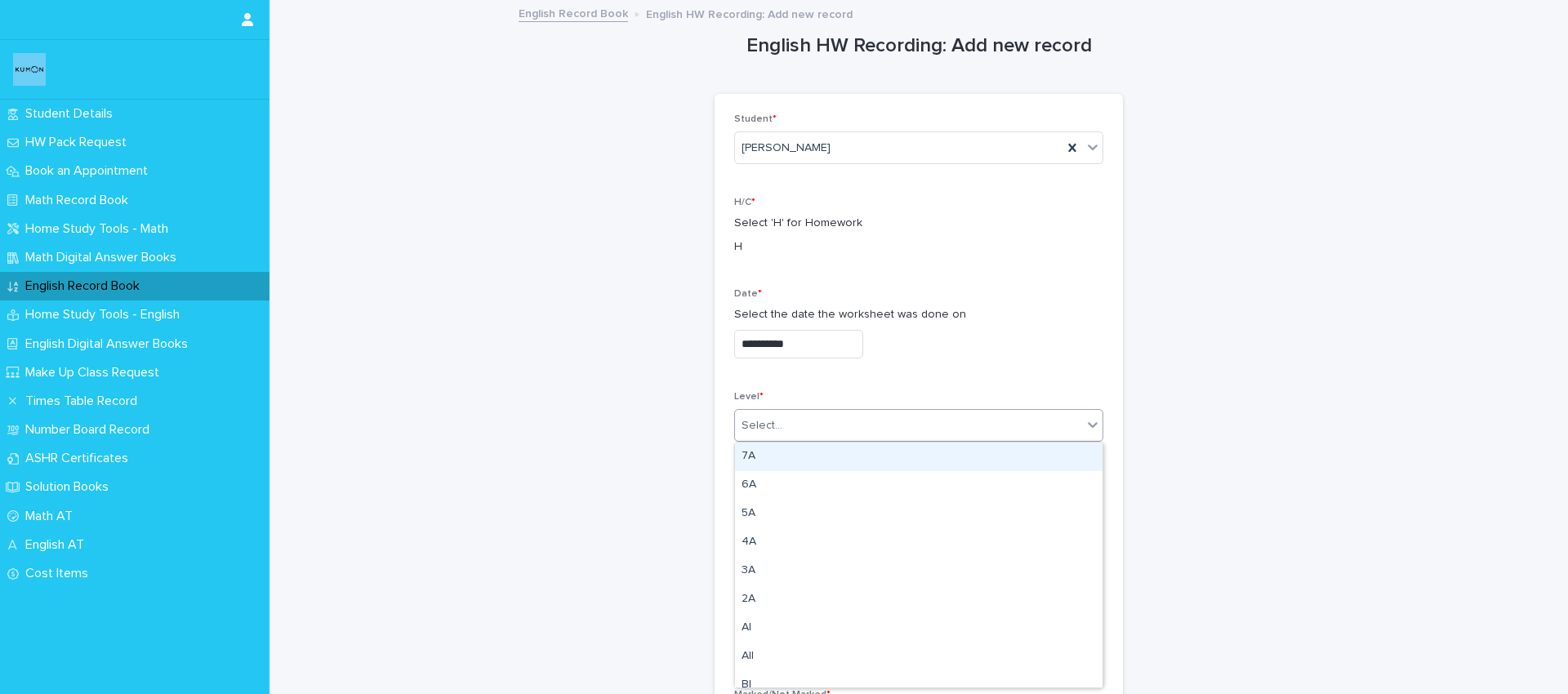
type input "*"
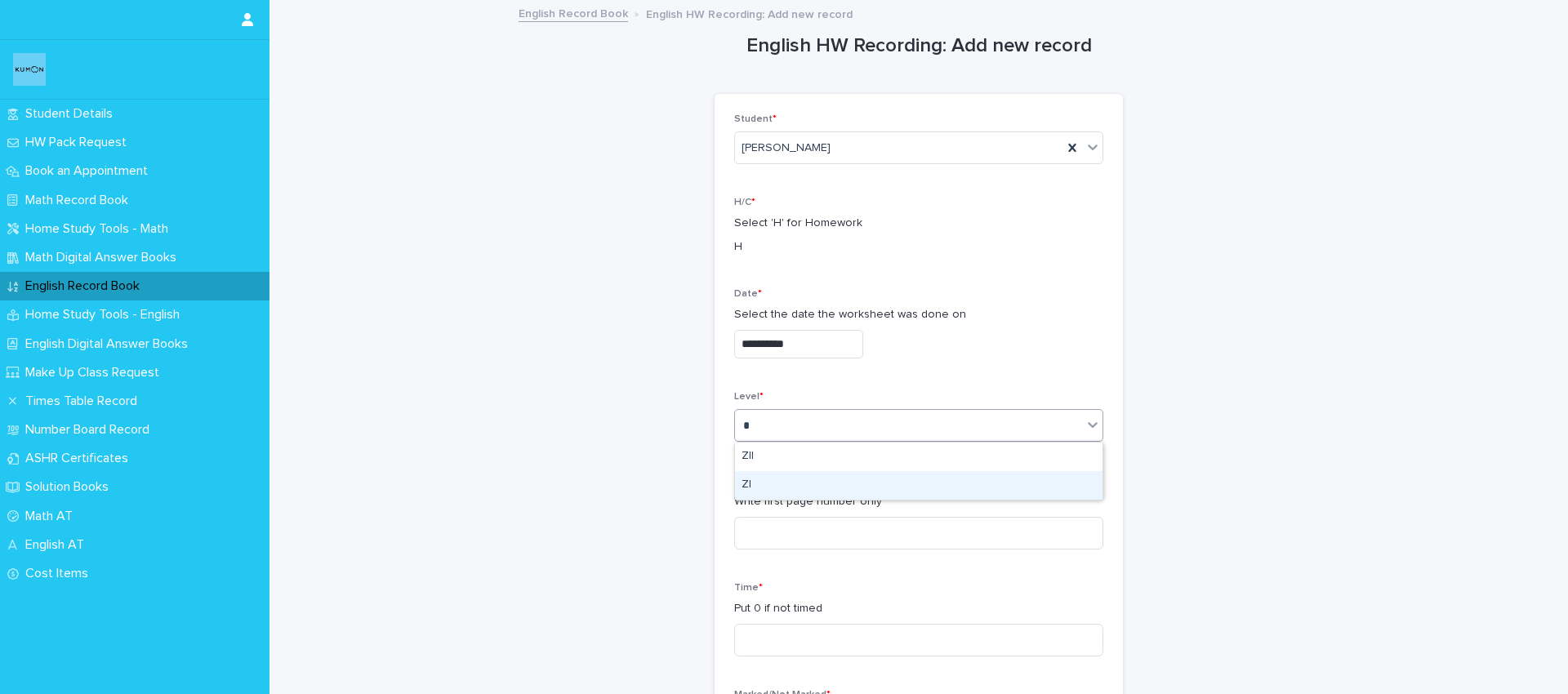
click at [783, 474] on div "ZI" at bounding box center [918, 485] width 367 height 29
click at [774, 524] on input at bounding box center [918, 533] width 369 height 33
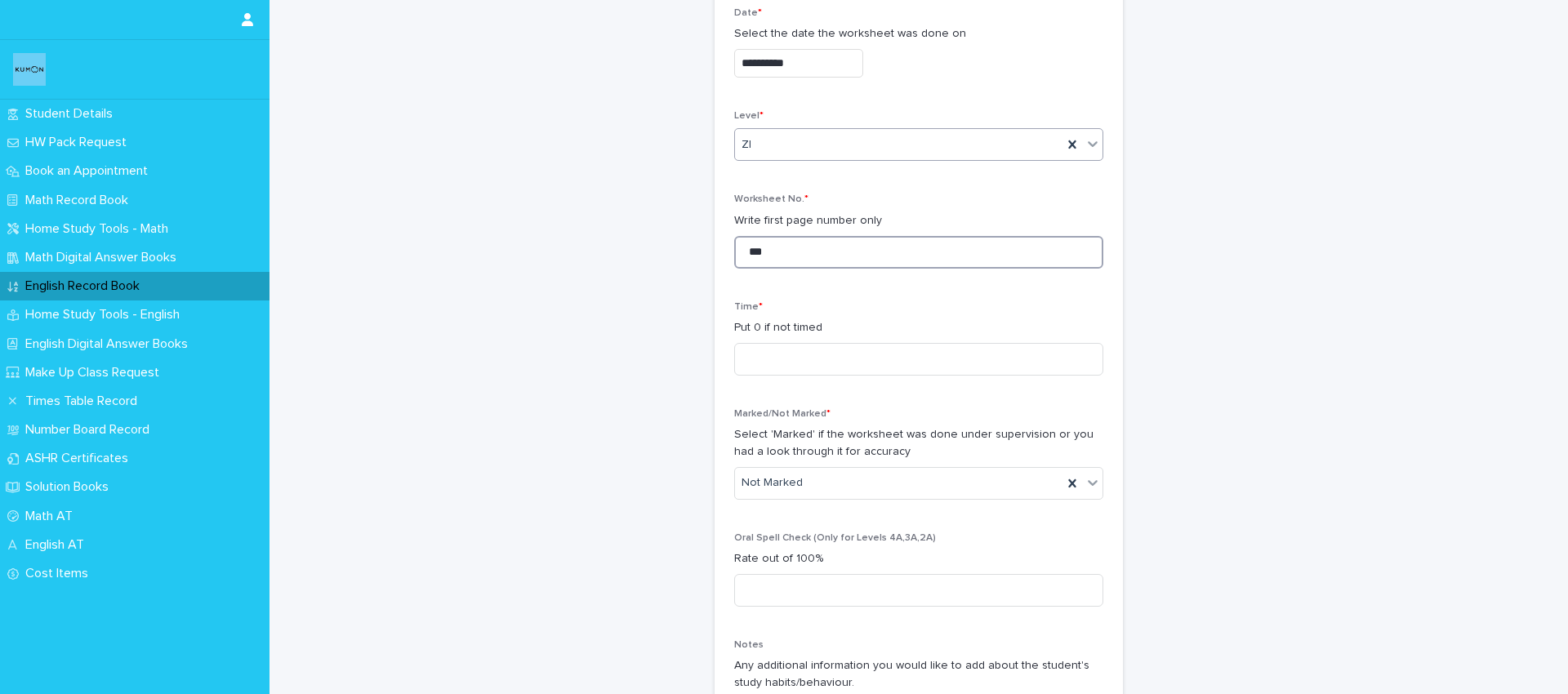
scroll to position [313, 0]
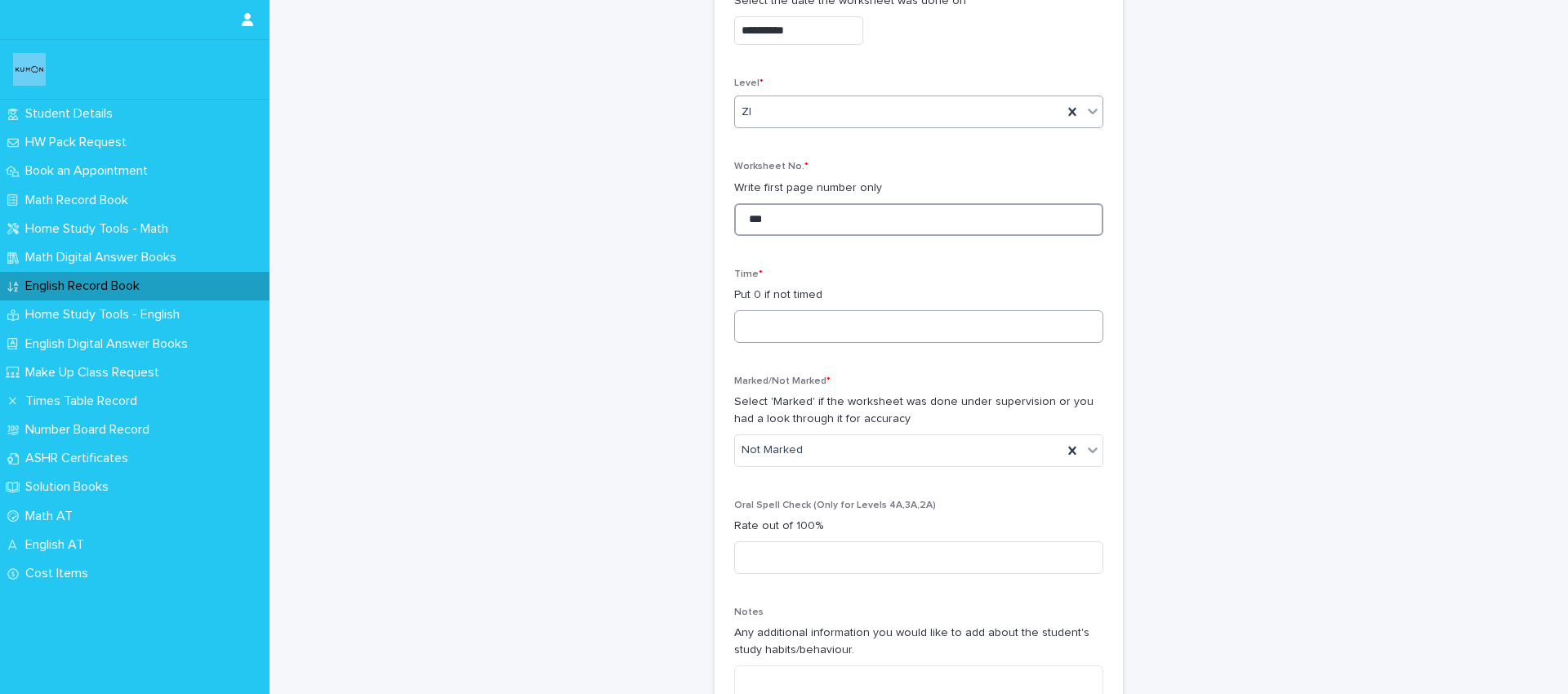
type input "***"
click at [812, 328] on input at bounding box center [918, 326] width 369 height 33
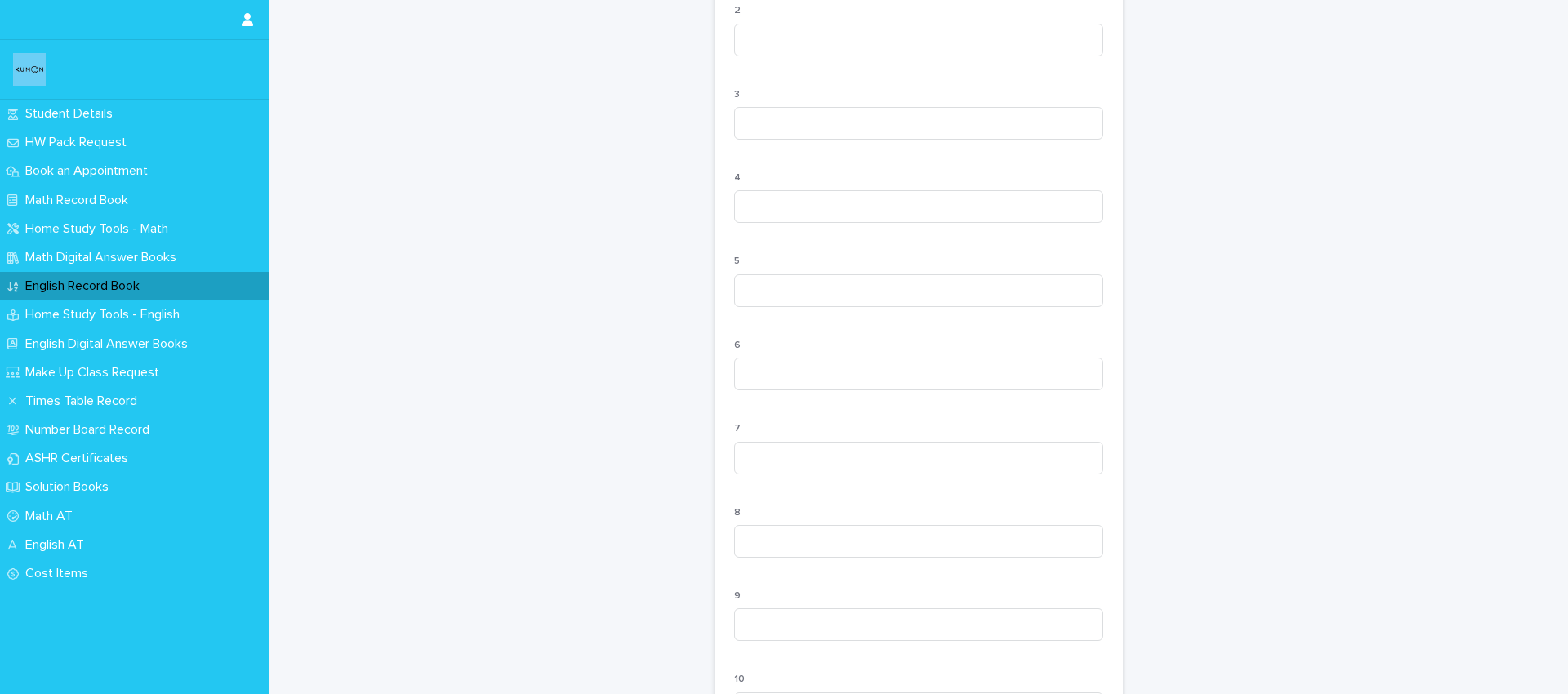
scroll to position [1523, 0]
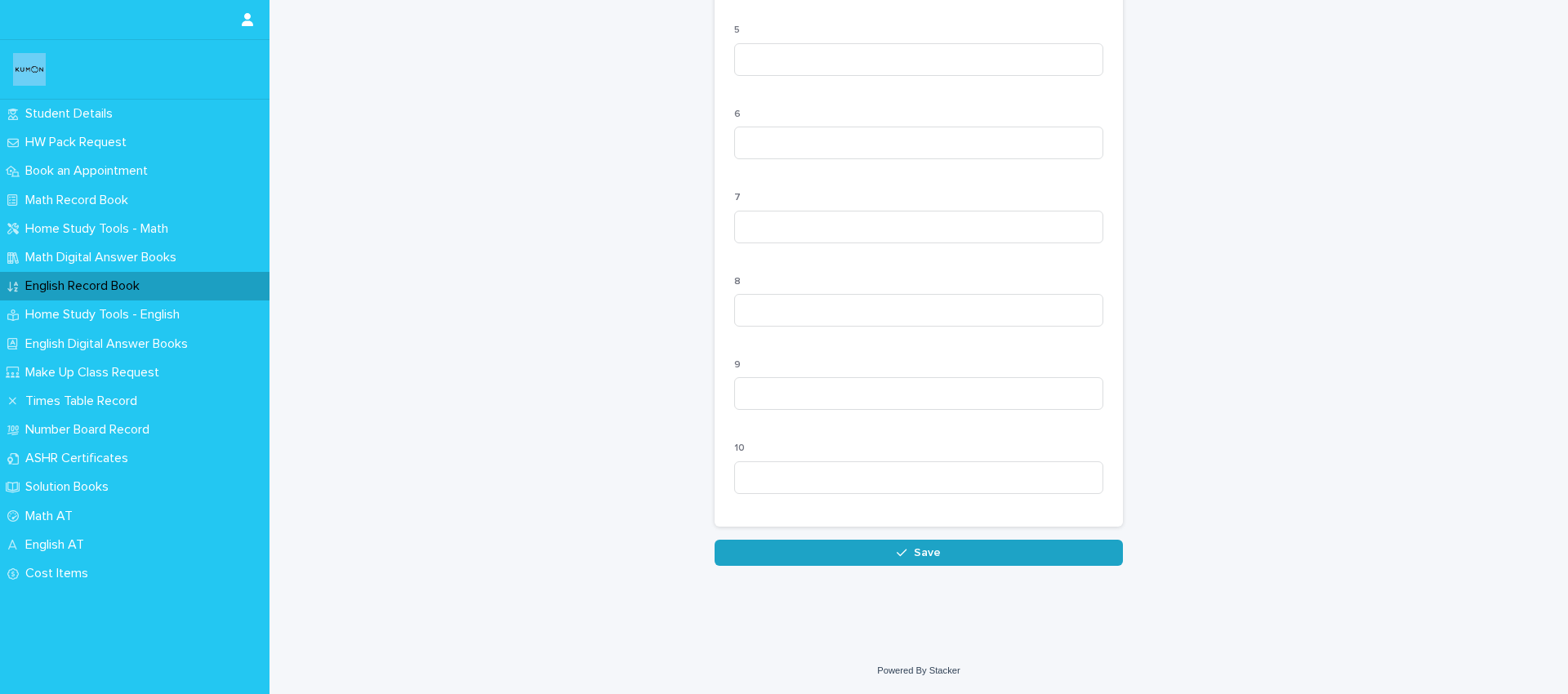
type input "*"
click at [930, 553] on span "Save" at bounding box center [928, 553] width 27 height 12
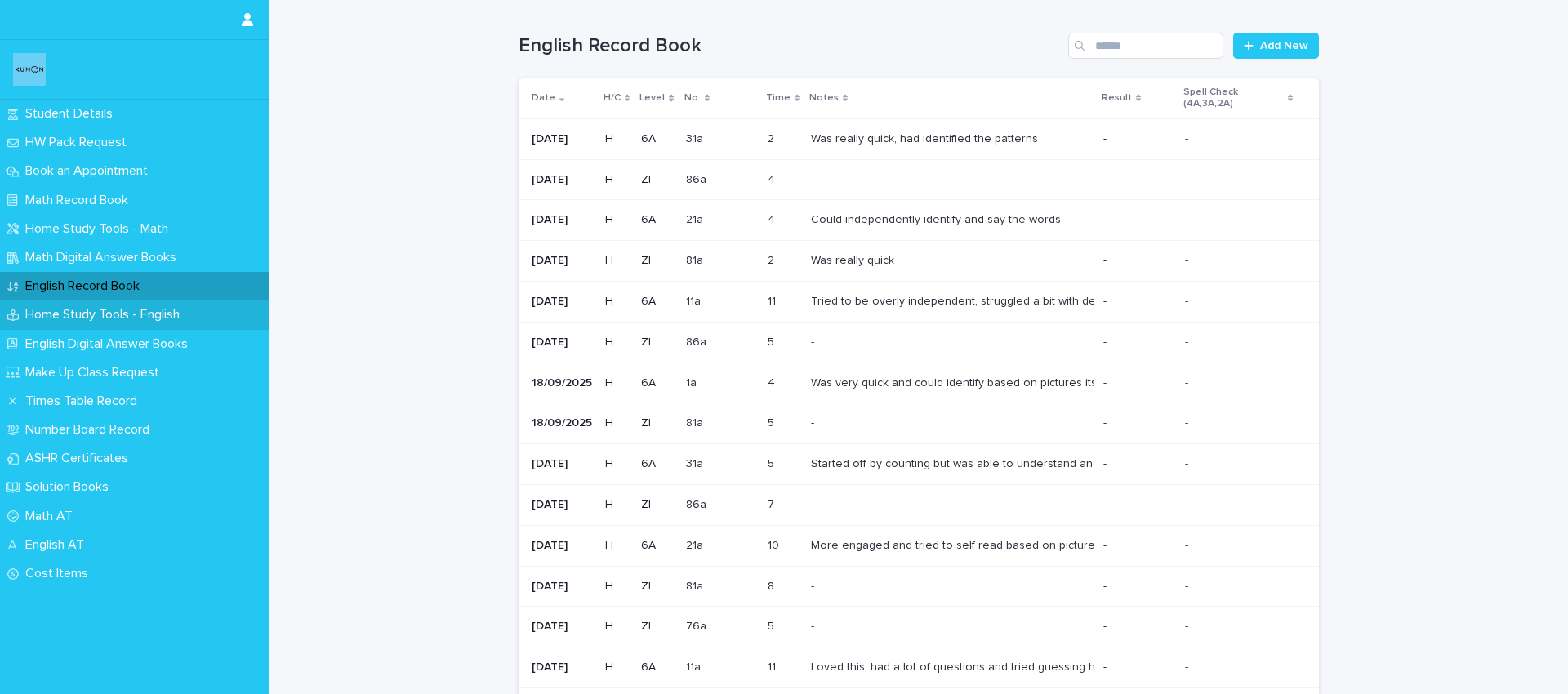
click at [125, 311] on p "Home Study Tools - English" at bounding box center [105, 314] width 174 height 15
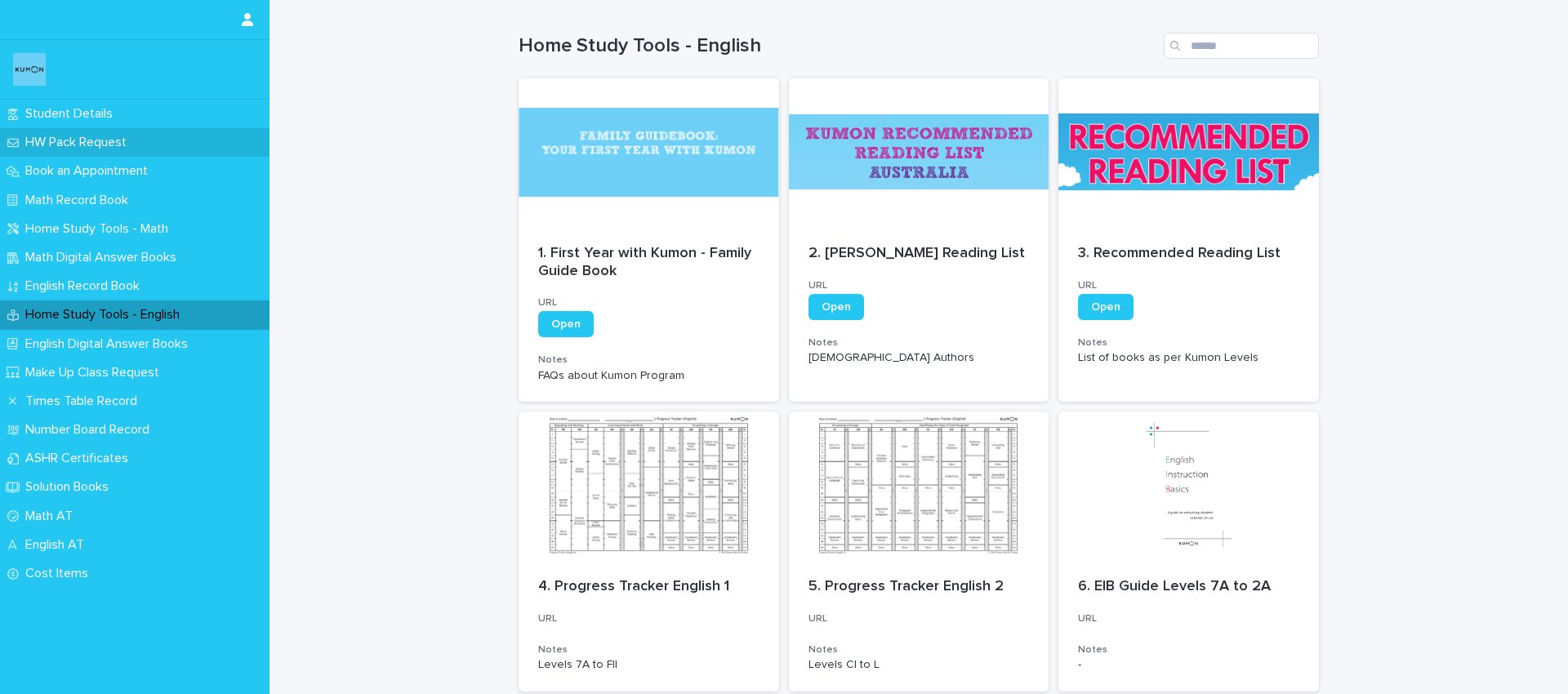
click at [123, 147] on p "HW Pack Request" at bounding box center [78, 142] width 120 height 15
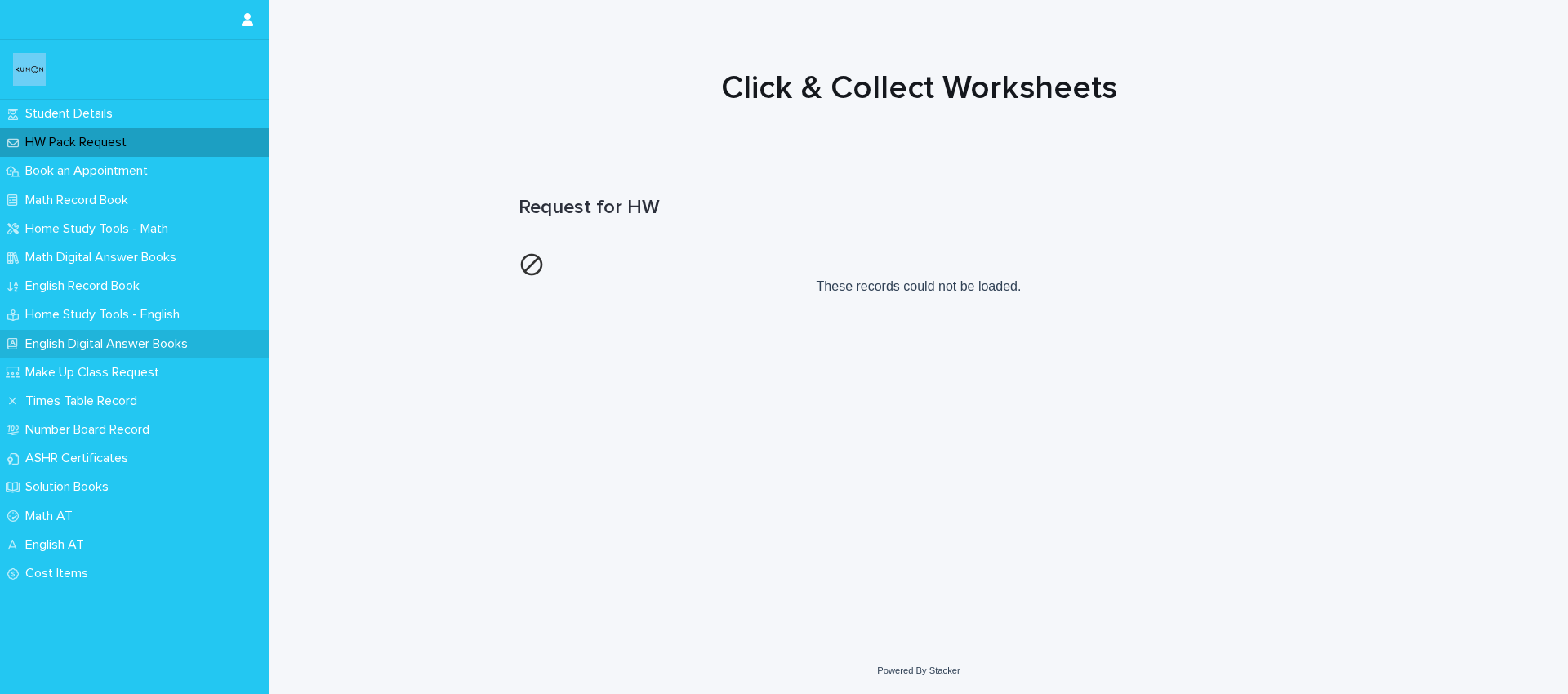
click at [94, 341] on p "English Digital Answer Books" at bounding box center [110, 344] width 182 height 15
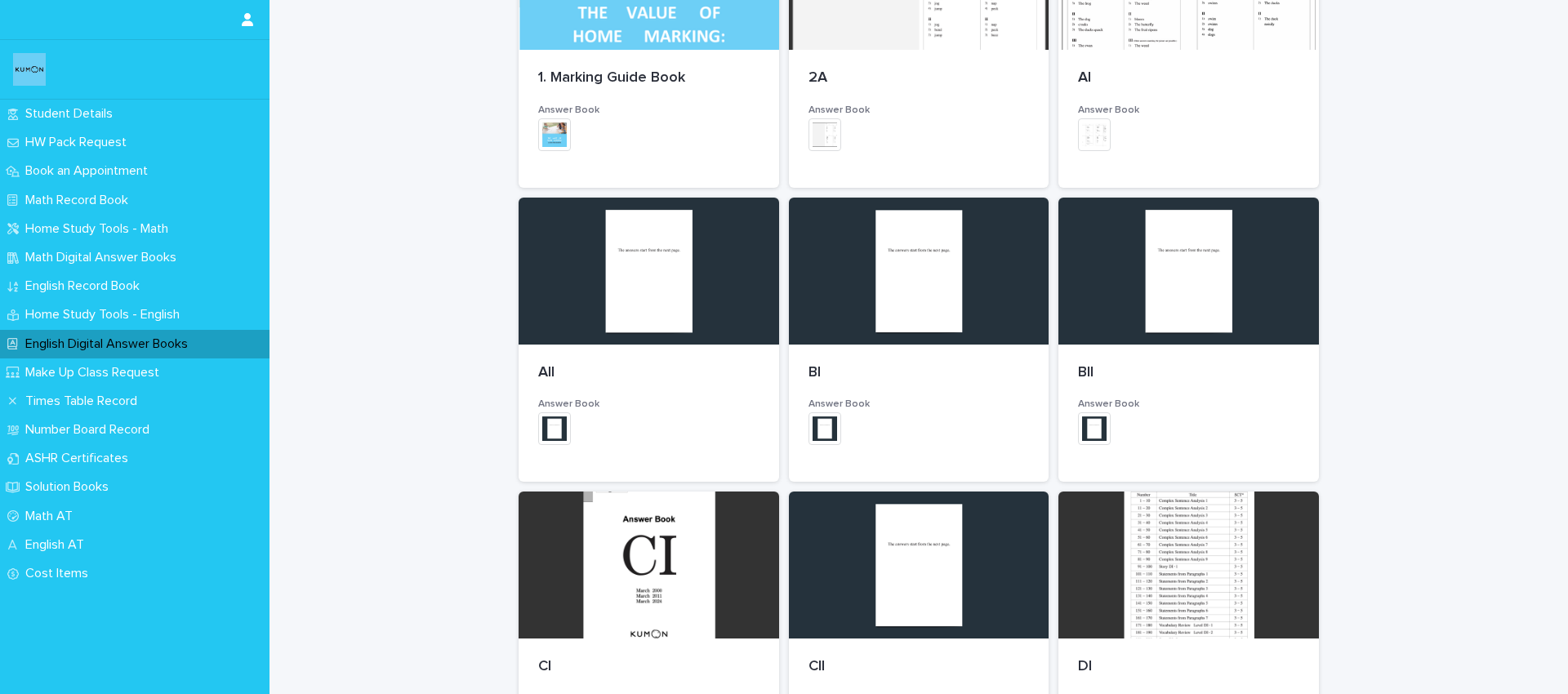
scroll to position [336, 0]
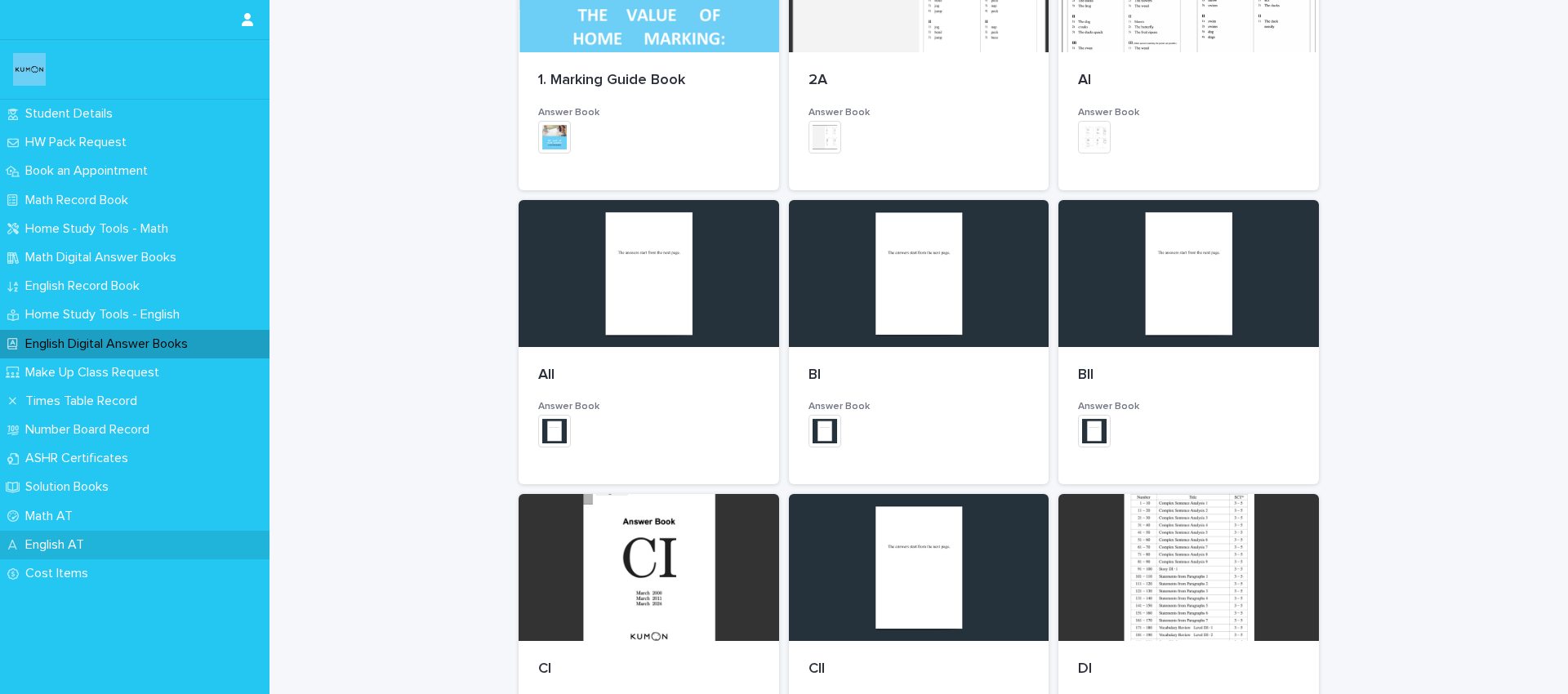
click at [81, 538] on p "English AT" at bounding box center [57, 545] width 78 height 15
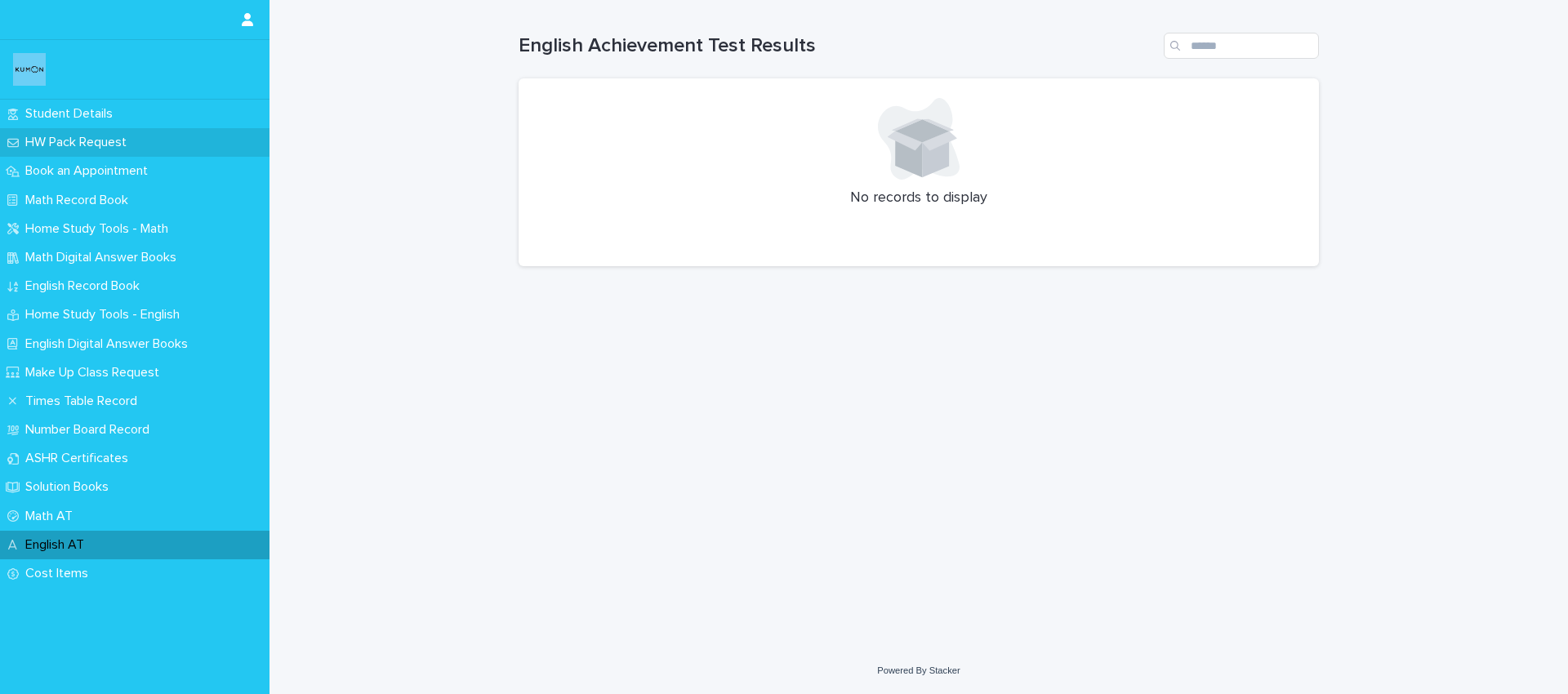
click at [97, 146] on p "HW Pack Request" at bounding box center [78, 142] width 120 height 15
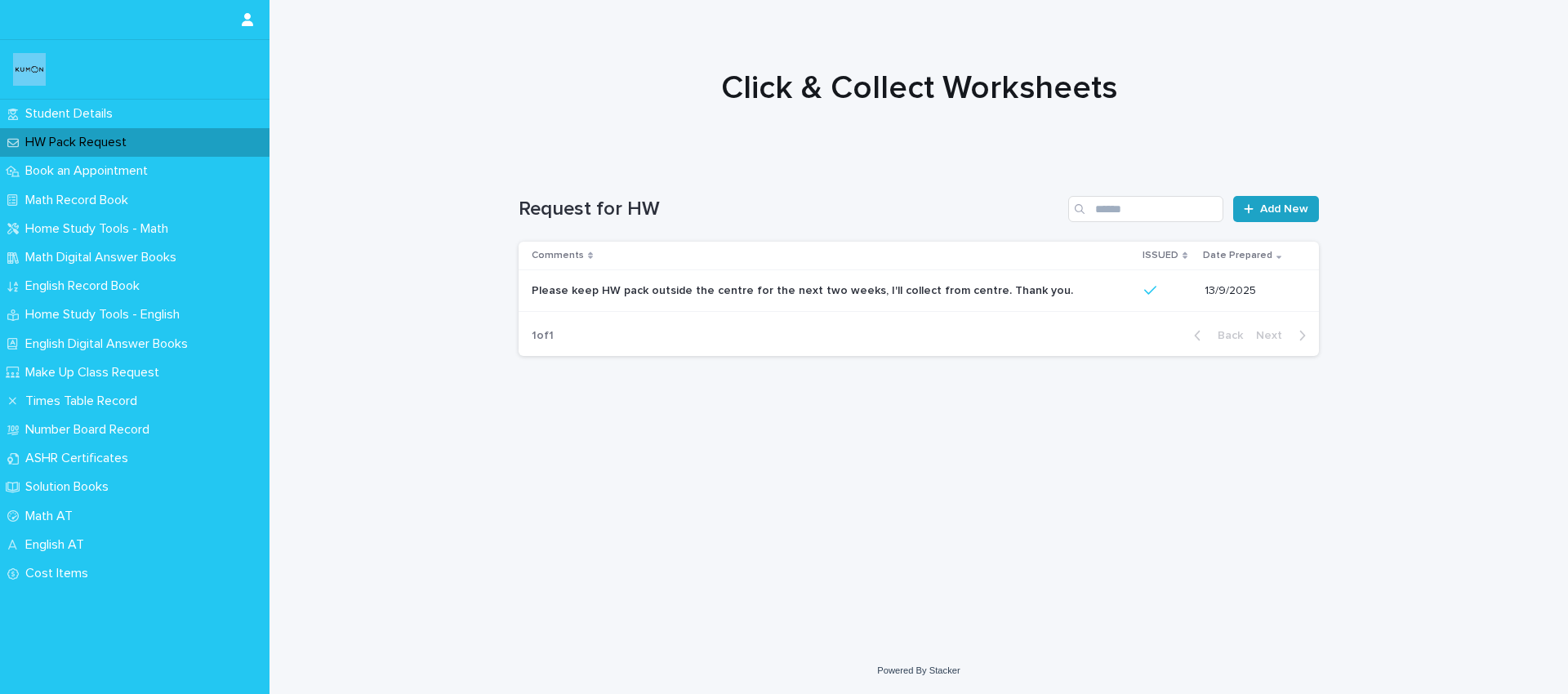
click at [1285, 205] on span "Add New" at bounding box center [1284, 209] width 48 height 12
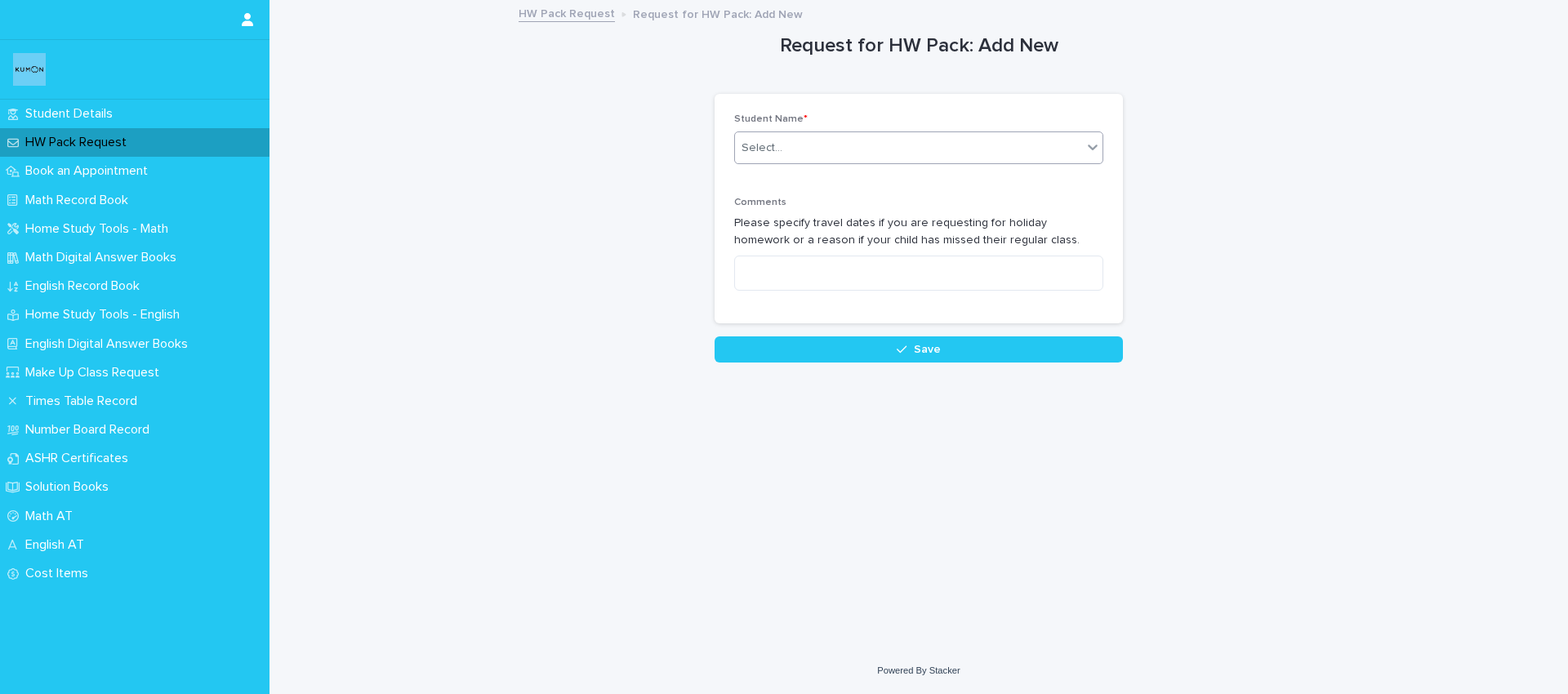
click at [861, 157] on div "Select..." at bounding box center [908, 148] width 347 height 27
click at [841, 181] on div "[PERSON_NAME]" at bounding box center [918, 179] width 367 height 29
click at [835, 276] on textarea at bounding box center [918, 273] width 369 height 35
click at [754, 272] on textarea "**********" at bounding box center [918, 273] width 369 height 35
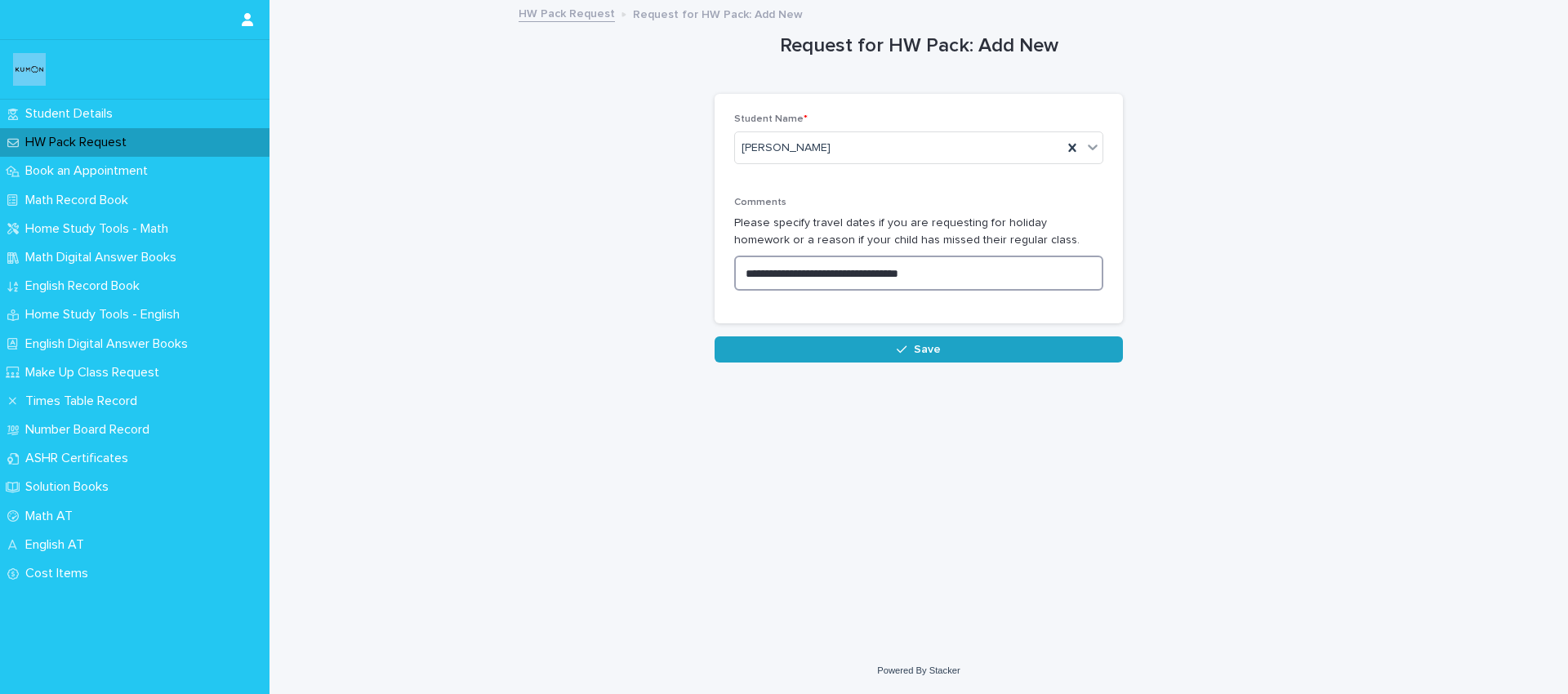
type textarea "**********"
click at [936, 352] on span "Save" at bounding box center [928, 350] width 27 height 12
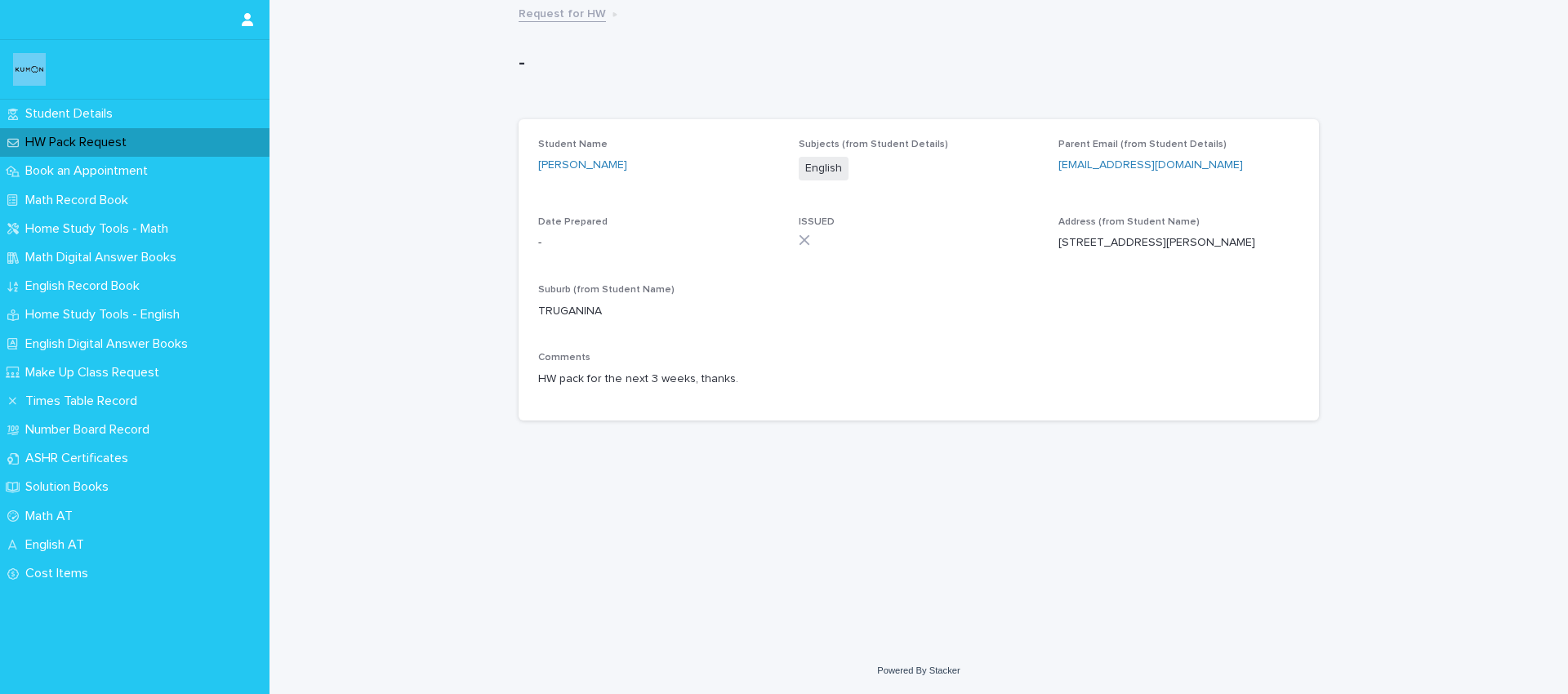
click at [89, 143] on p "HW Pack Request" at bounding box center [78, 142] width 120 height 15
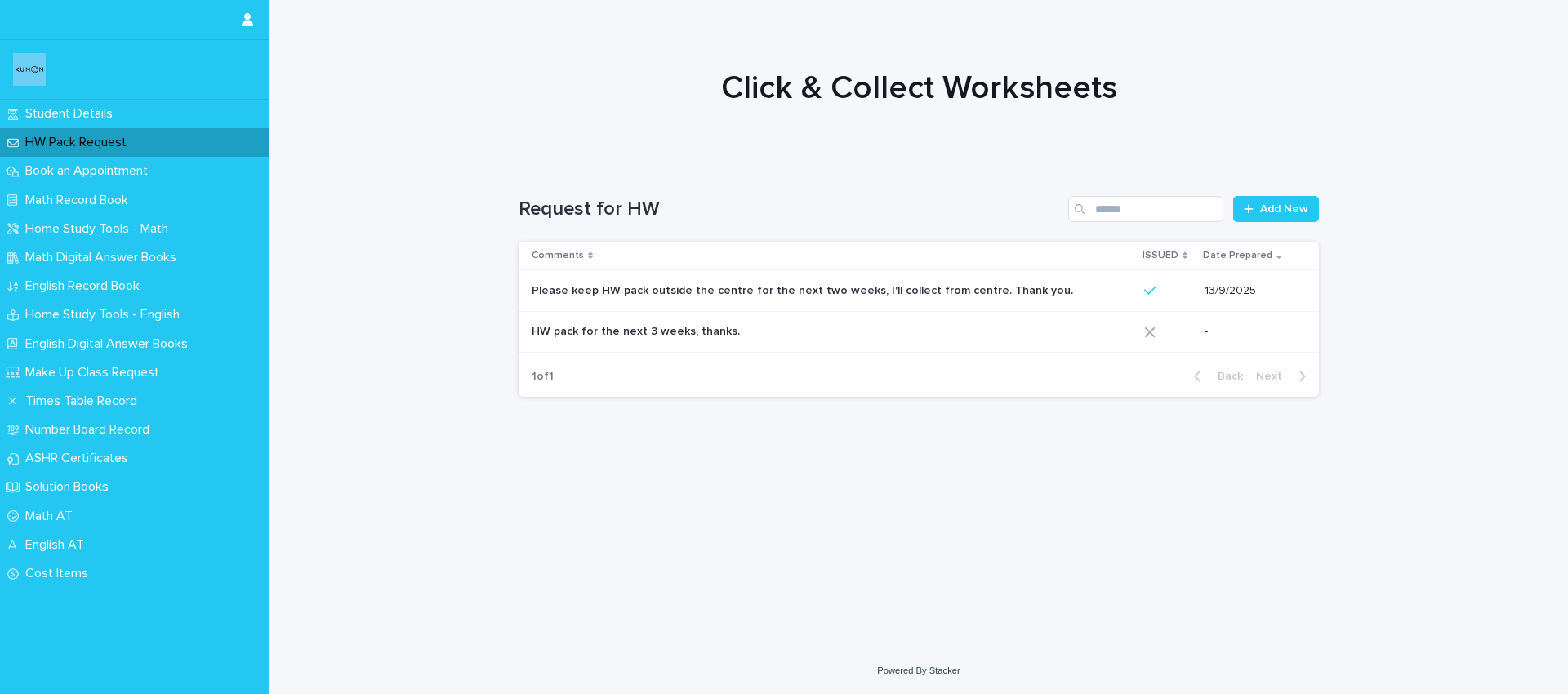
click at [682, 328] on p "HW pack for the next 3 weeks, thanks." at bounding box center [637, 330] width 211 height 17
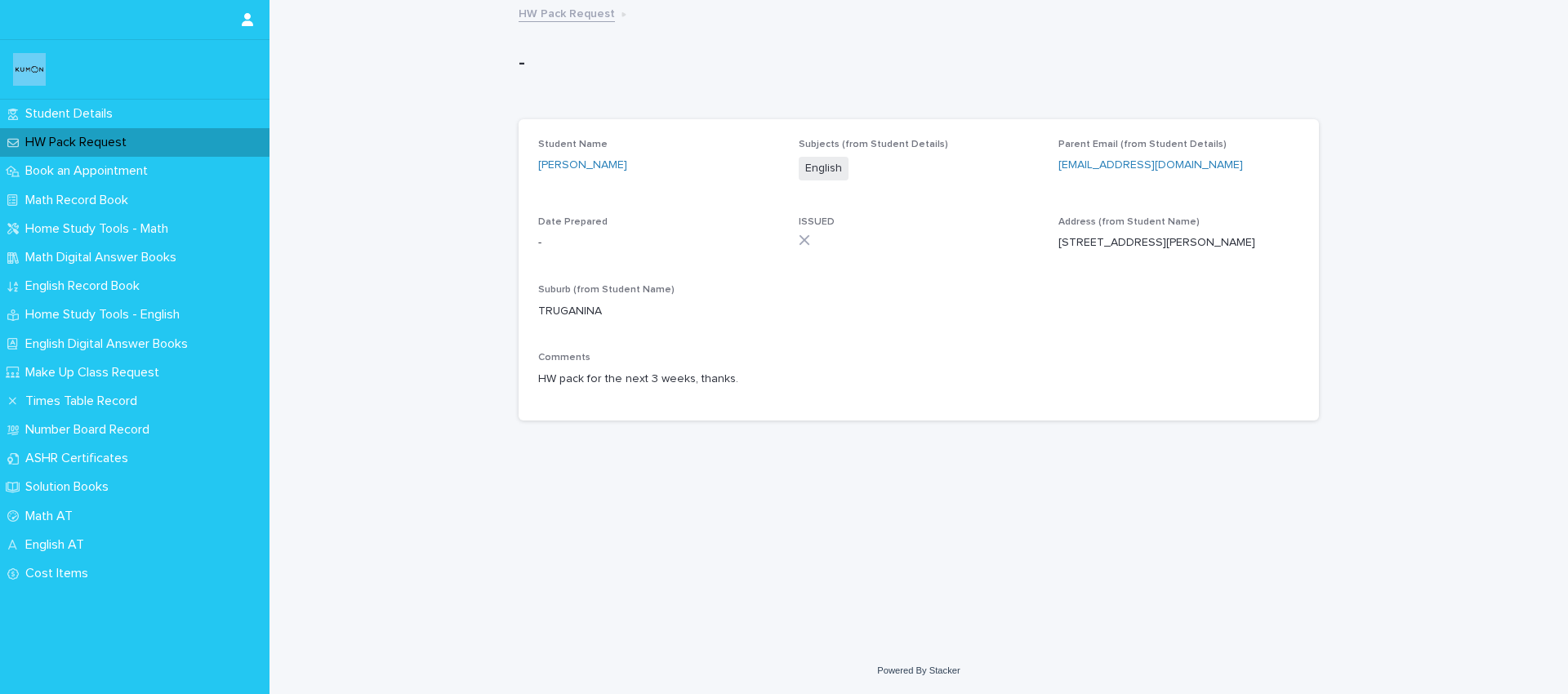
click at [124, 141] on p "HW Pack Request" at bounding box center [78, 142] width 120 height 15
